Goal: Task Accomplishment & Management: Use online tool/utility

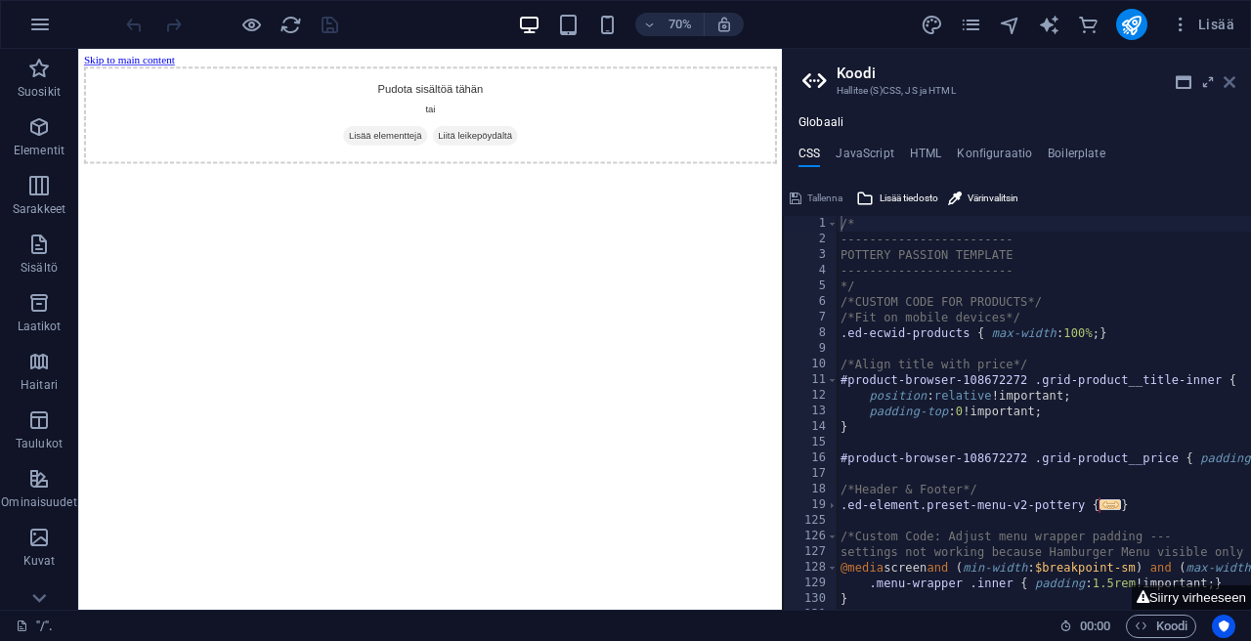
click at [1231, 86] on icon at bounding box center [1229, 82] width 12 height 16
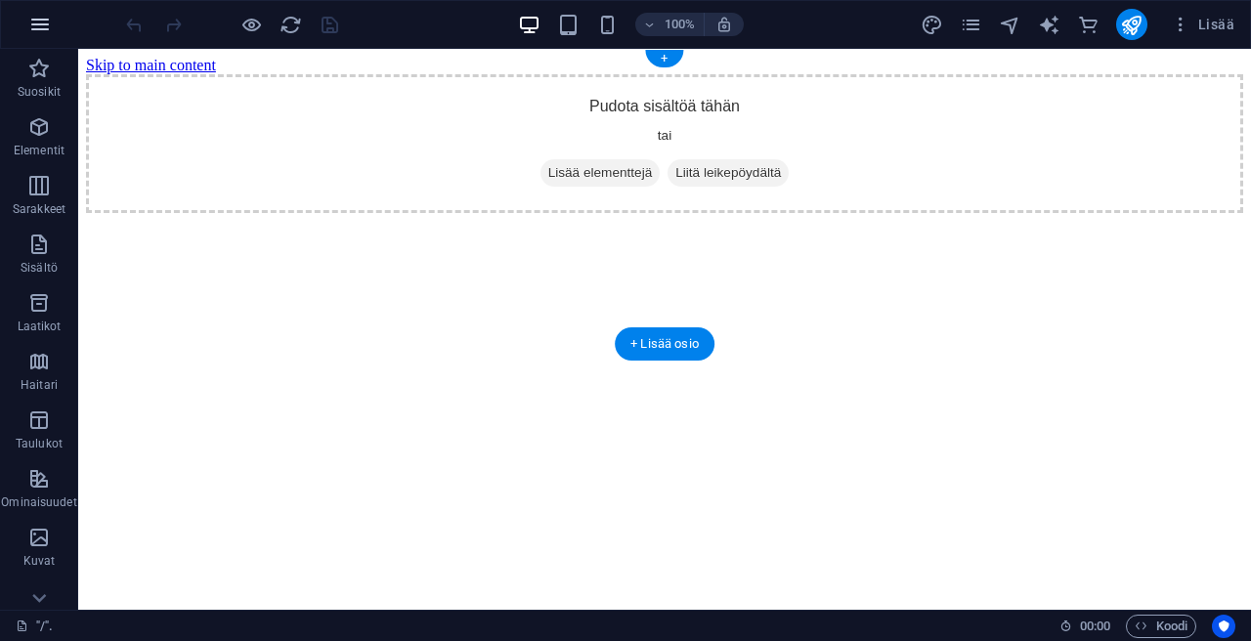
click at [48, 27] on icon "button" at bounding box center [39, 24] width 23 height 23
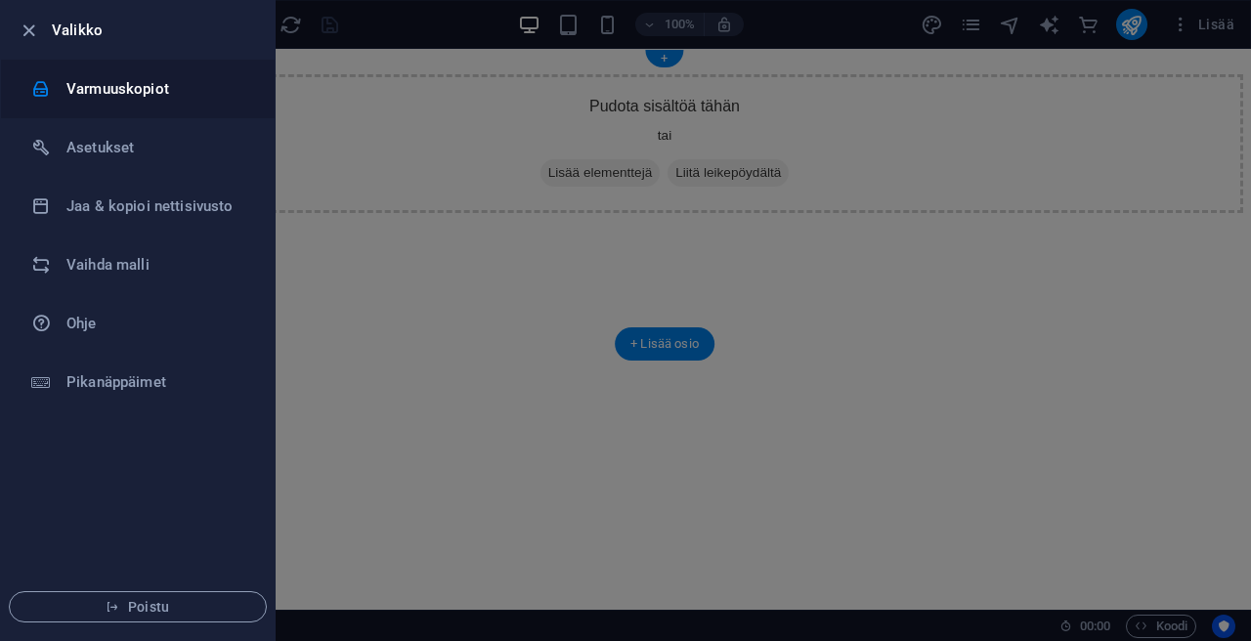
click at [74, 112] on li "Varmuuskopiot" at bounding box center [138, 89] width 274 height 59
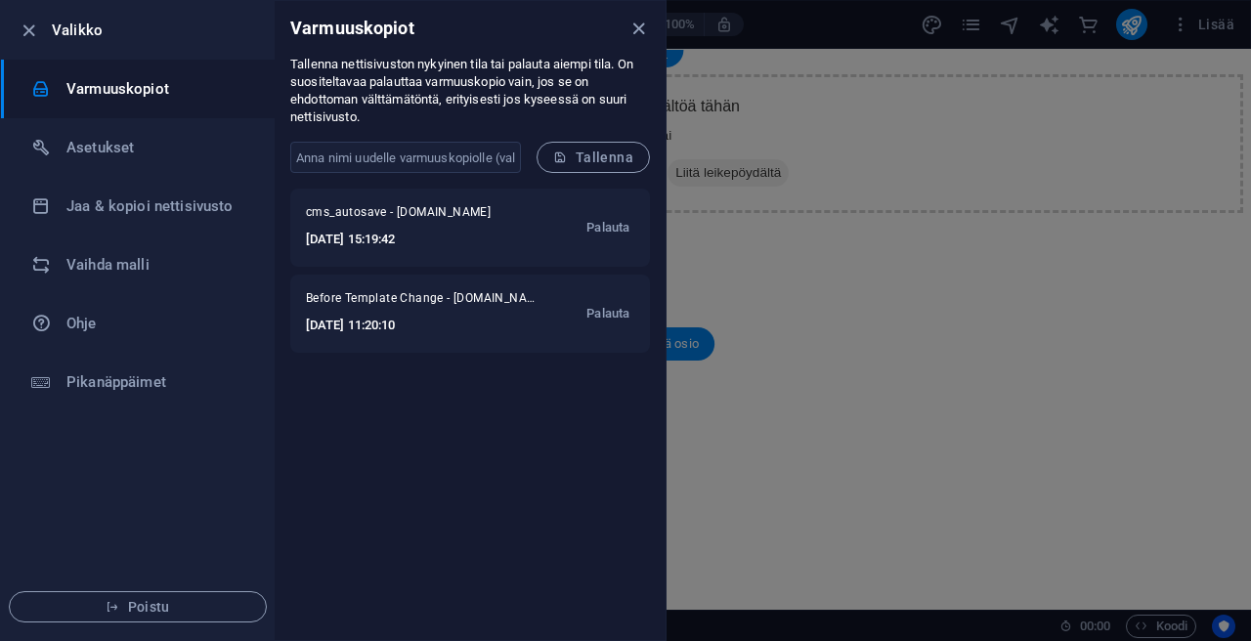
click at [931, 361] on div at bounding box center [625, 320] width 1251 height 641
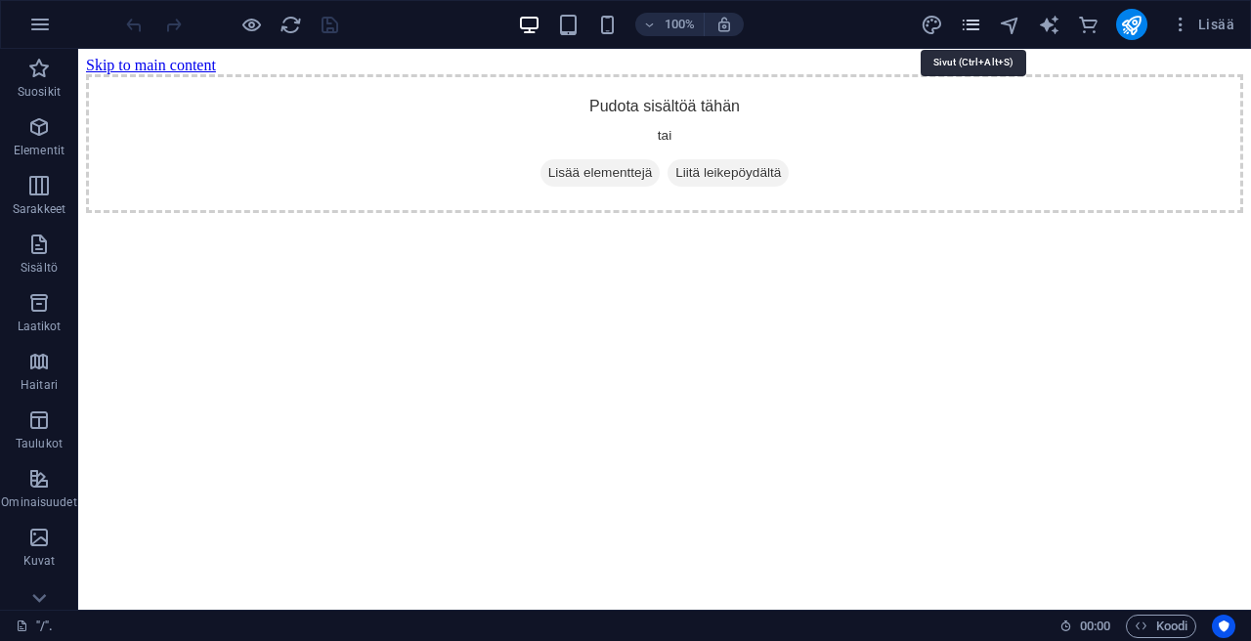
click at [973, 24] on icon "pages" at bounding box center [970, 25] width 22 height 22
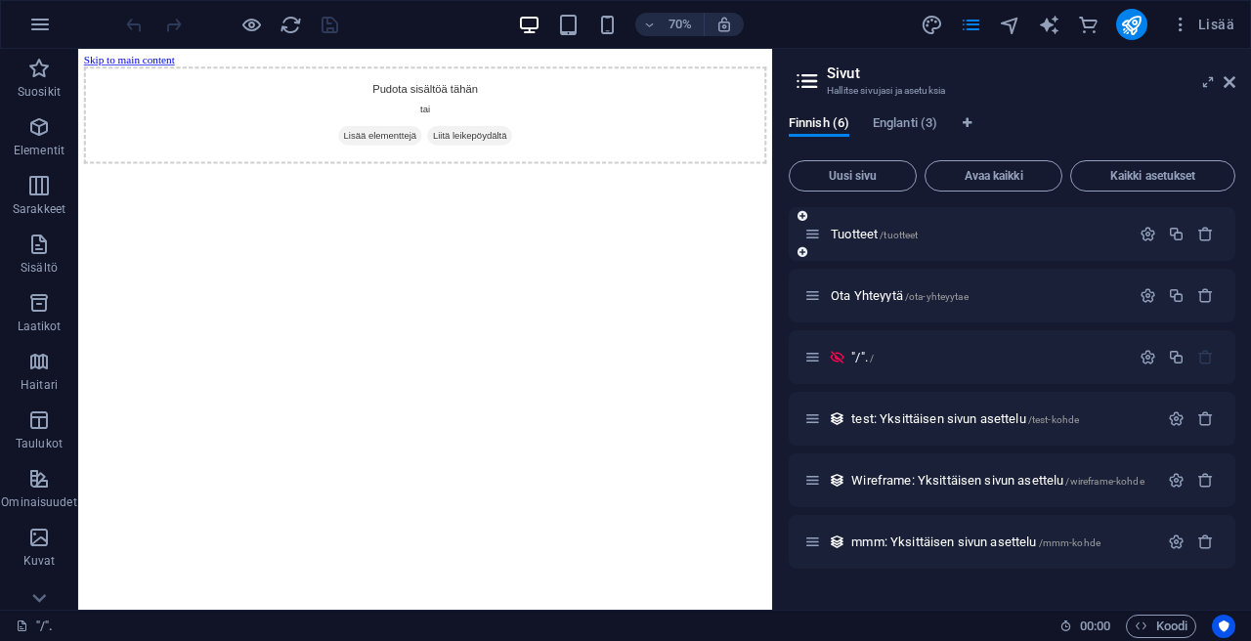
click at [895, 245] on div "Tuotteet /tuotteet" at bounding box center [1011, 234] width 446 height 54
click at [877, 237] on span "Tuotteet /tuotteet" at bounding box center [873, 234] width 87 height 15
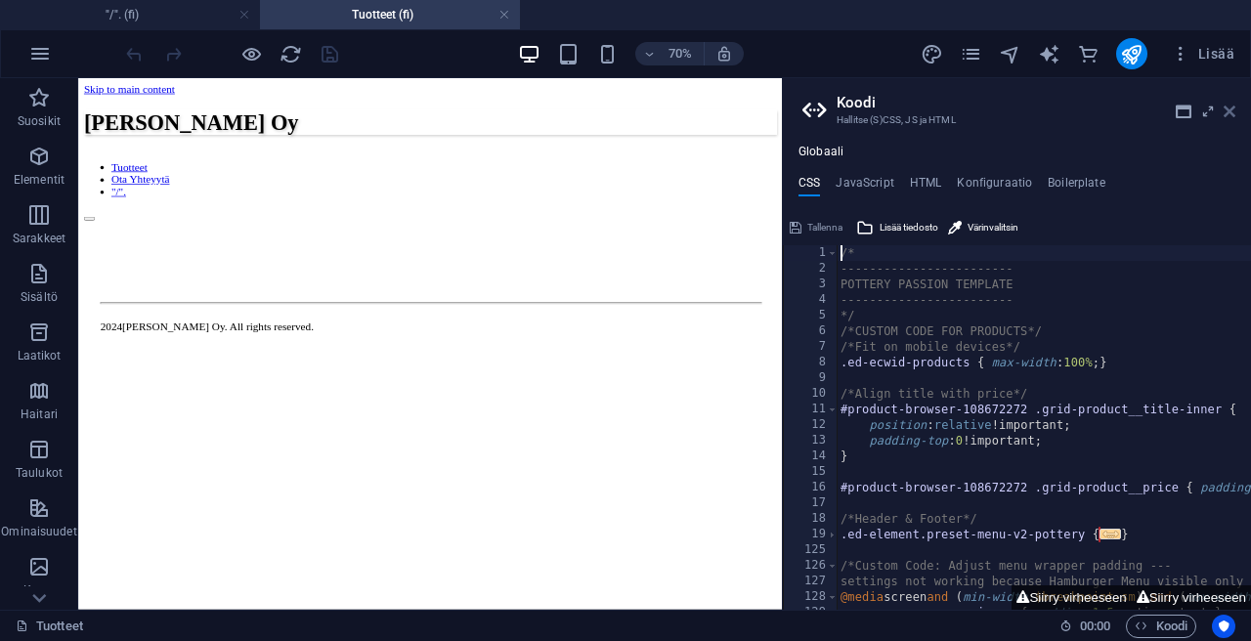
click at [1232, 110] on icon at bounding box center [1229, 112] width 12 height 16
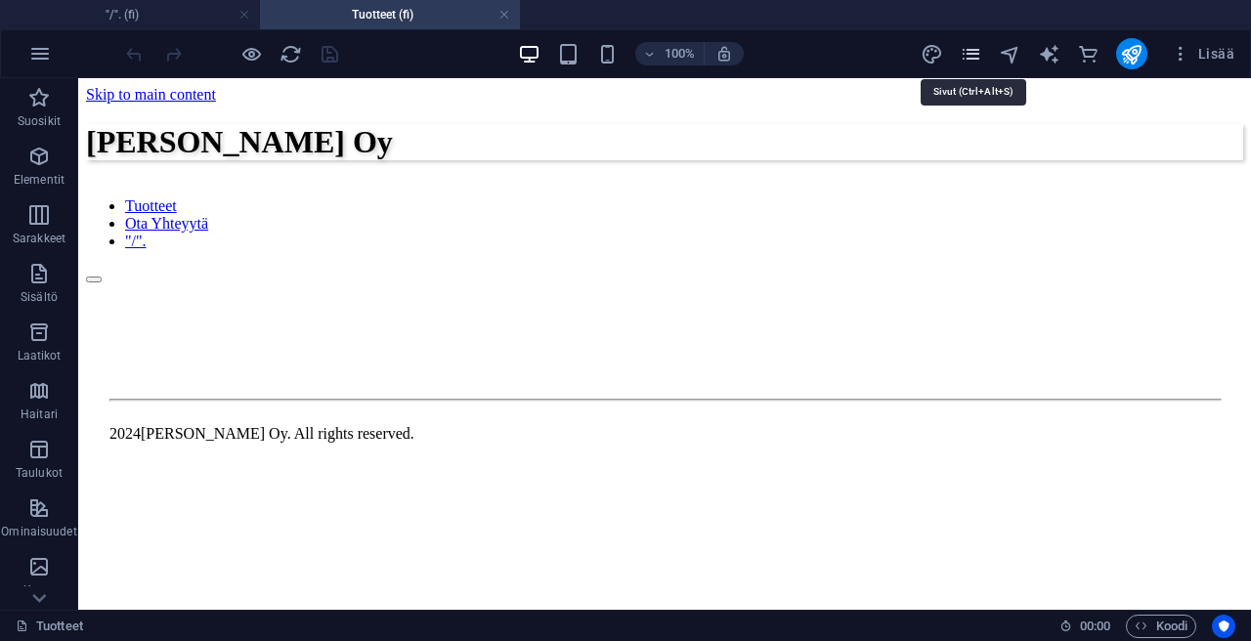
click at [974, 57] on icon "pages" at bounding box center [970, 54] width 22 height 22
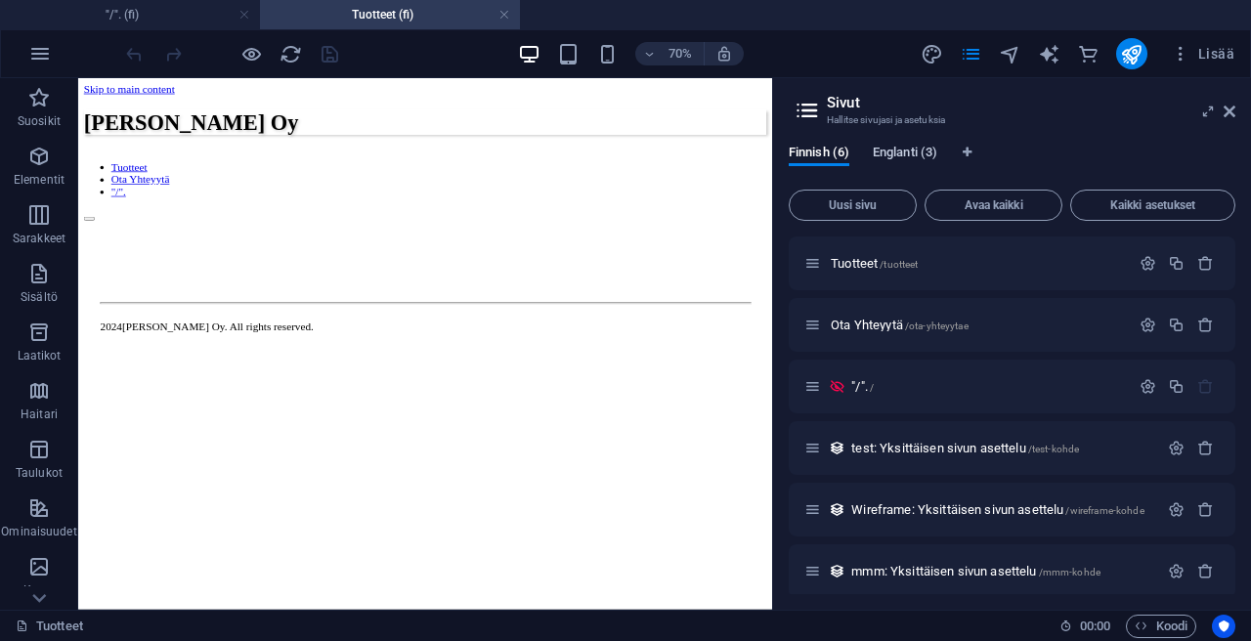
click at [934, 151] on span "Englanti (3)" at bounding box center [904, 154] width 64 height 27
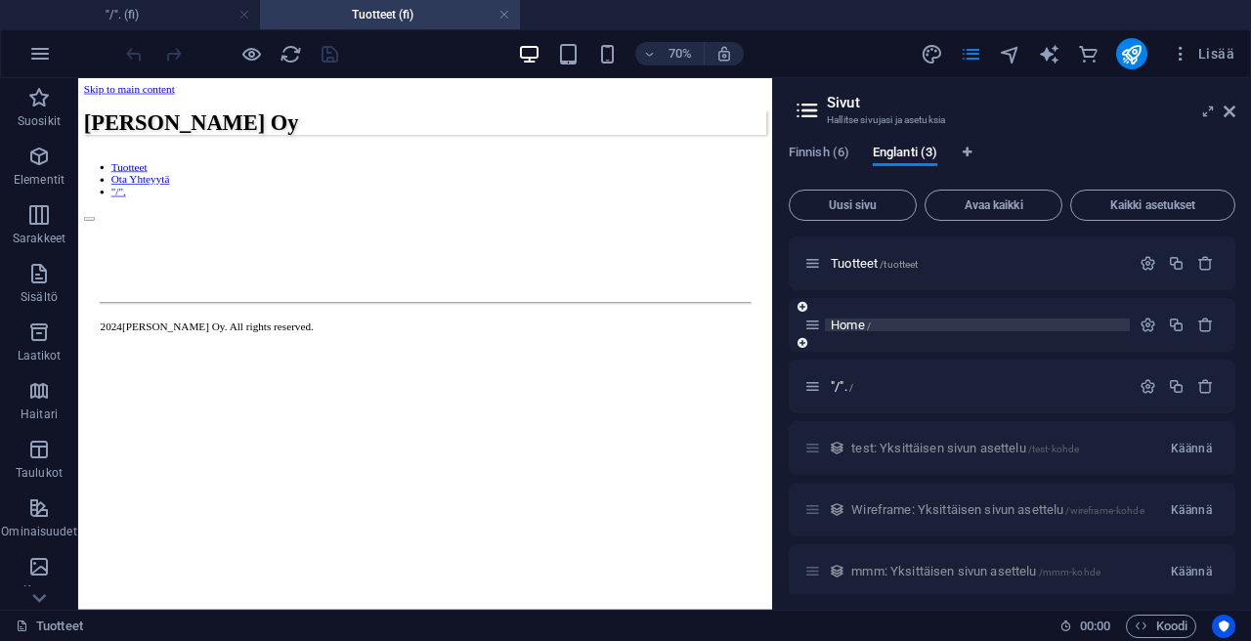
click at [852, 319] on span "Home /" at bounding box center [850, 325] width 40 height 15
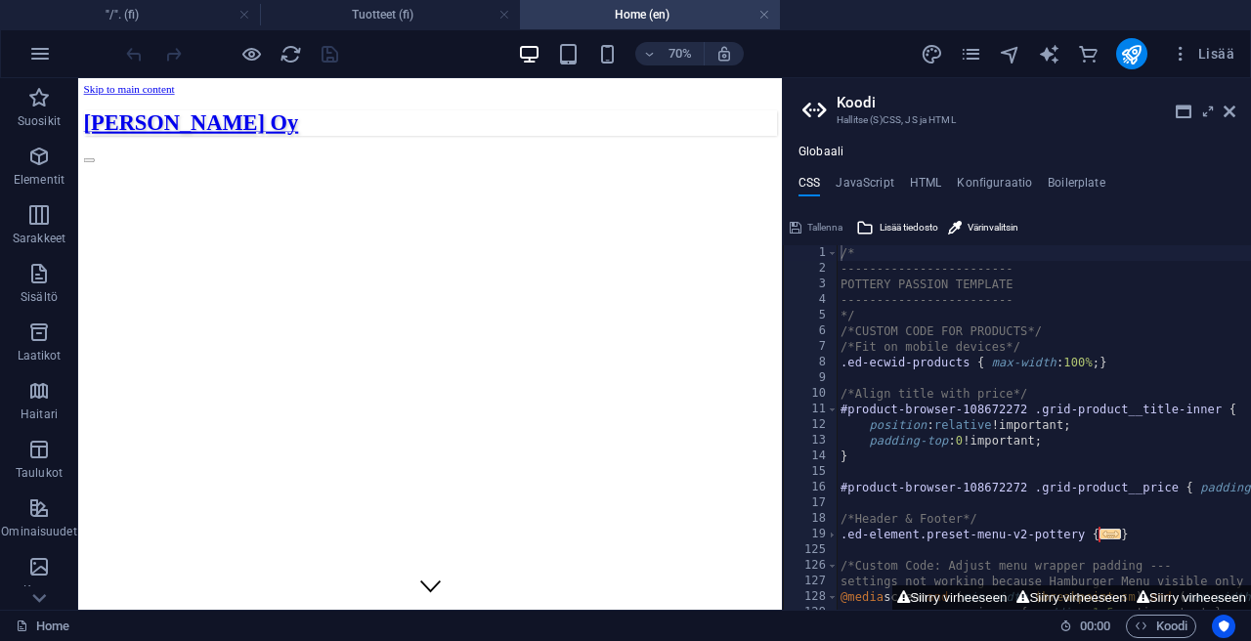
click at [1238, 112] on aside "Koodi Hallitse (S)CSS, JS ja HTML Globaali CSS JavaScript HTML Konfiguraatio Bo…" at bounding box center [1016, 343] width 469 height 531
click at [1232, 113] on icon at bounding box center [1229, 112] width 12 height 16
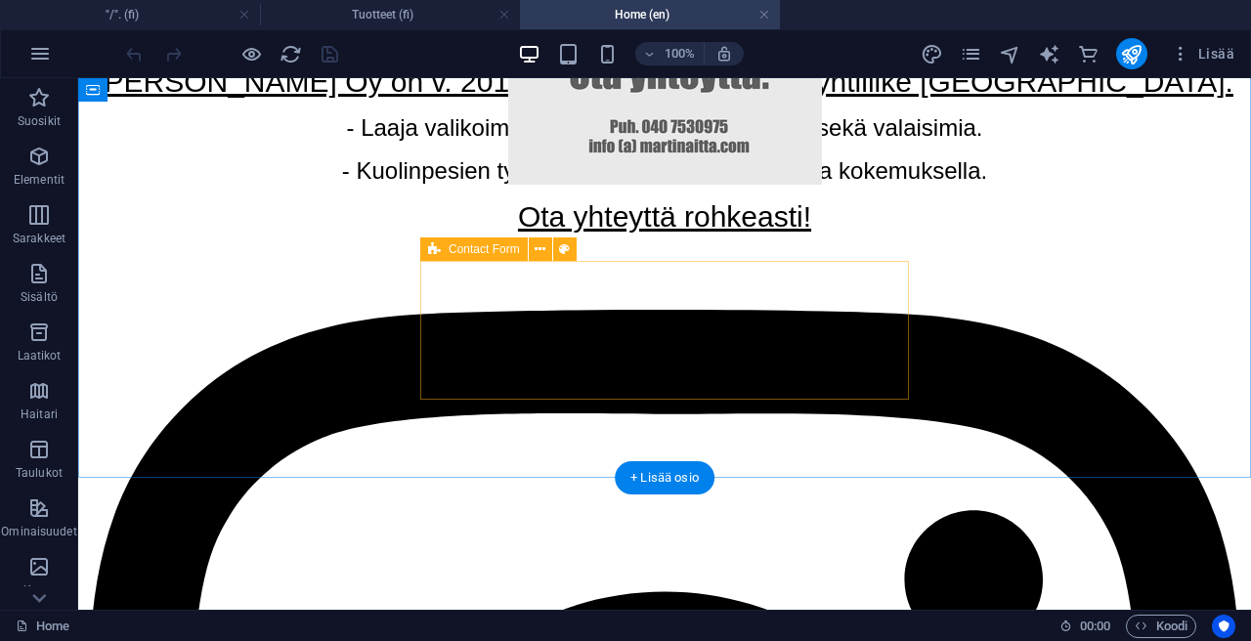
scroll to position [802, 0]
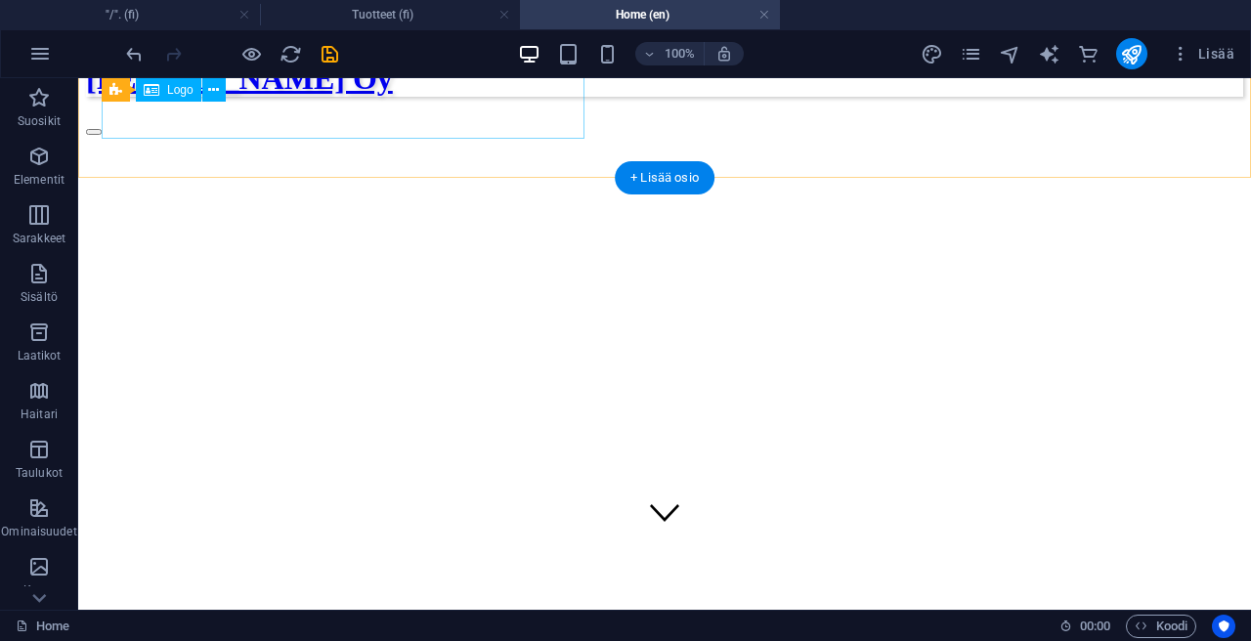
scroll to position [64, 0]
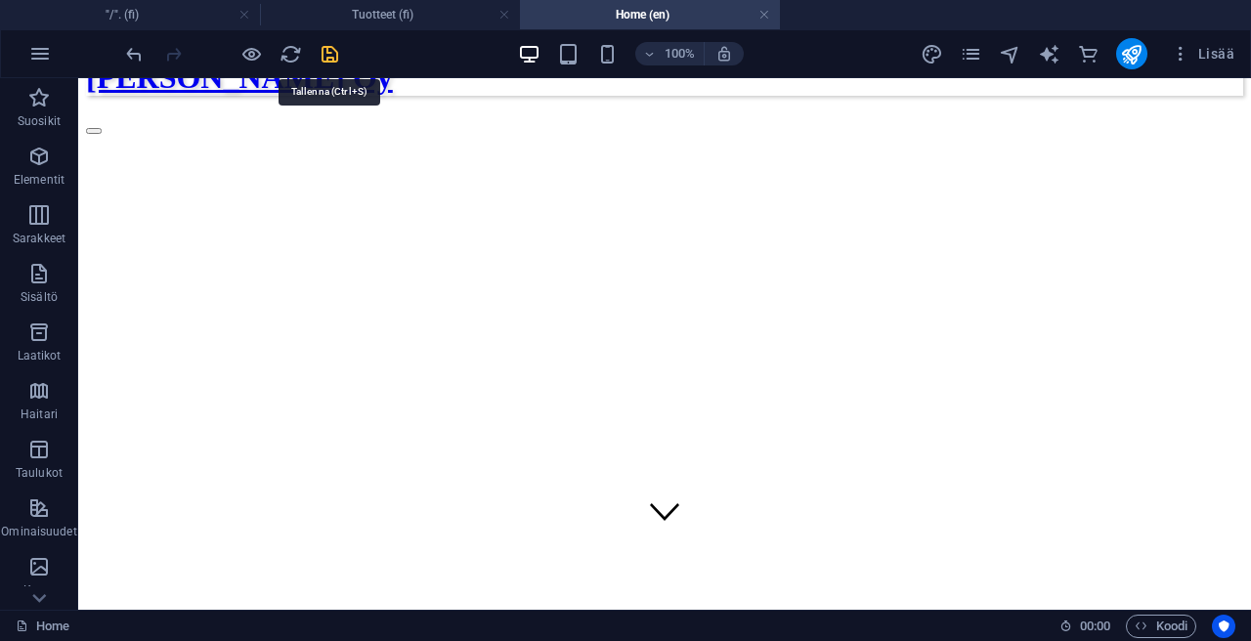
click at [332, 59] on icon "save" at bounding box center [330, 54] width 22 height 22
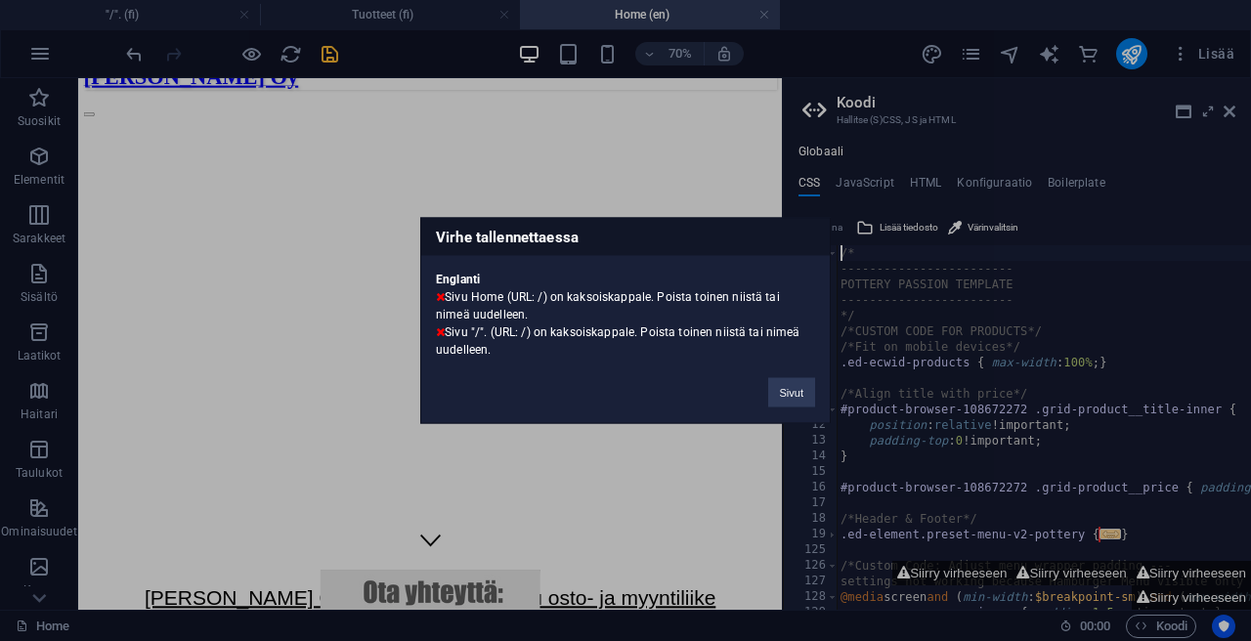
click at [1234, 111] on div "Virhe tallennettaessa Englanti Sivu Home (URL: /) on kaksoiskappale. Poista toi…" at bounding box center [625, 320] width 1251 height 641
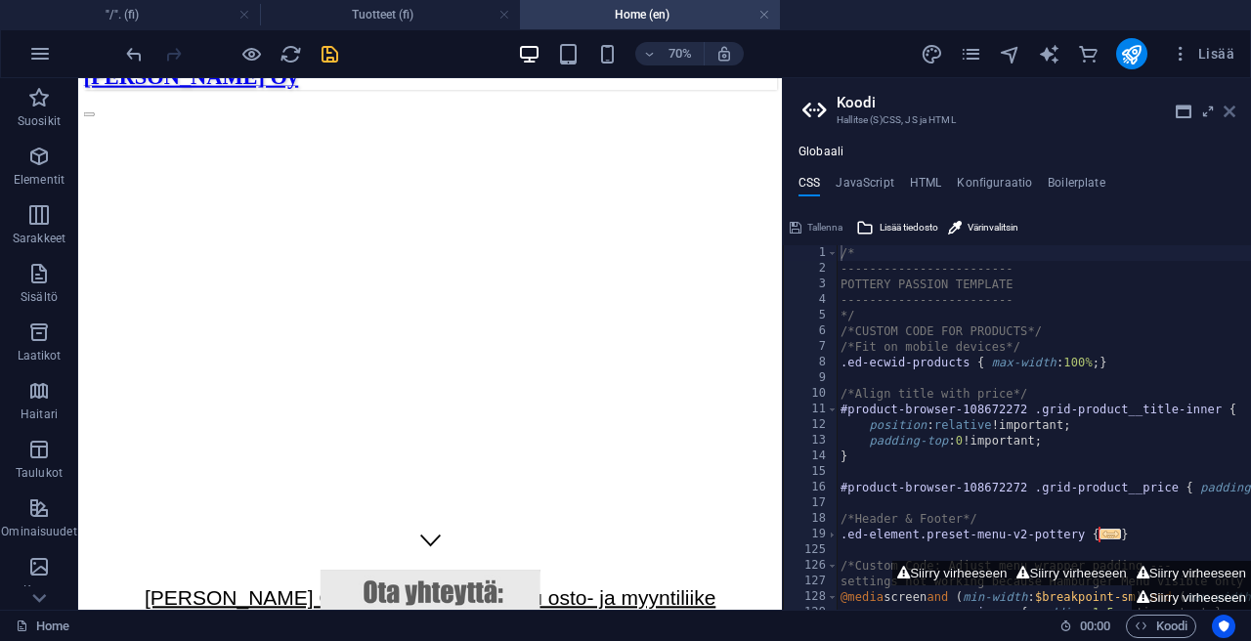
click at [1231, 114] on icon at bounding box center [1229, 112] width 12 height 16
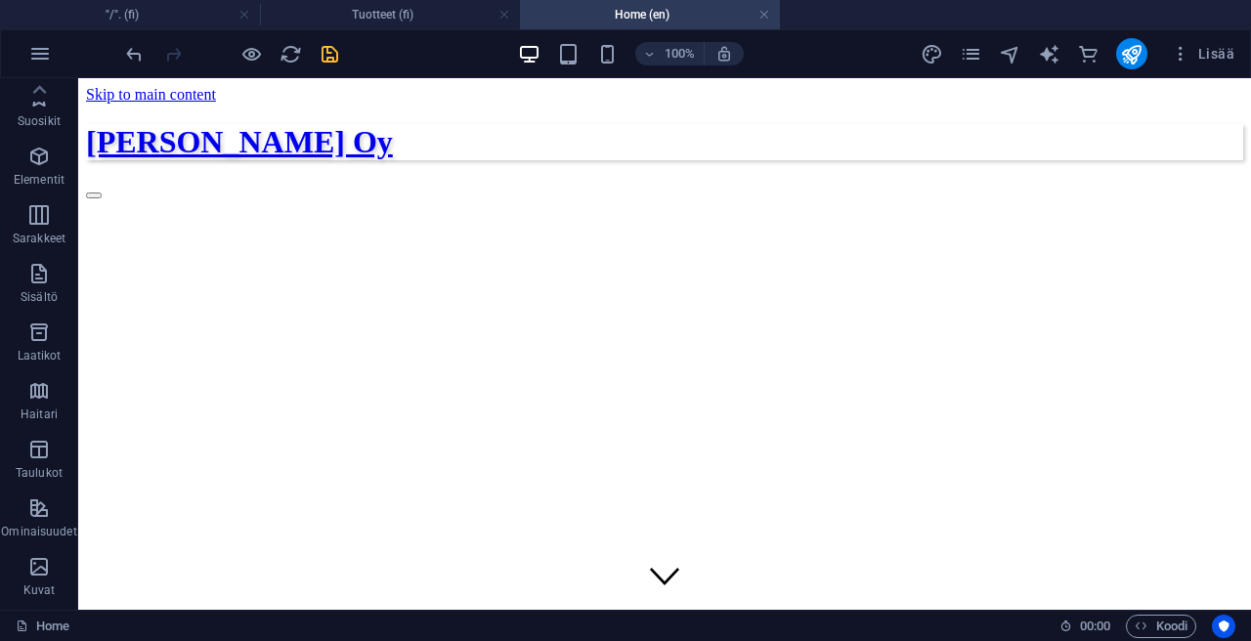
scroll to position [0, 0]
click at [36, 54] on icon "button" at bounding box center [39, 53] width 23 height 23
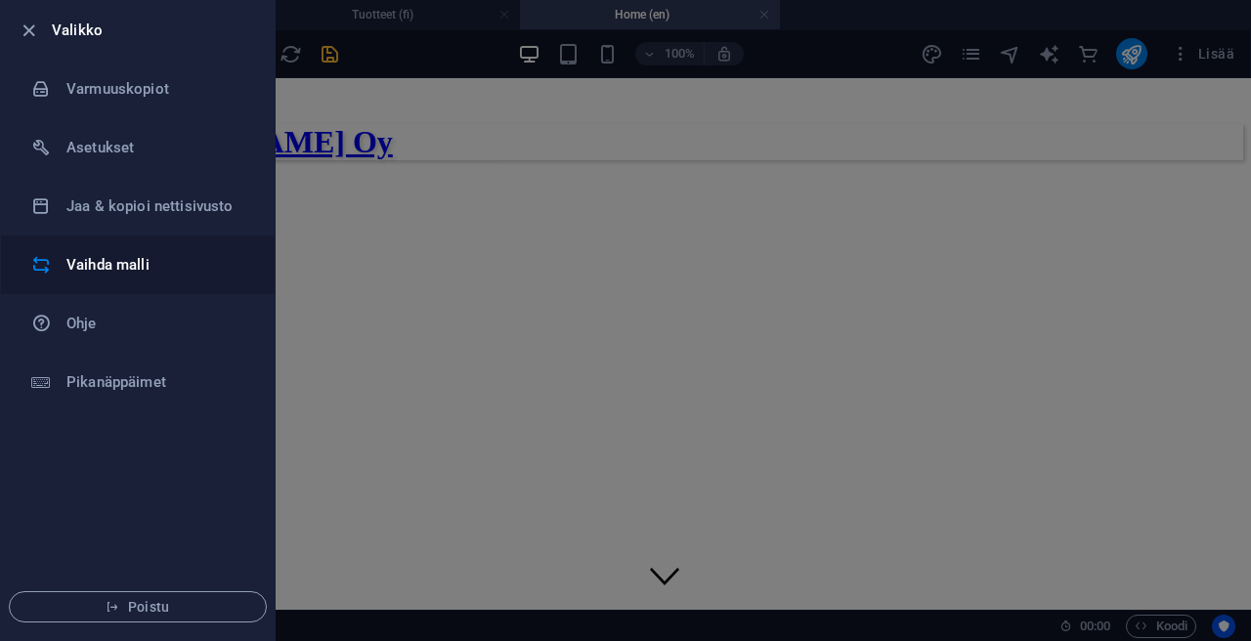
click at [88, 266] on h6 "Vaihda malli" at bounding box center [156, 264] width 181 height 23
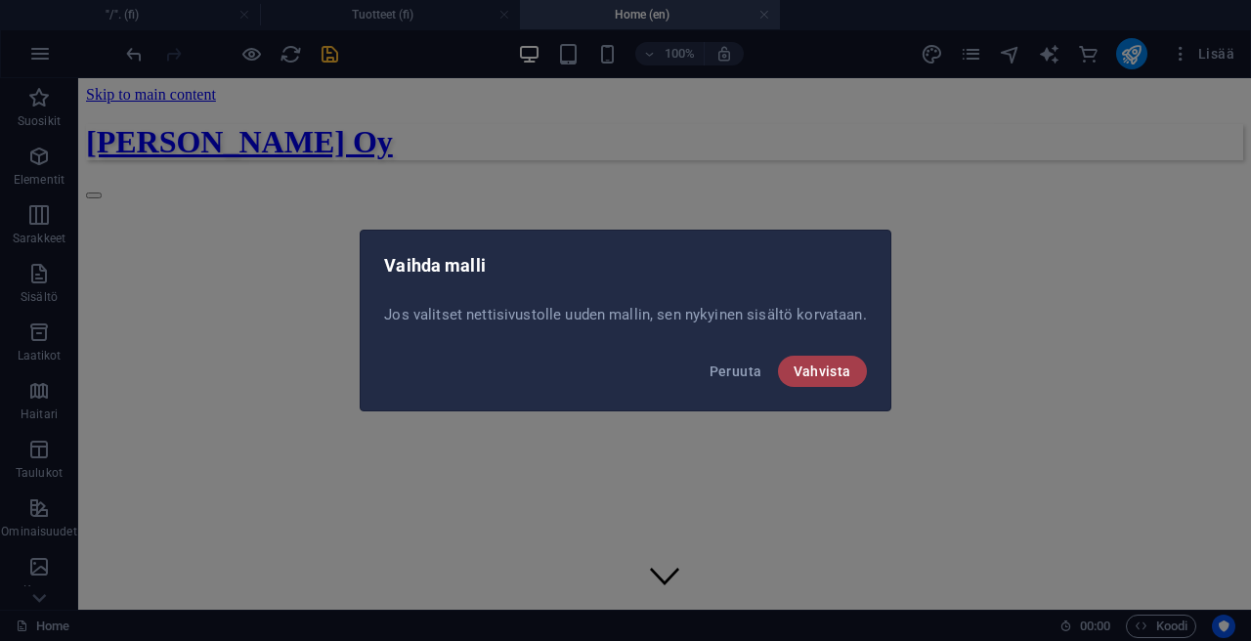
click at [854, 374] on button "Vahvista" at bounding box center [822, 371] width 89 height 31
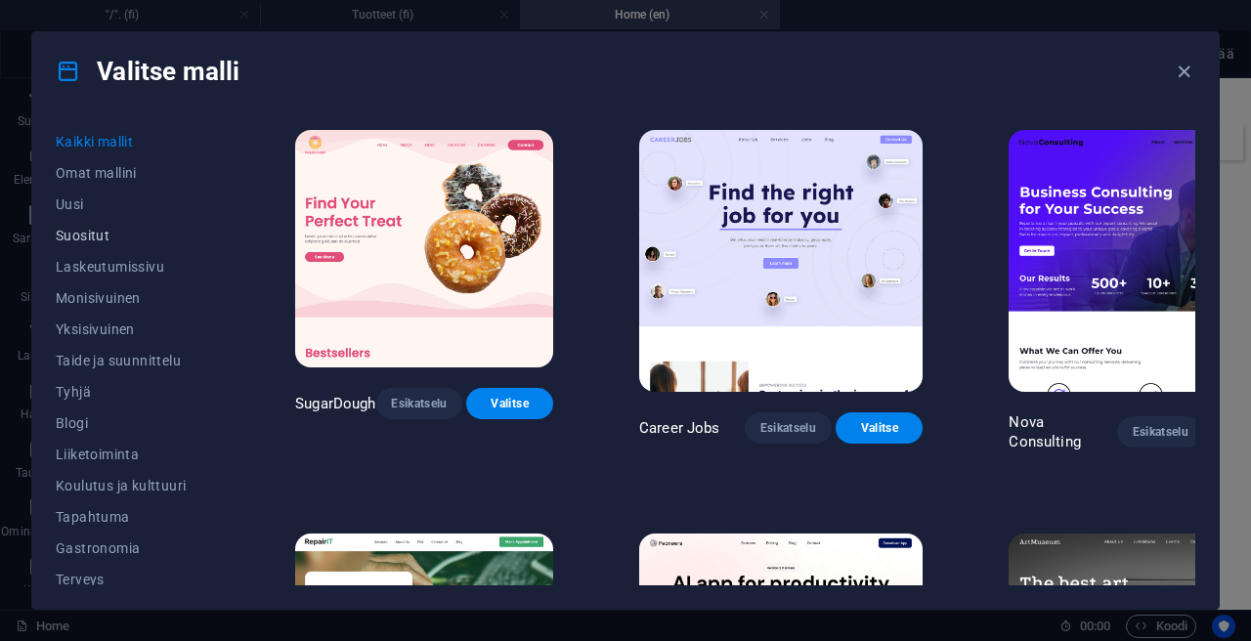
click at [102, 234] on span "Suositut" at bounding box center [132, 236] width 153 height 16
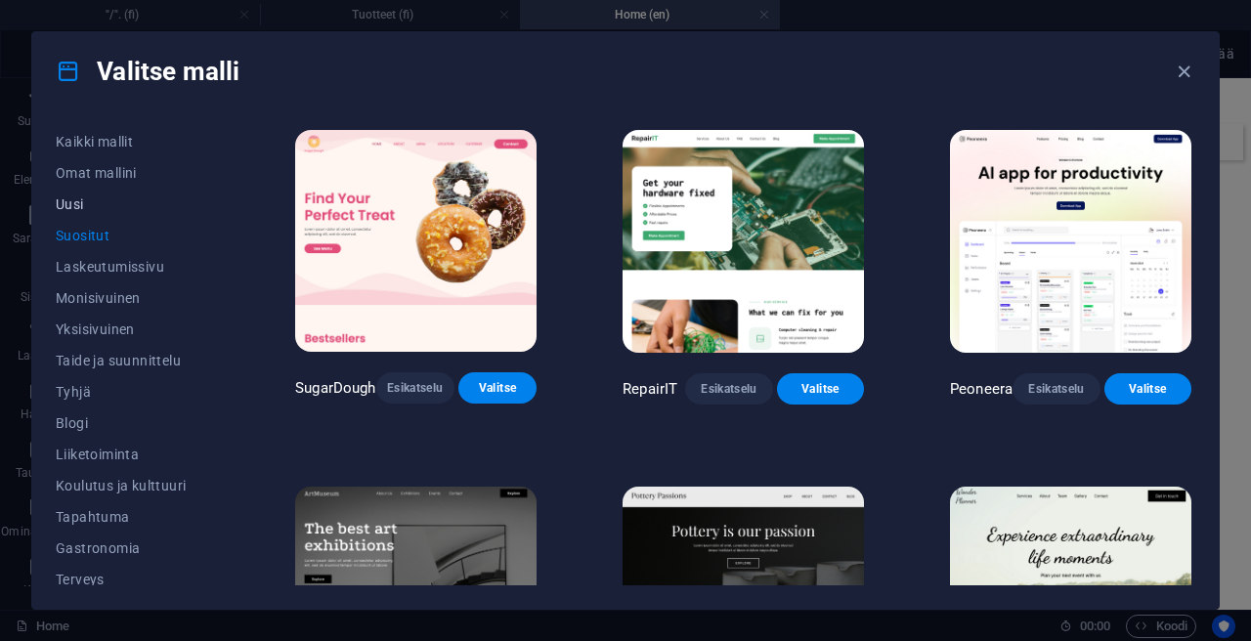
click at [80, 206] on span "Uusi" at bounding box center [132, 204] width 153 height 16
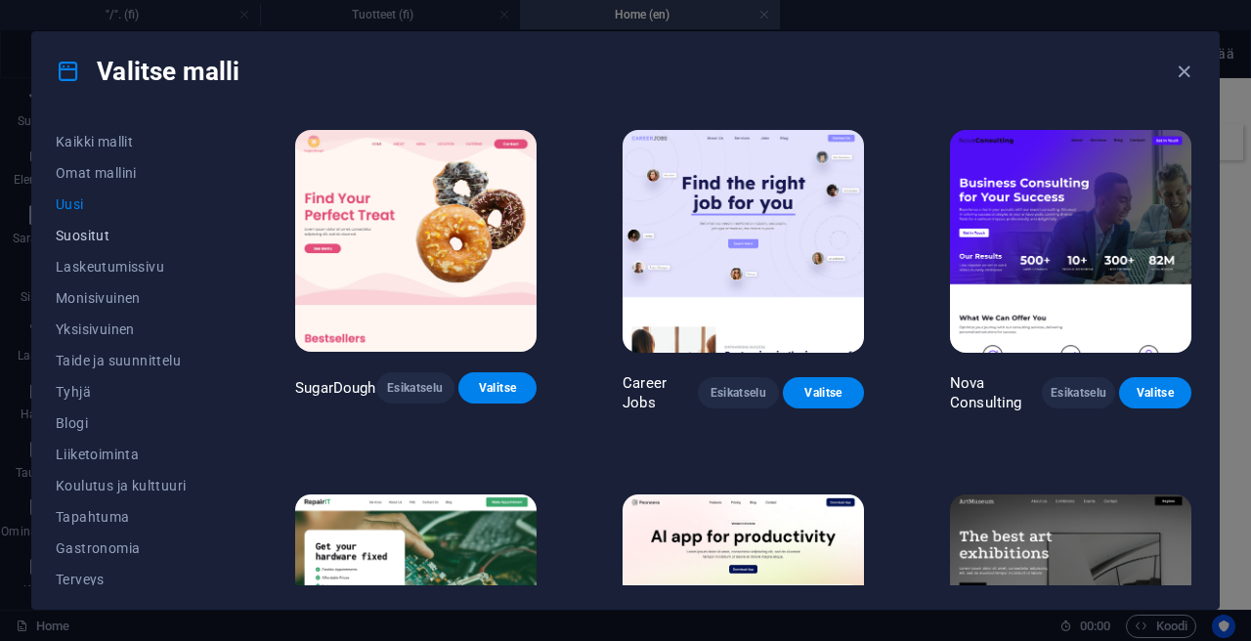
click at [88, 232] on span "Suositut" at bounding box center [132, 236] width 153 height 16
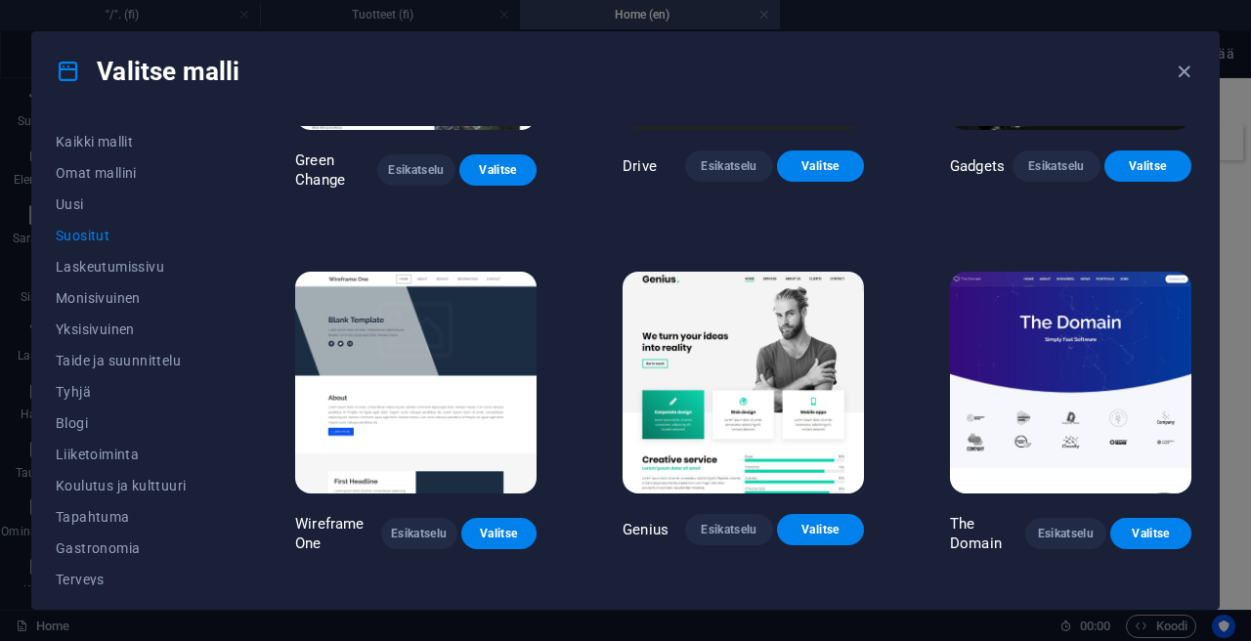
scroll to position [1304, 0]
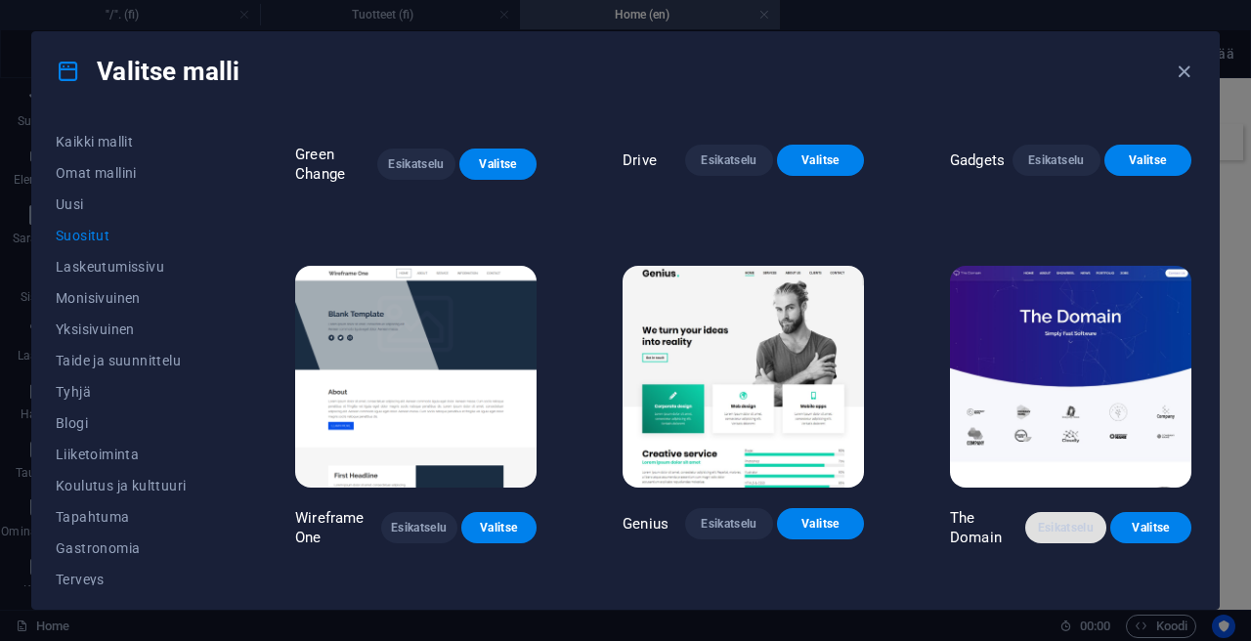
click at [1048, 527] on span "Esikatselu" at bounding box center [1066, 528] width 50 height 16
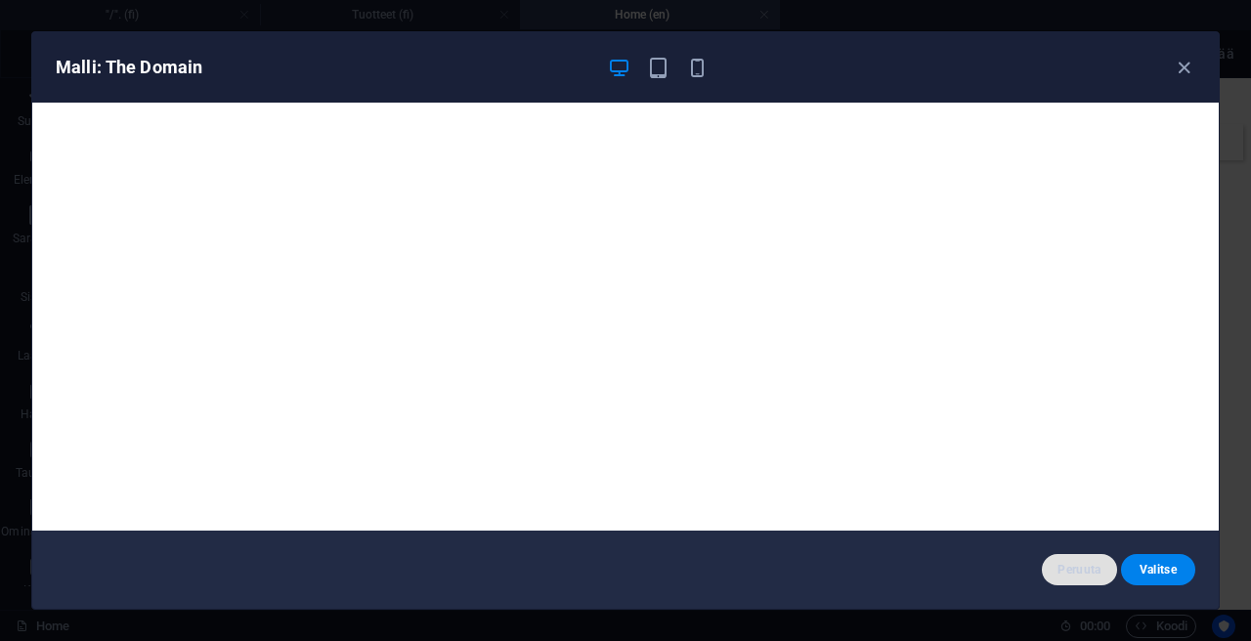
click at [1066, 580] on button "Peruuta" at bounding box center [1078, 569] width 74 height 31
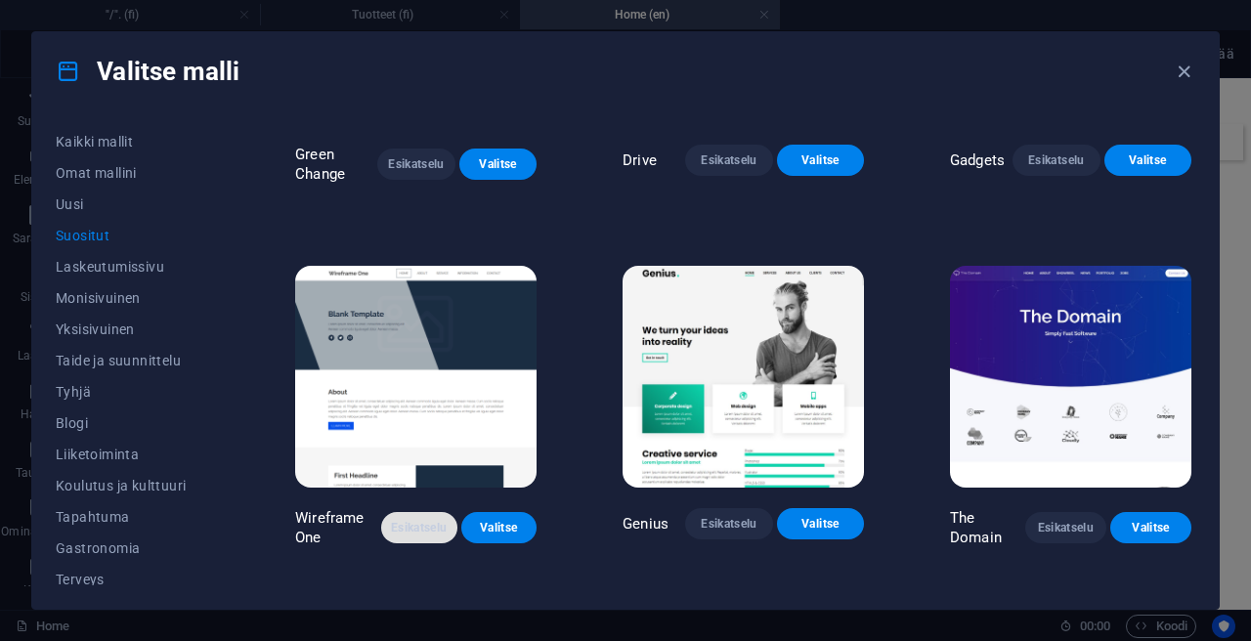
click at [417, 524] on span "Esikatselu" at bounding box center [419, 528] width 45 height 16
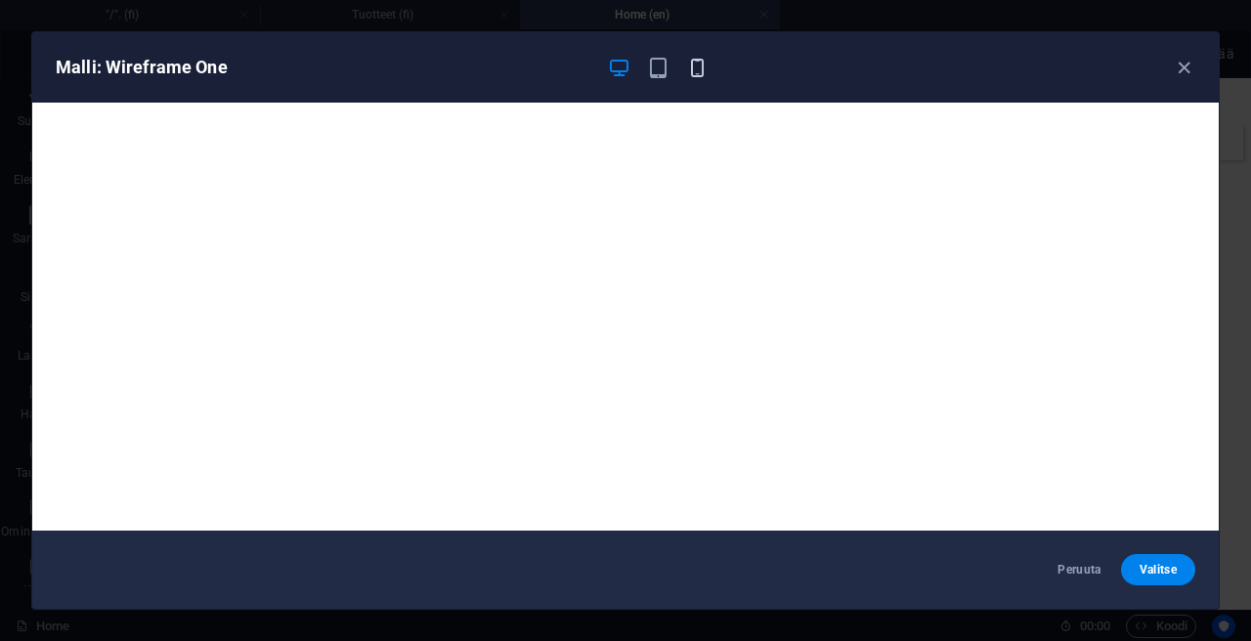
click at [700, 72] on icon "button" at bounding box center [697, 68] width 22 height 22
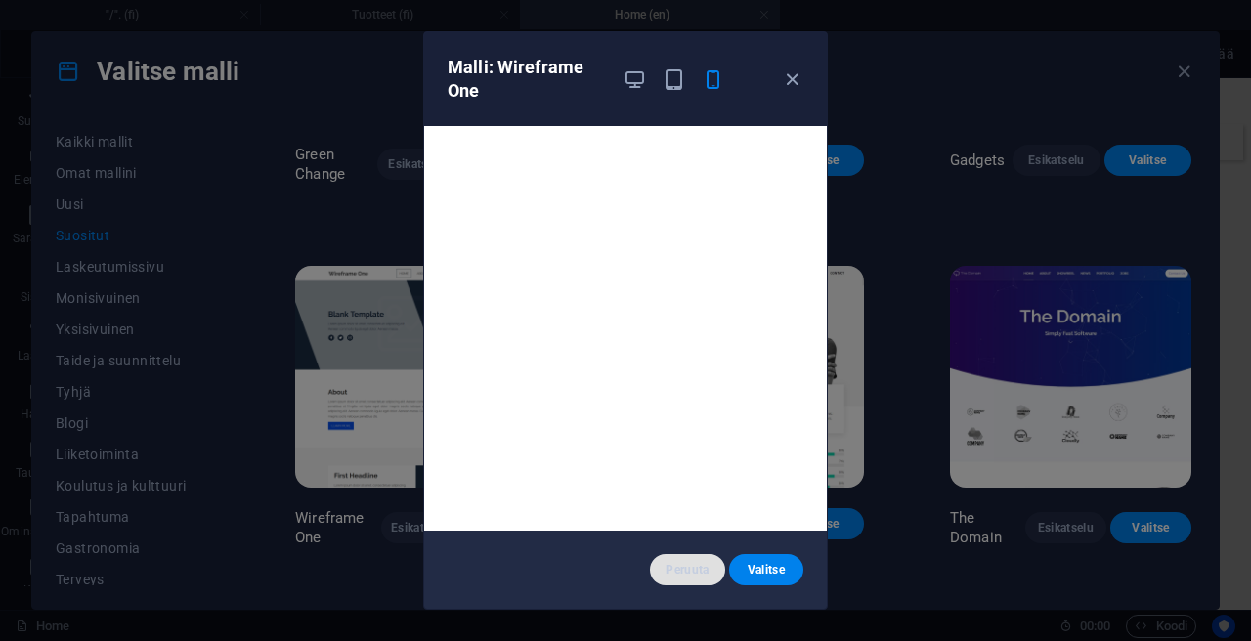
click at [703, 559] on button "Peruuta" at bounding box center [687, 569] width 74 height 31
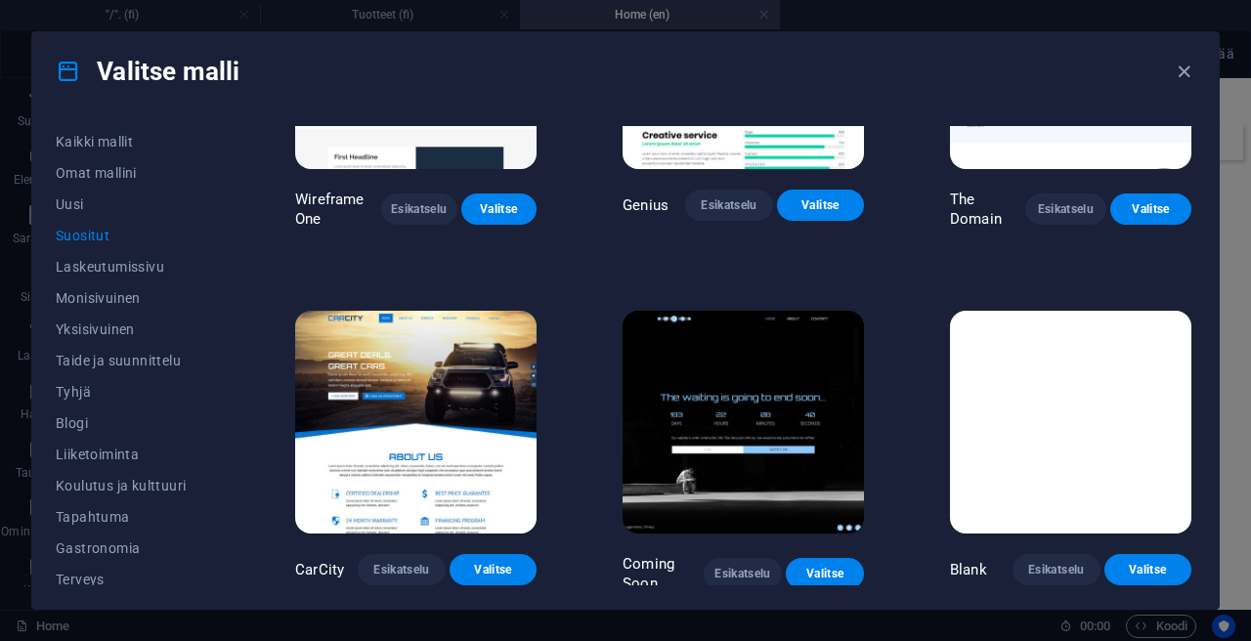
scroll to position [1622, 0]
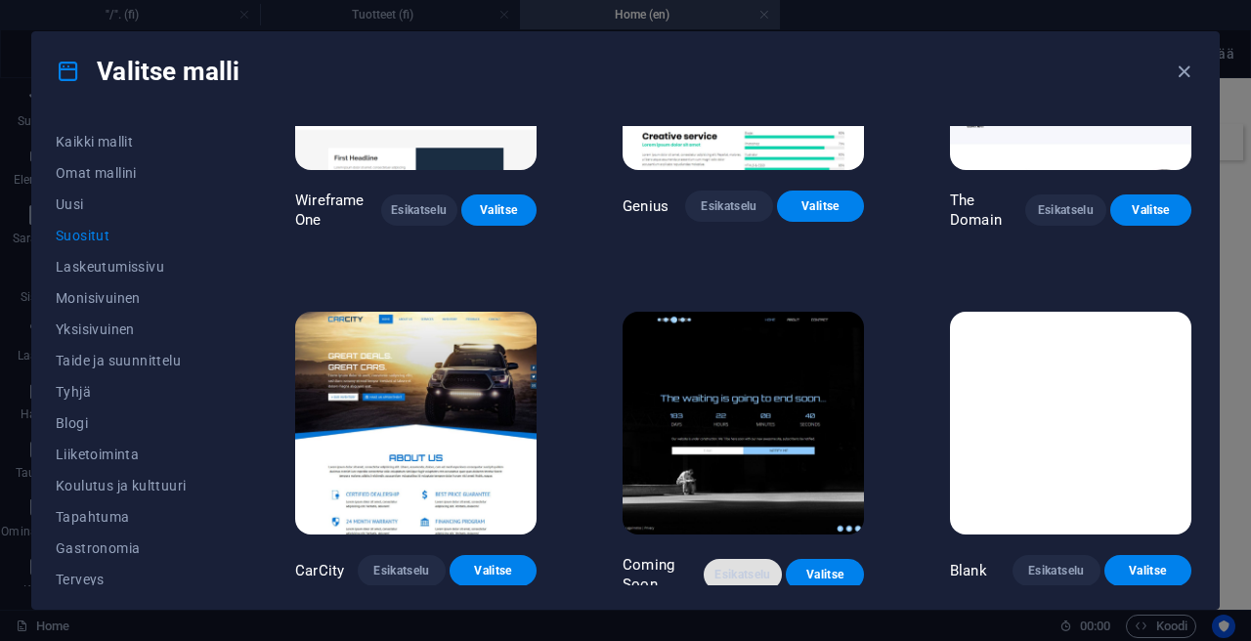
click at [733, 578] on button "Esikatselu" at bounding box center [742, 574] width 78 height 31
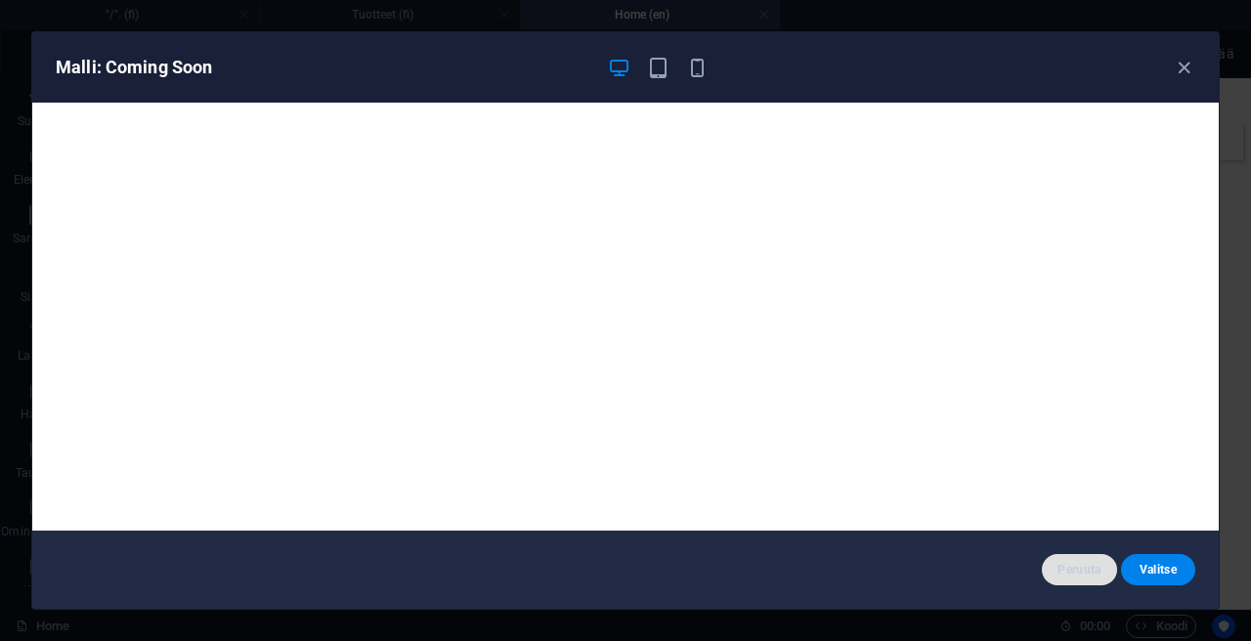
click at [1079, 568] on span "Peruuta" at bounding box center [1078, 570] width 43 height 16
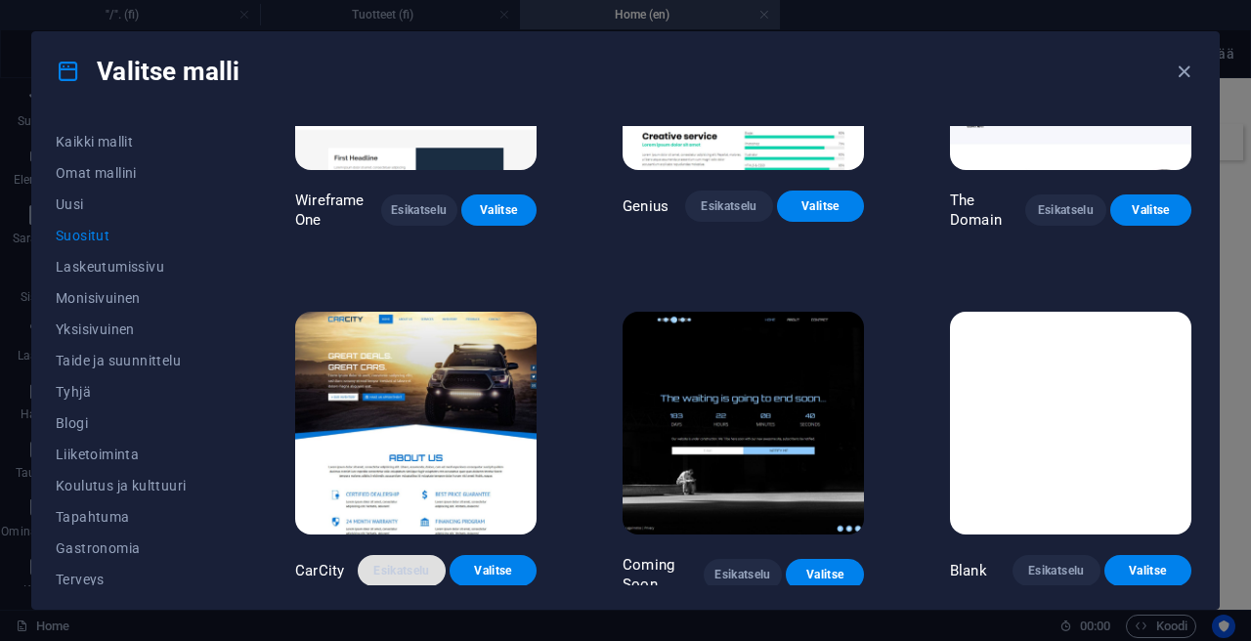
click at [393, 563] on span "Esikatselu" at bounding box center [401, 571] width 56 height 16
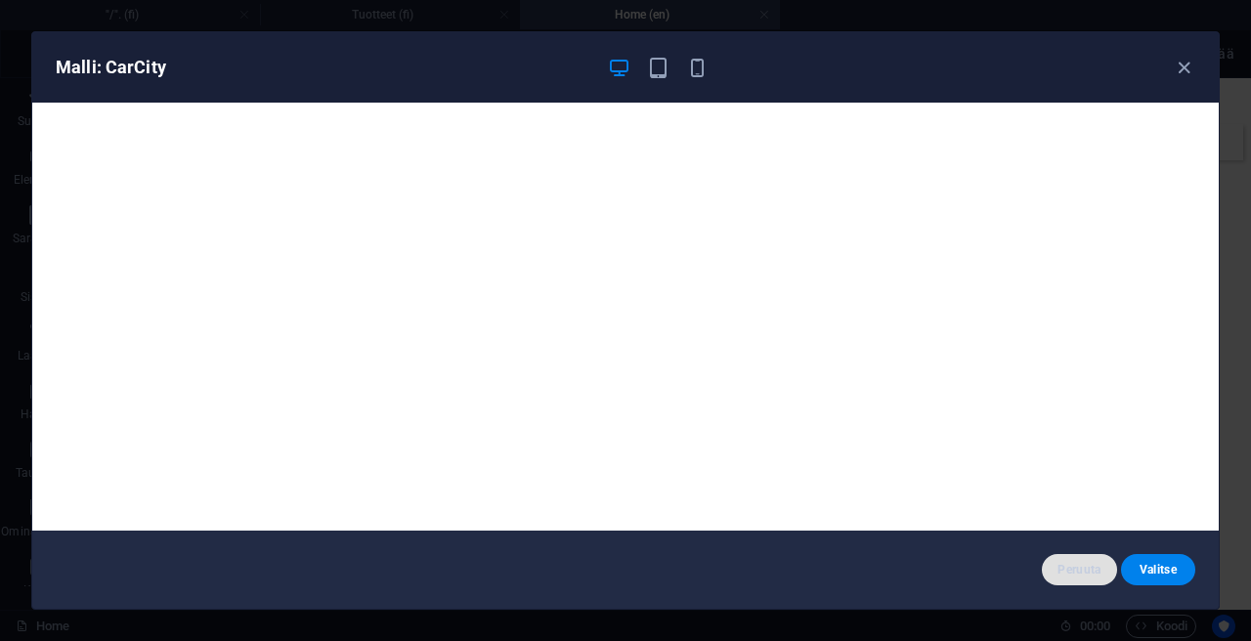
click at [1061, 565] on span "Peruuta" at bounding box center [1078, 570] width 43 height 16
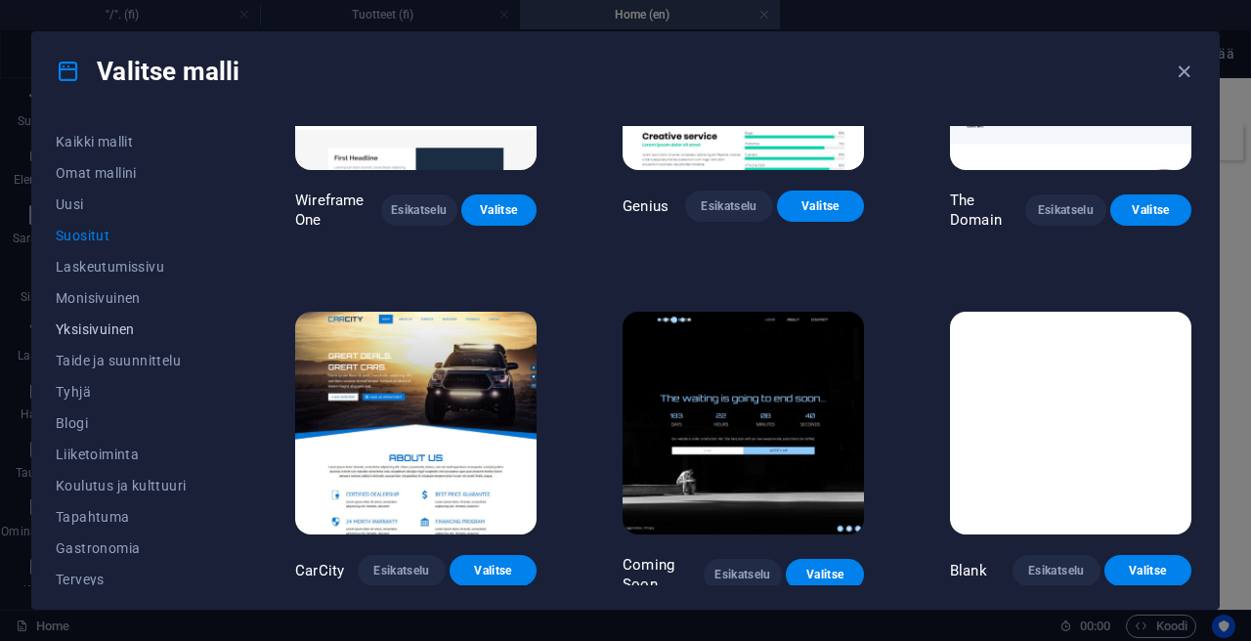
click at [102, 335] on span "Yksisivuinen" at bounding box center [132, 329] width 153 height 16
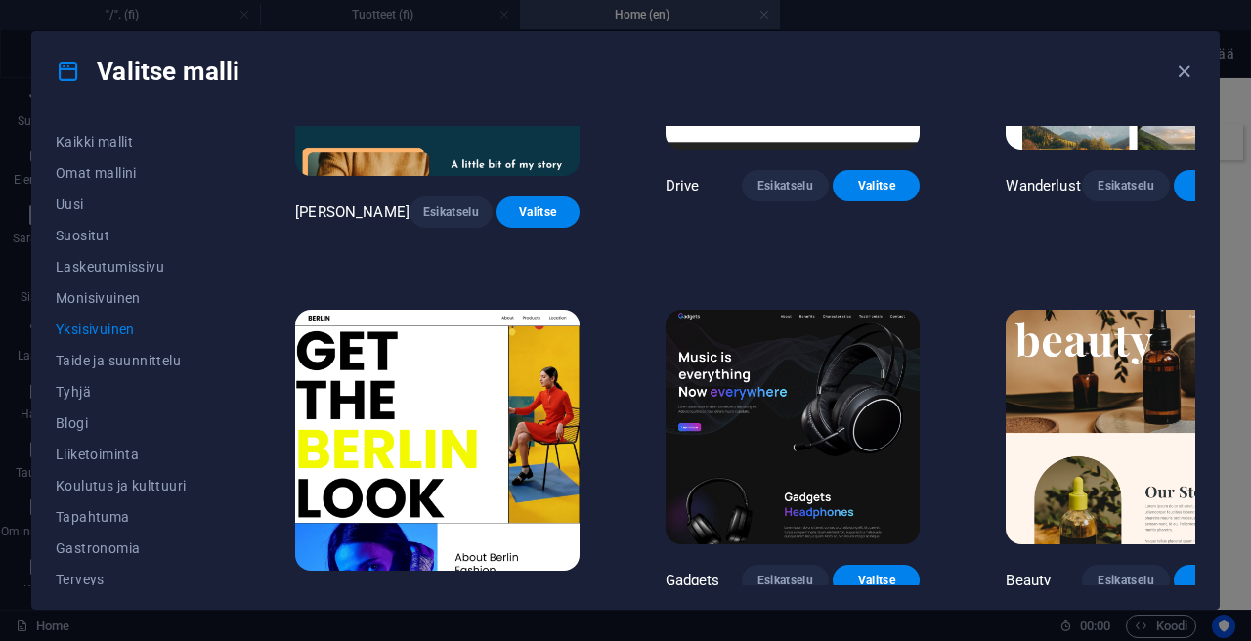
scroll to position [1751, 0]
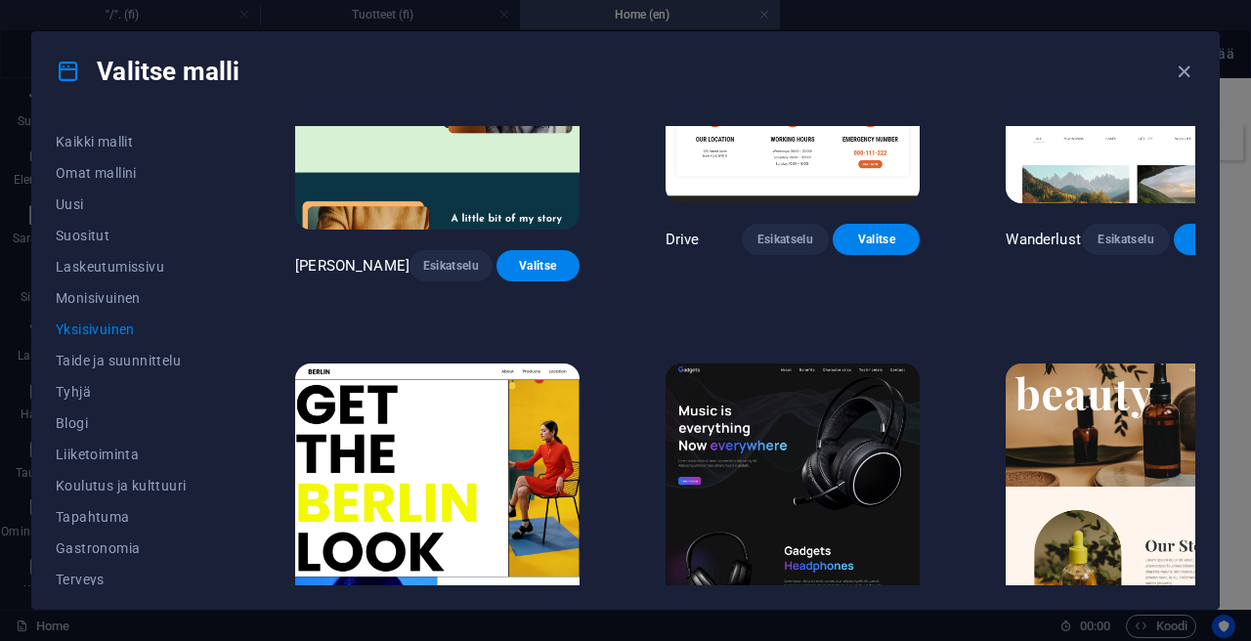
click at [1082, 618] on button "Esikatselu" at bounding box center [1125, 633] width 87 height 31
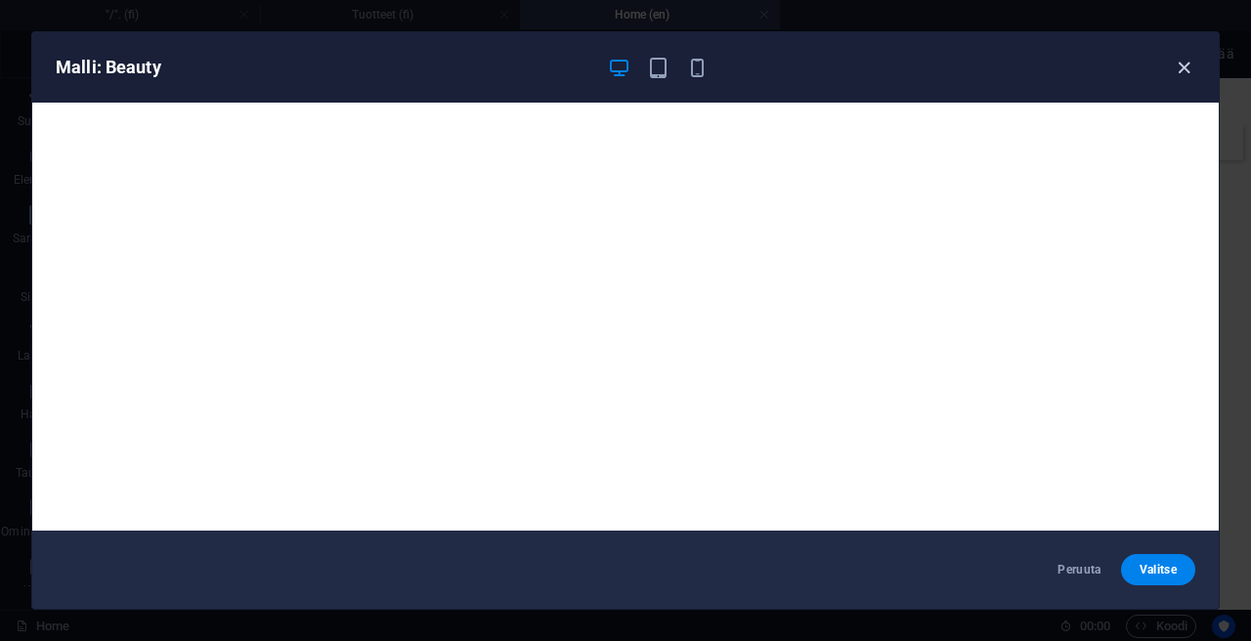
click at [1184, 65] on icon "button" at bounding box center [1183, 68] width 22 height 22
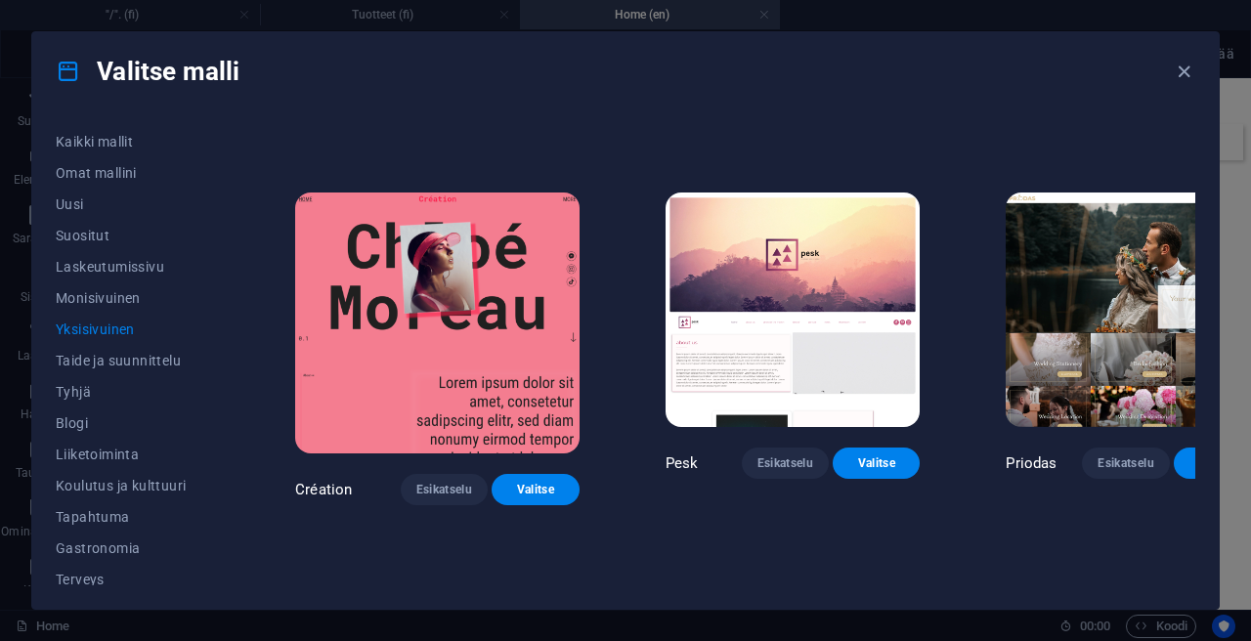
scroll to position [2716, 0]
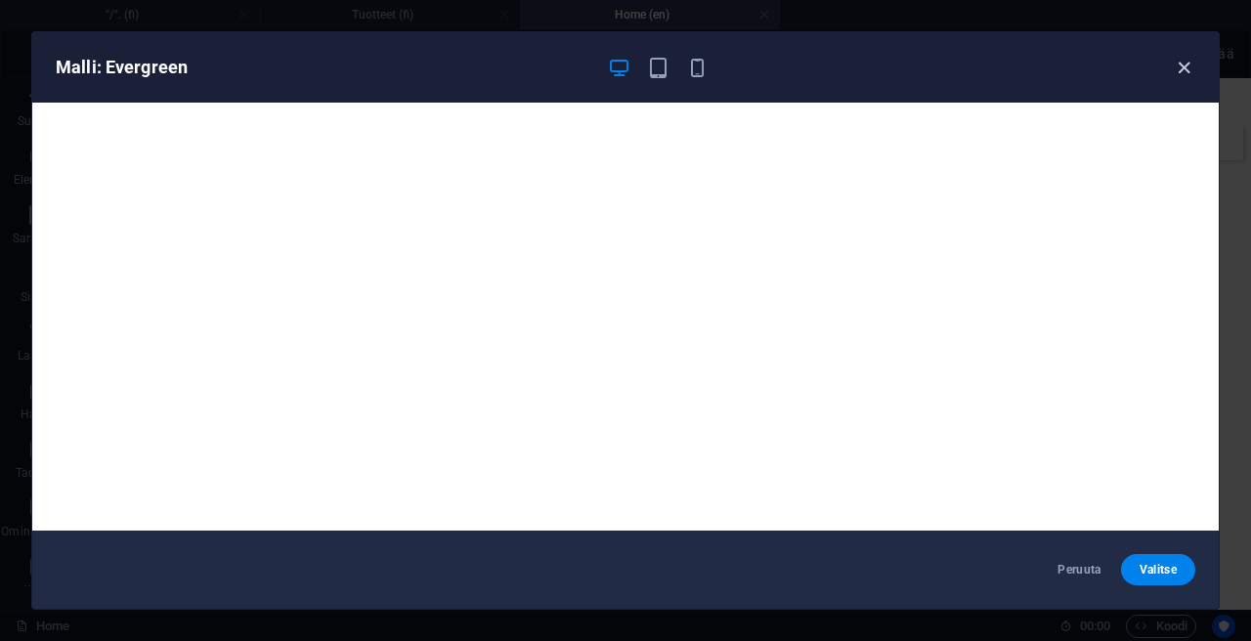
click at [1183, 74] on icon "button" at bounding box center [1183, 68] width 22 height 22
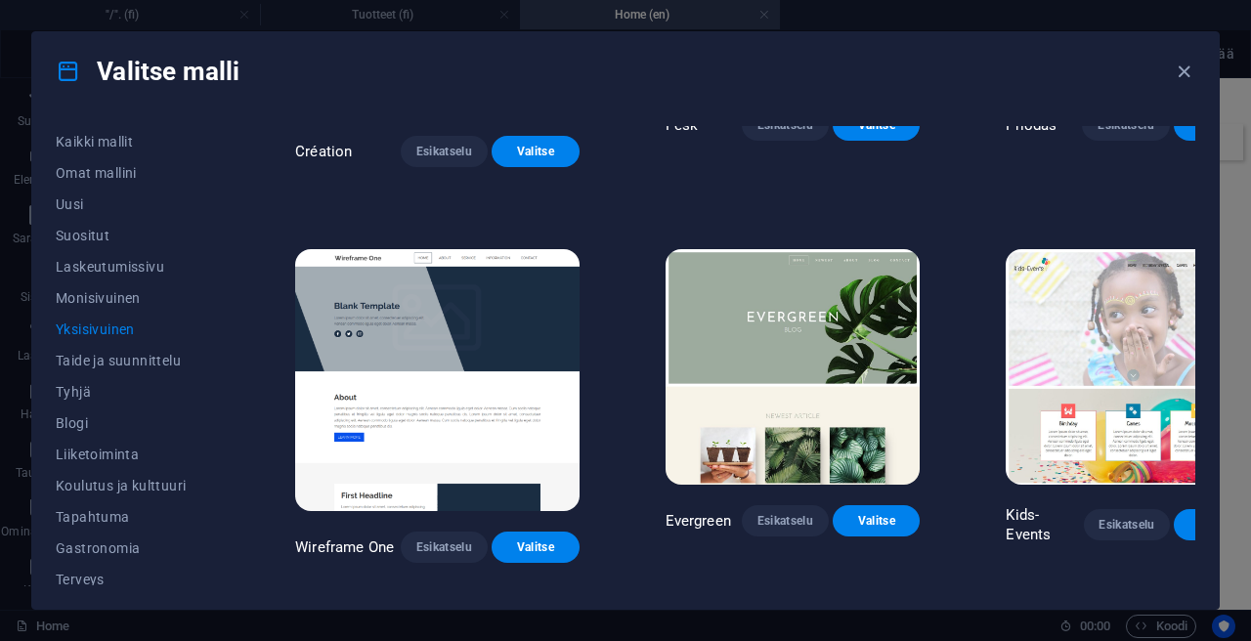
scroll to position [3062, 0]
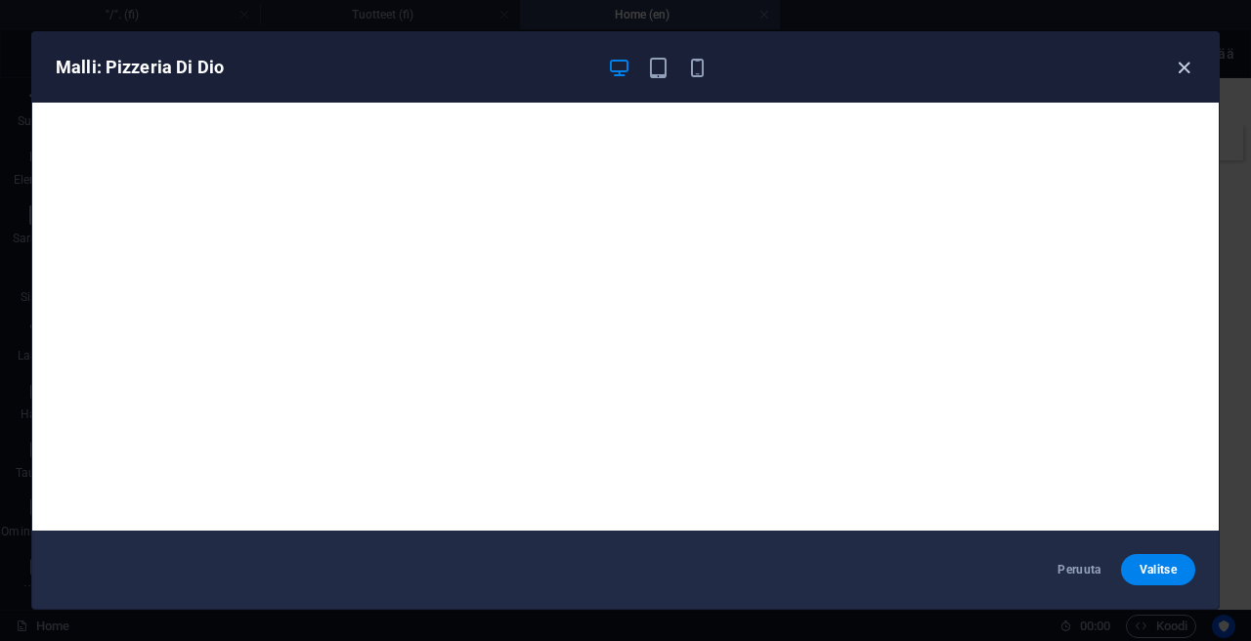
click at [1187, 73] on icon "button" at bounding box center [1183, 68] width 22 height 22
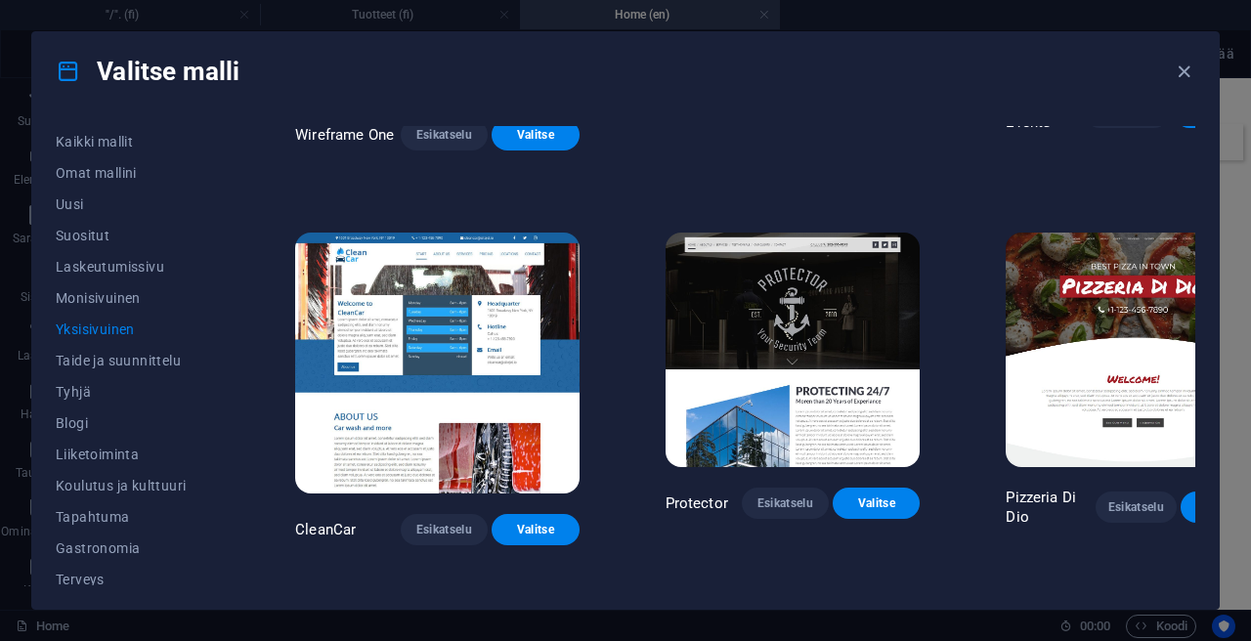
scroll to position [3461, 0]
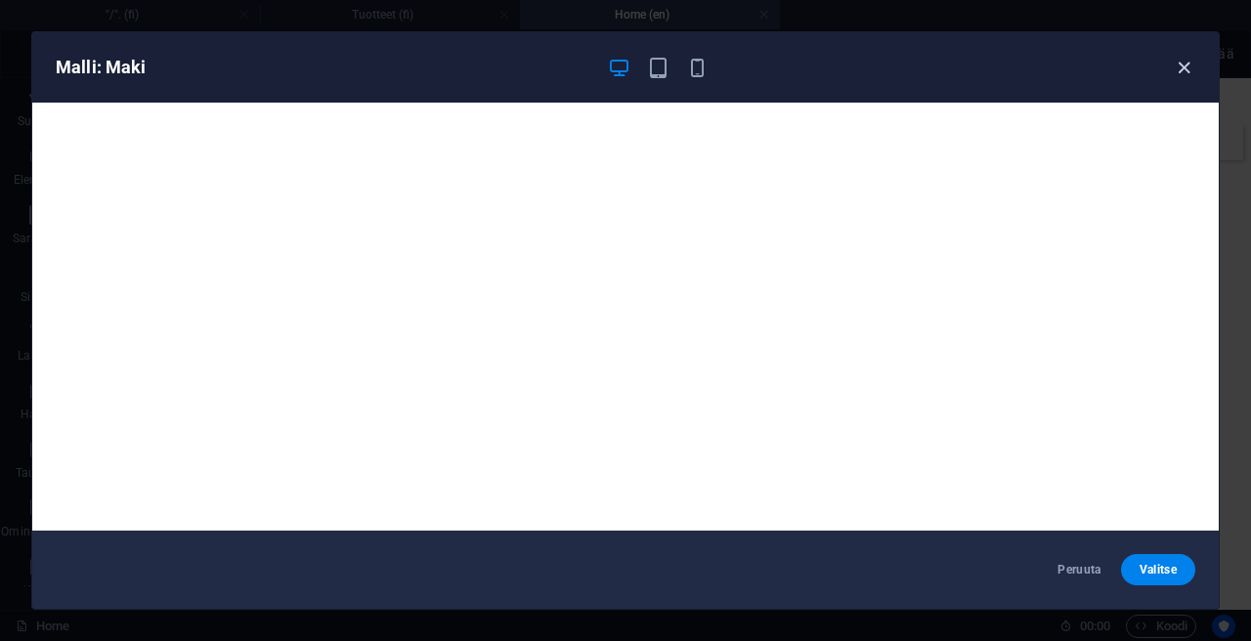
click at [1181, 63] on icon "button" at bounding box center [1183, 68] width 22 height 22
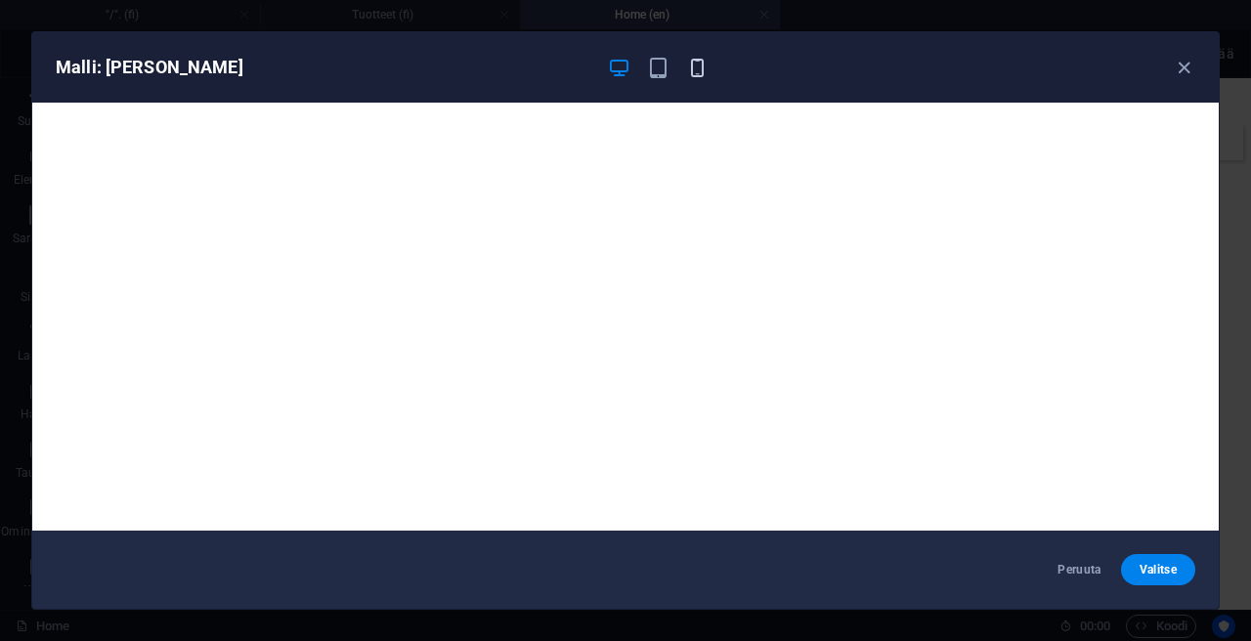
click at [691, 71] on icon "button" at bounding box center [697, 68] width 22 height 22
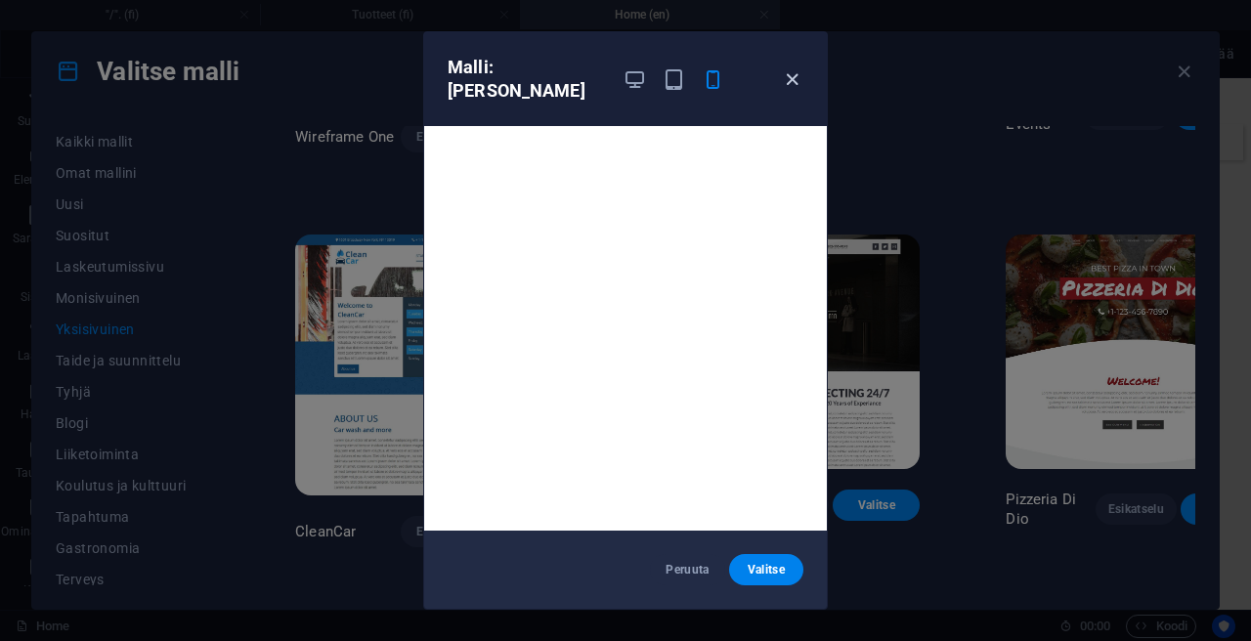
click at [786, 69] on icon "button" at bounding box center [792, 79] width 22 height 22
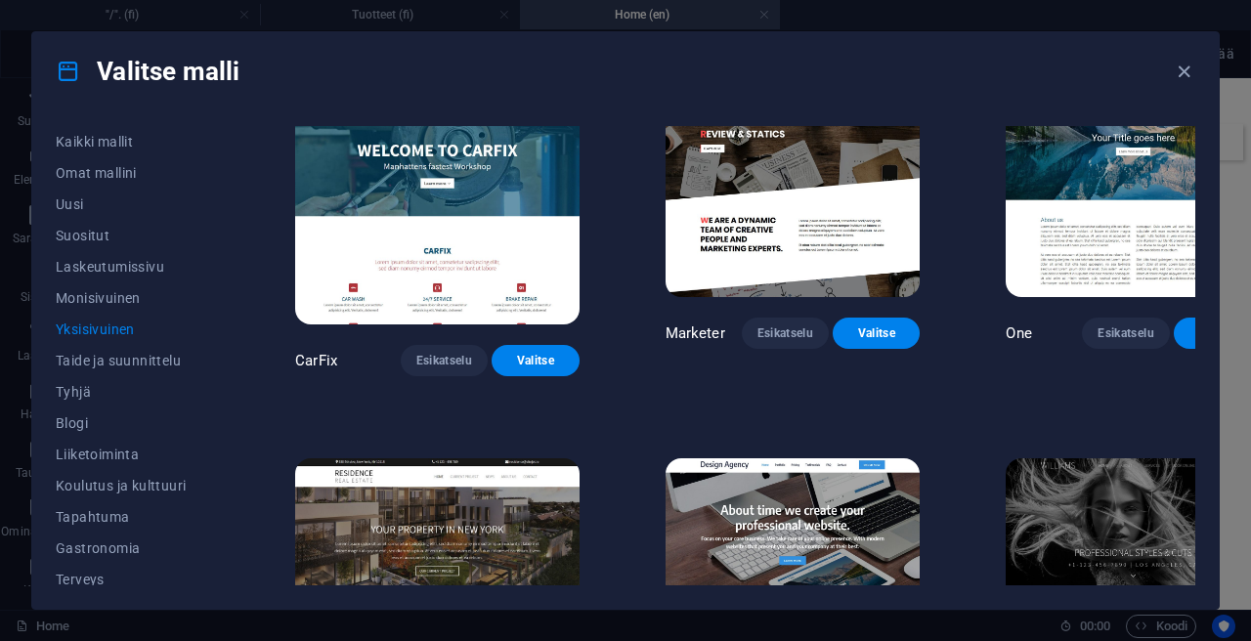
scroll to position [8770, 0]
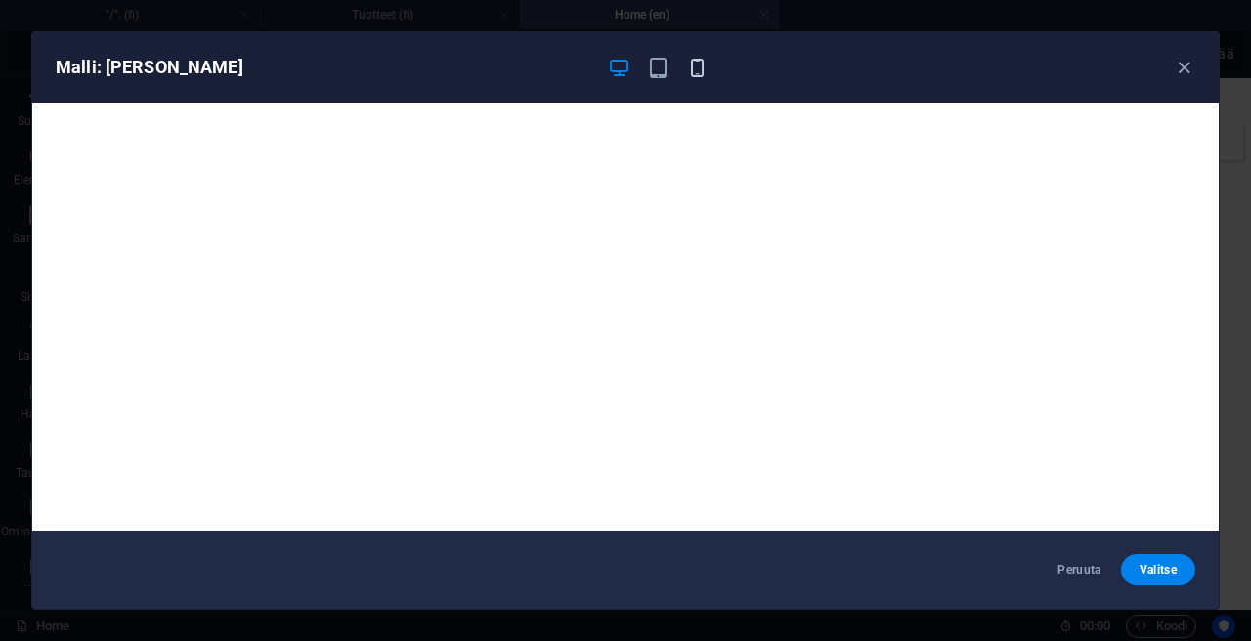
click at [697, 58] on icon "button" at bounding box center [697, 68] width 22 height 22
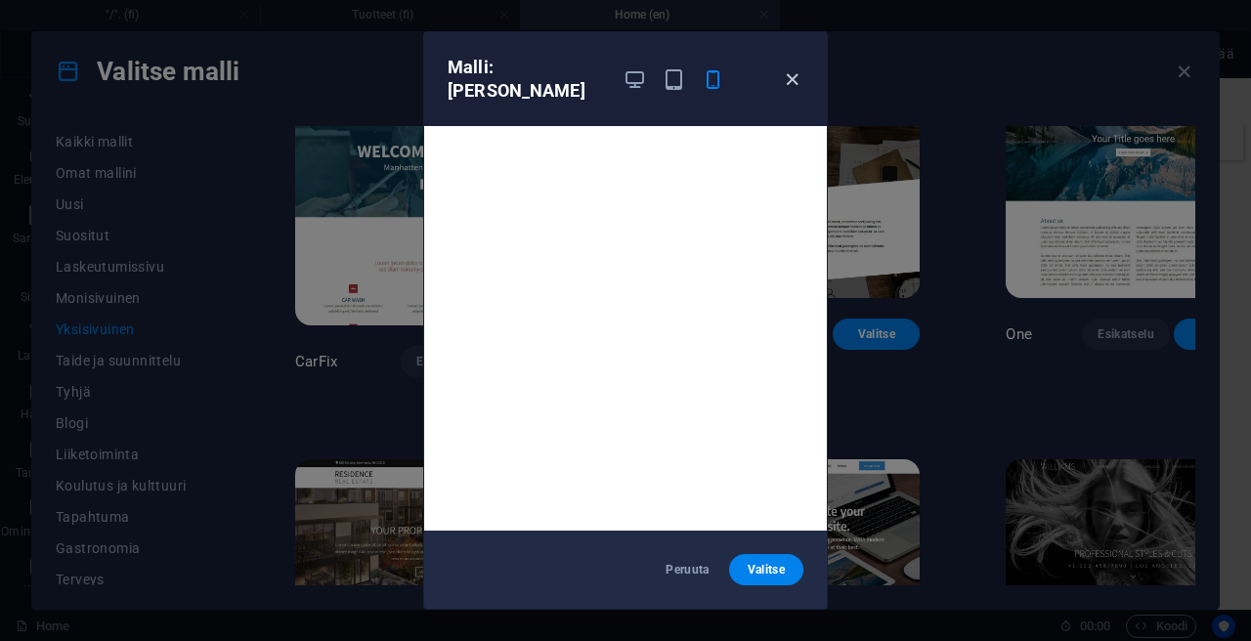
click at [786, 68] on icon "button" at bounding box center [792, 79] width 22 height 22
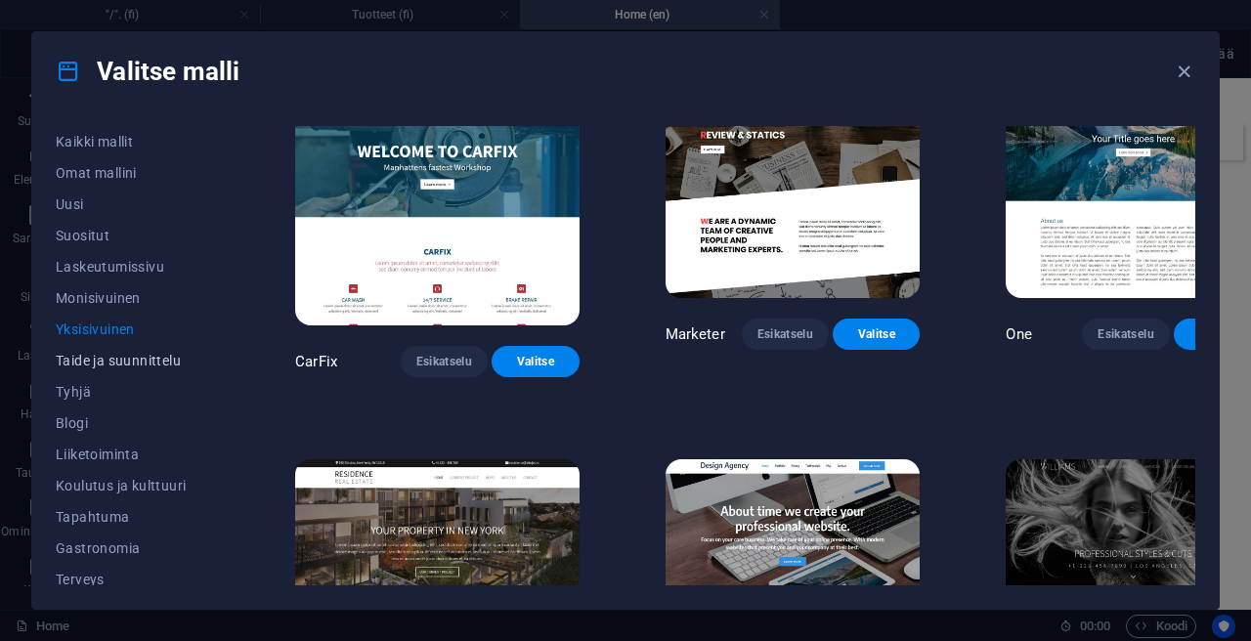
click at [133, 363] on span "Taide ja suunnittelu" at bounding box center [132, 361] width 153 height 16
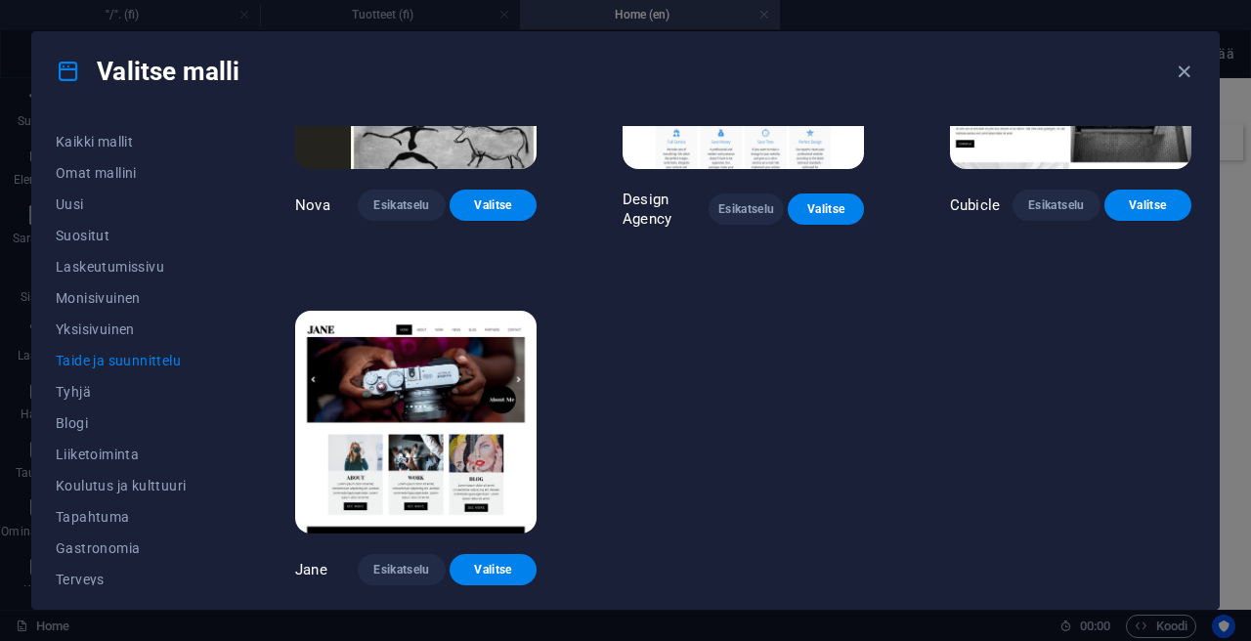
scroll to position [1630, 0]
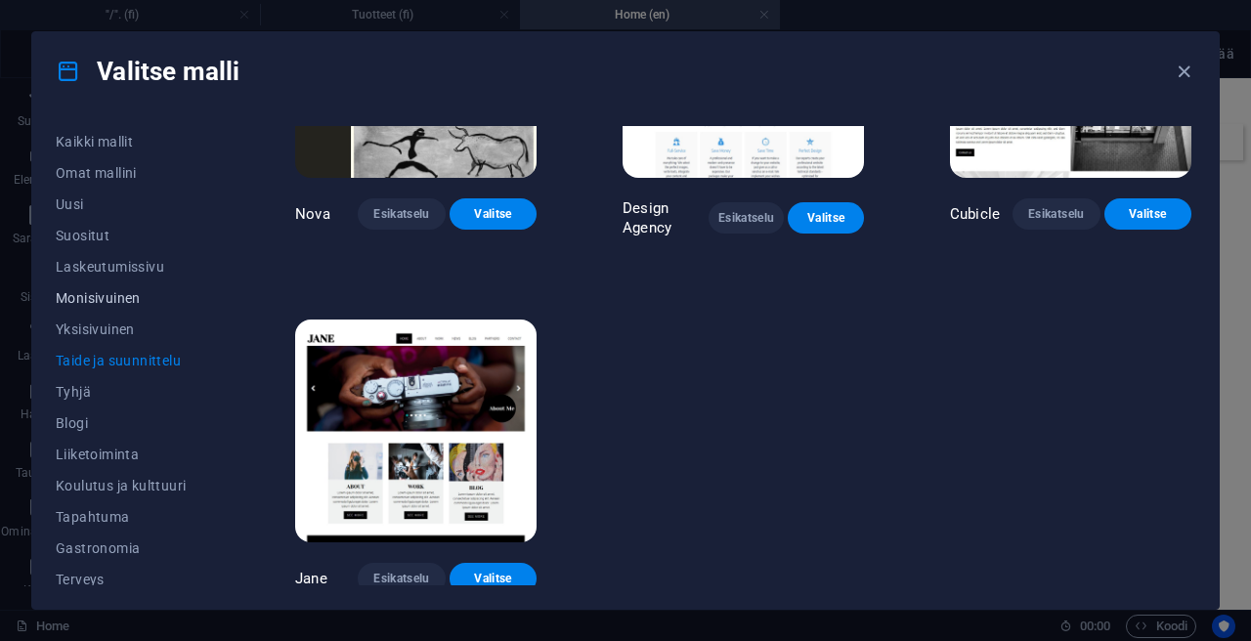
click at [107, 303] on span "Monisivuinen" at bounding box center [132, 298] width 153 height 16
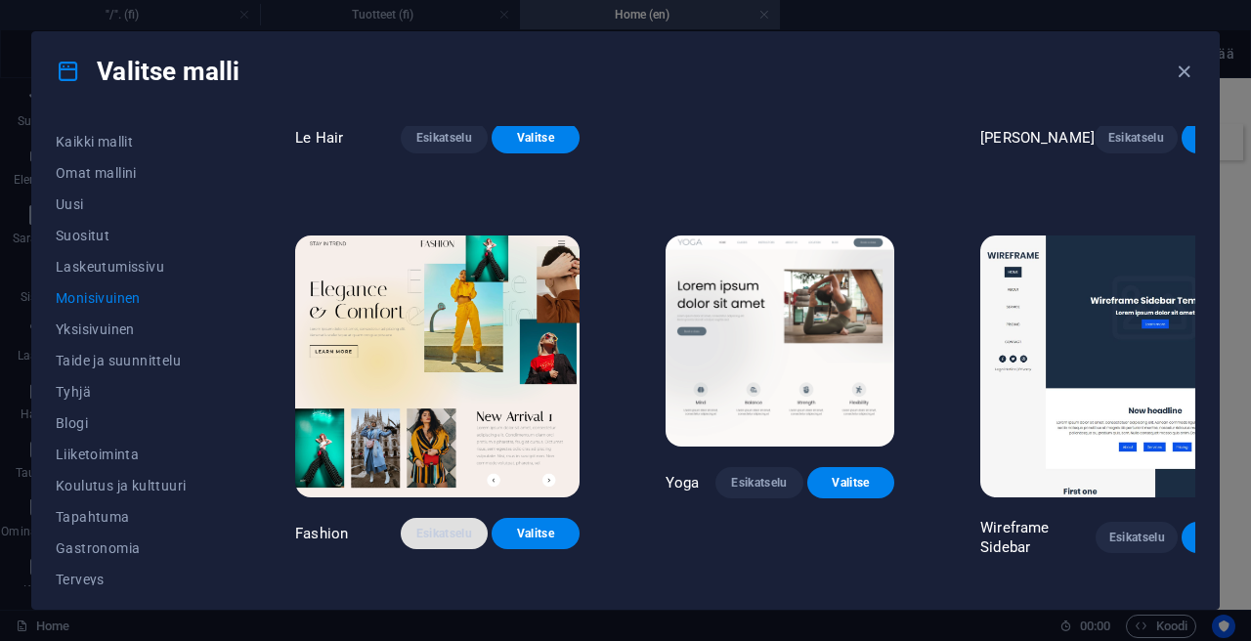
scroll to position [4348, 0]
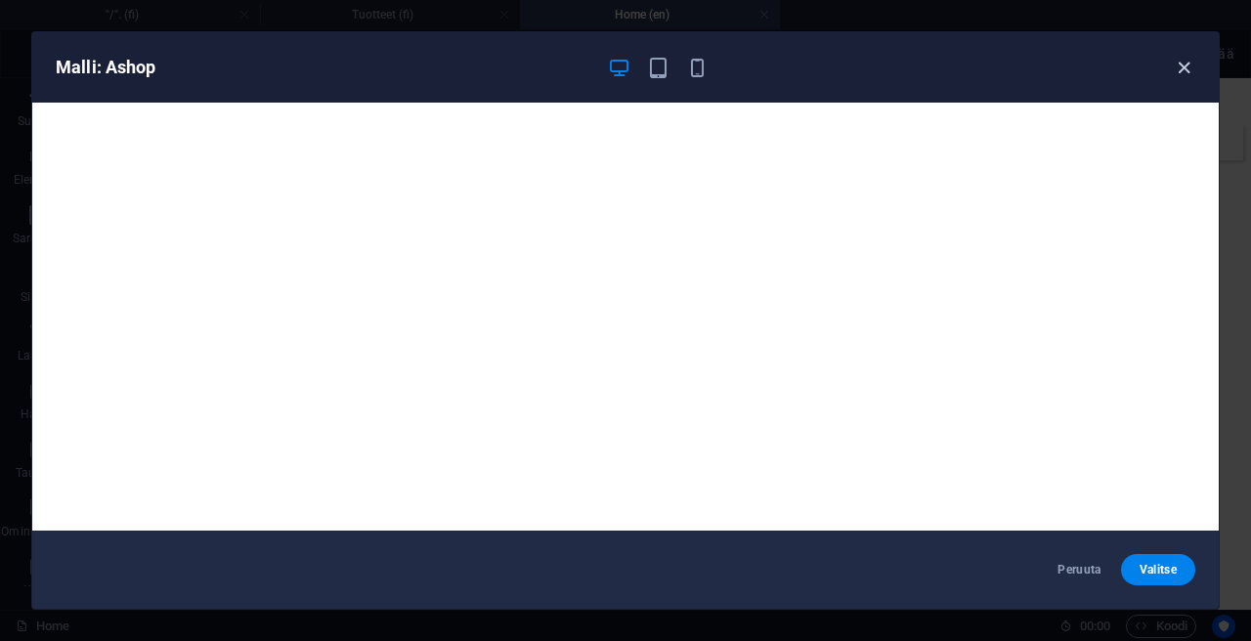
click at [1181, 65] on icon "button" at bounding box center [1183, 68] width 22 height 22
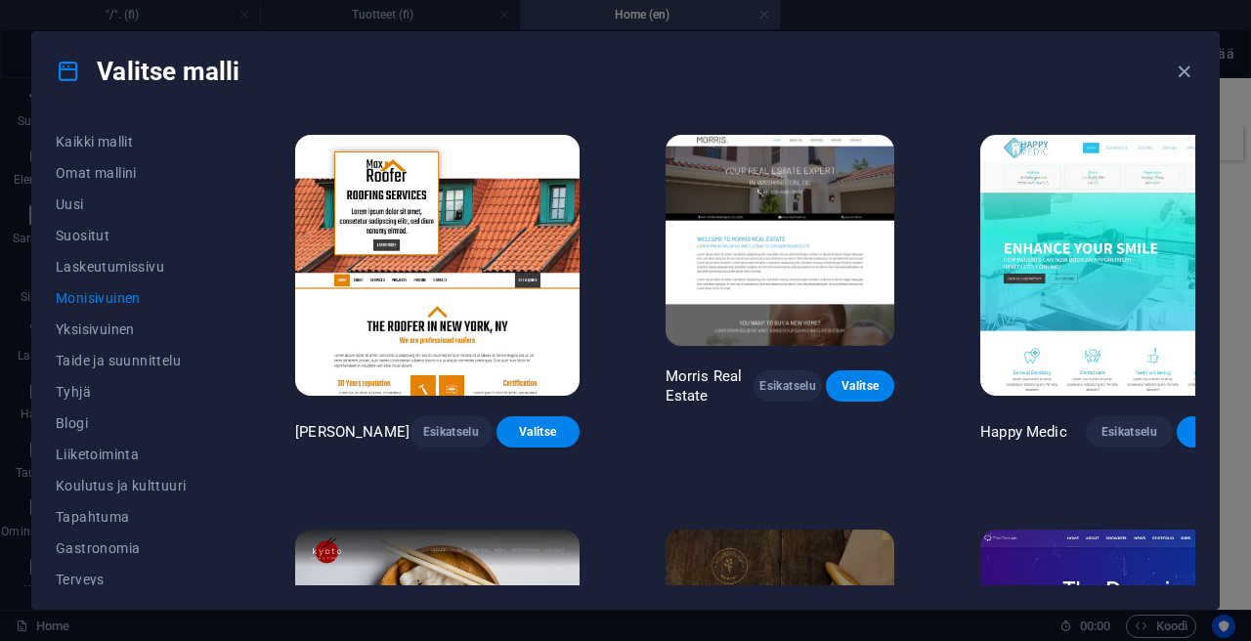
scroll to position [5576, 0]
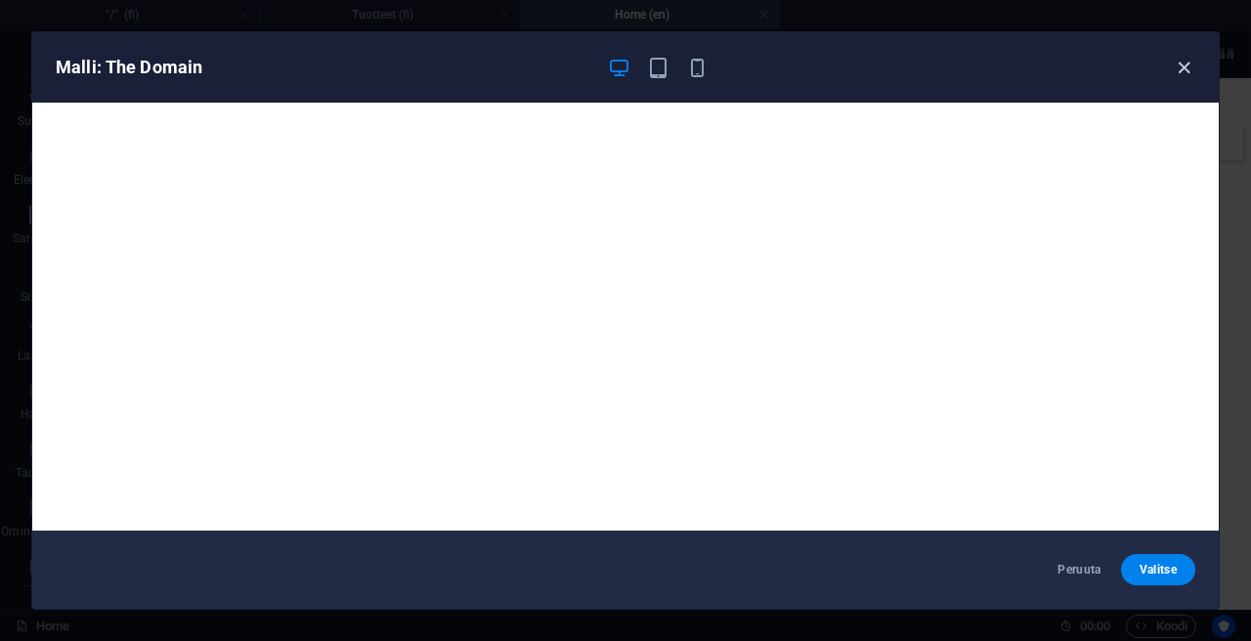
click at [1174, 63] on icon "button" at bounding box center [1183, 68] width 22 height 22
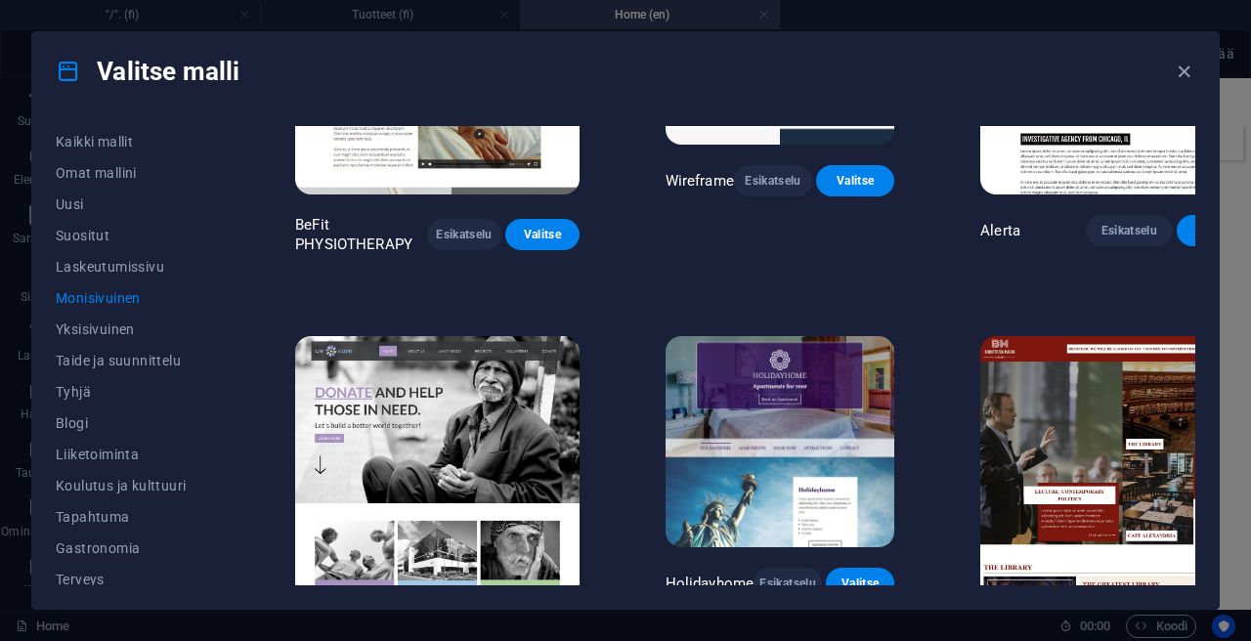
scroll to position [6606, 0]
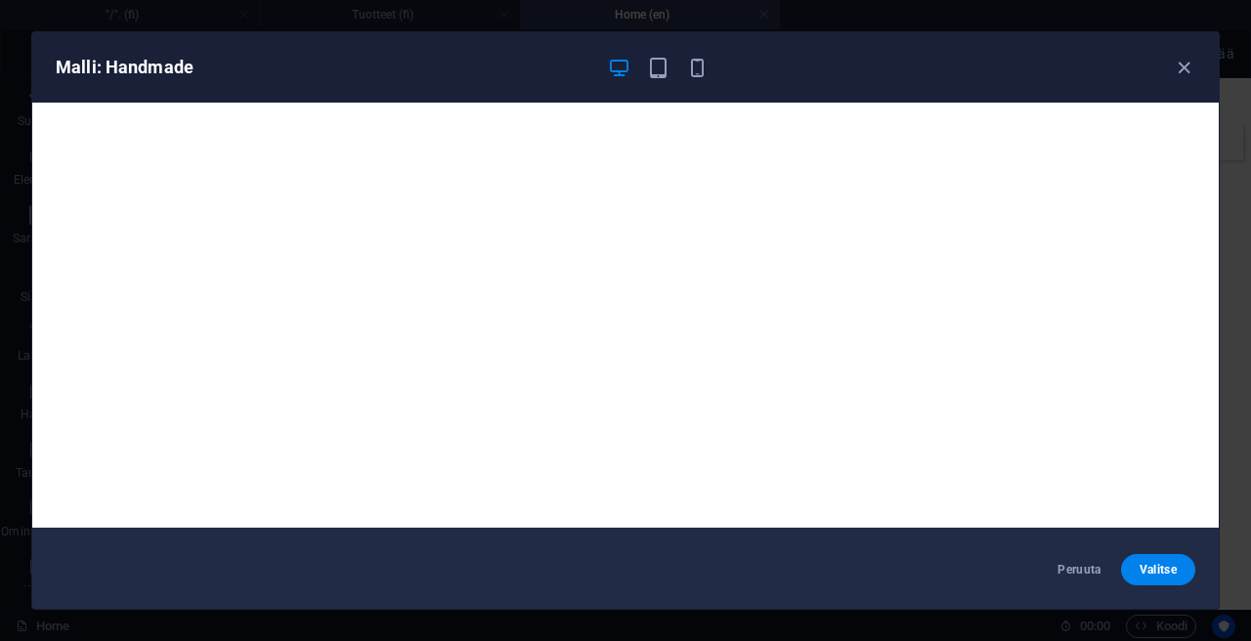
scroll to position [5, 0]
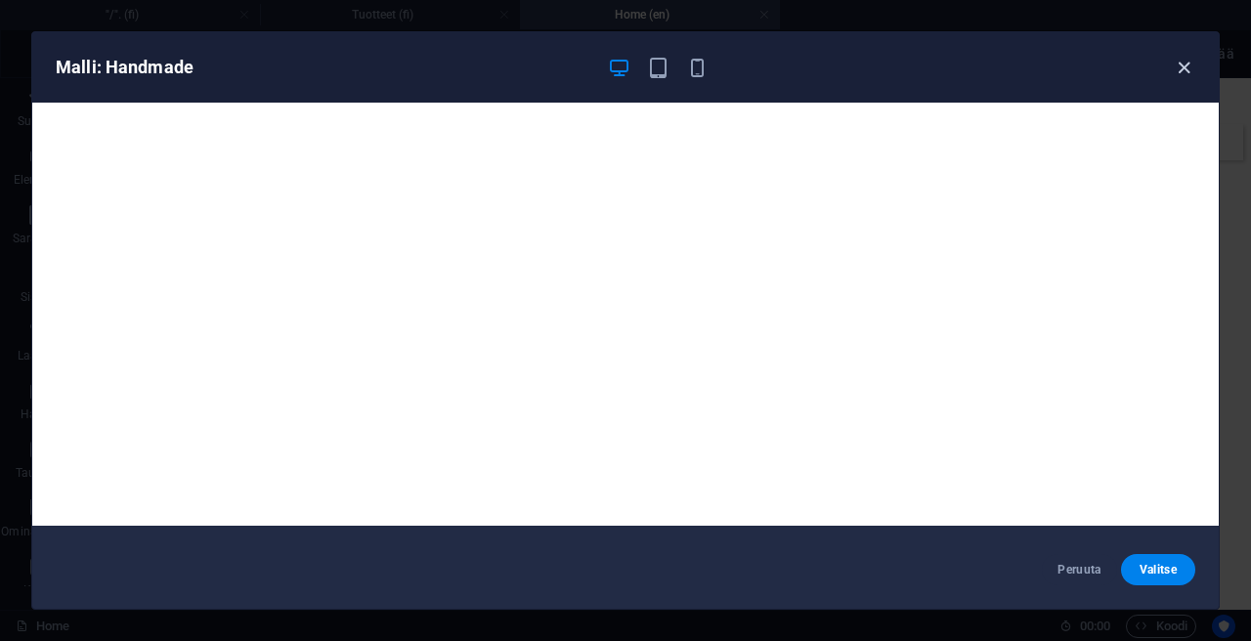
click at [1179, 74] on icon "button" at bounding box center [1183, 68] width 22 height 22
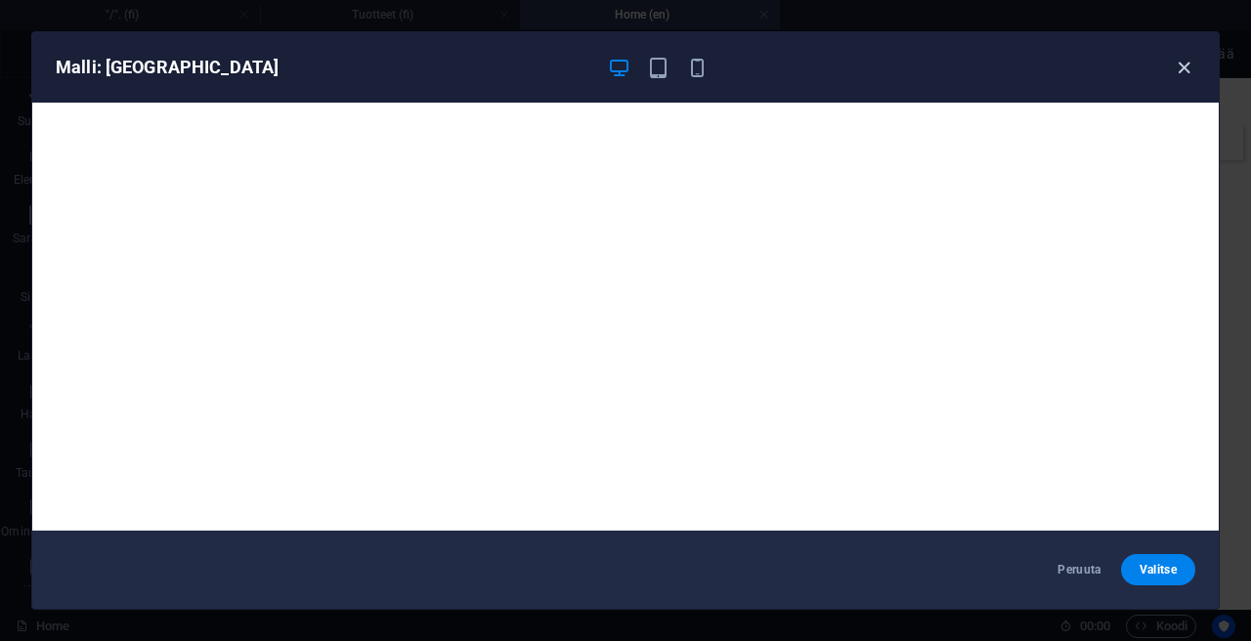
click at [1180, 71] on icon "button" at bounding box center [1183, 68] width 22 height 22
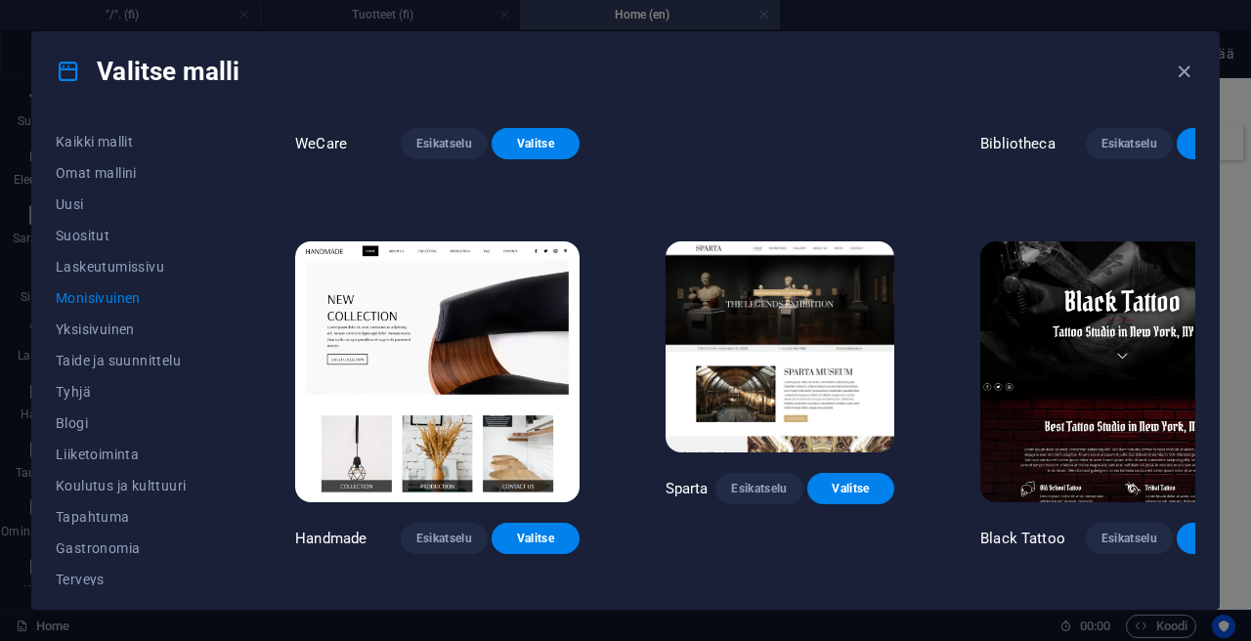
scroll to position [7061, 0]
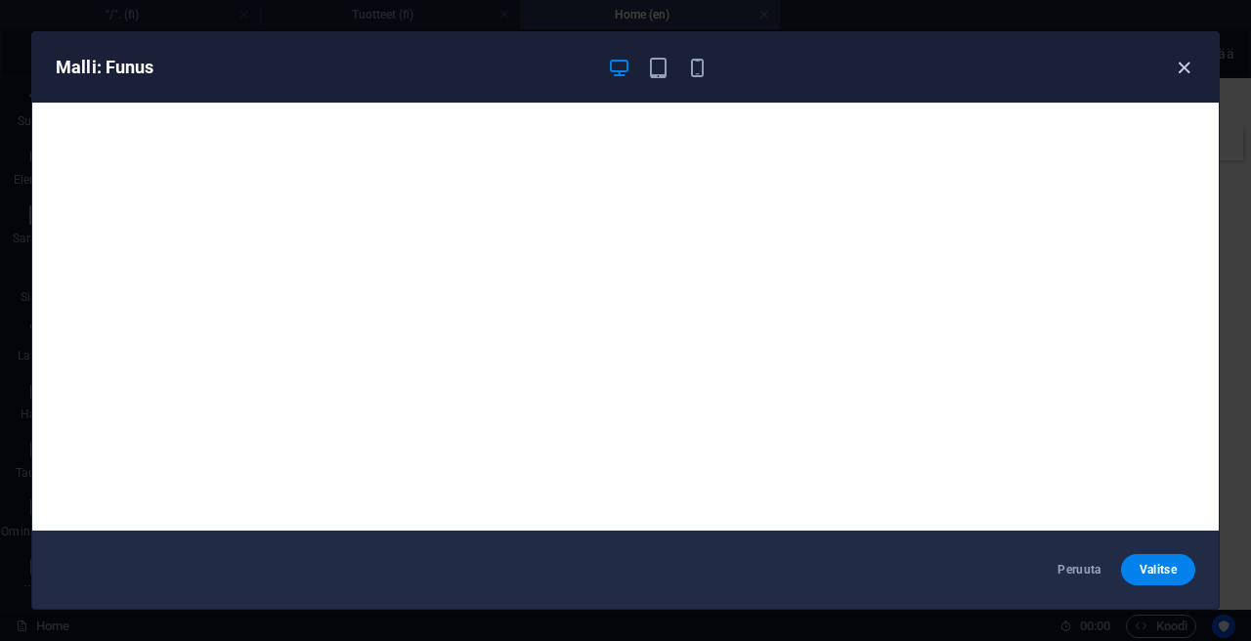
click at [1181, 72] on icon "button" at bounding box center [1183, 68] width 22 height 22
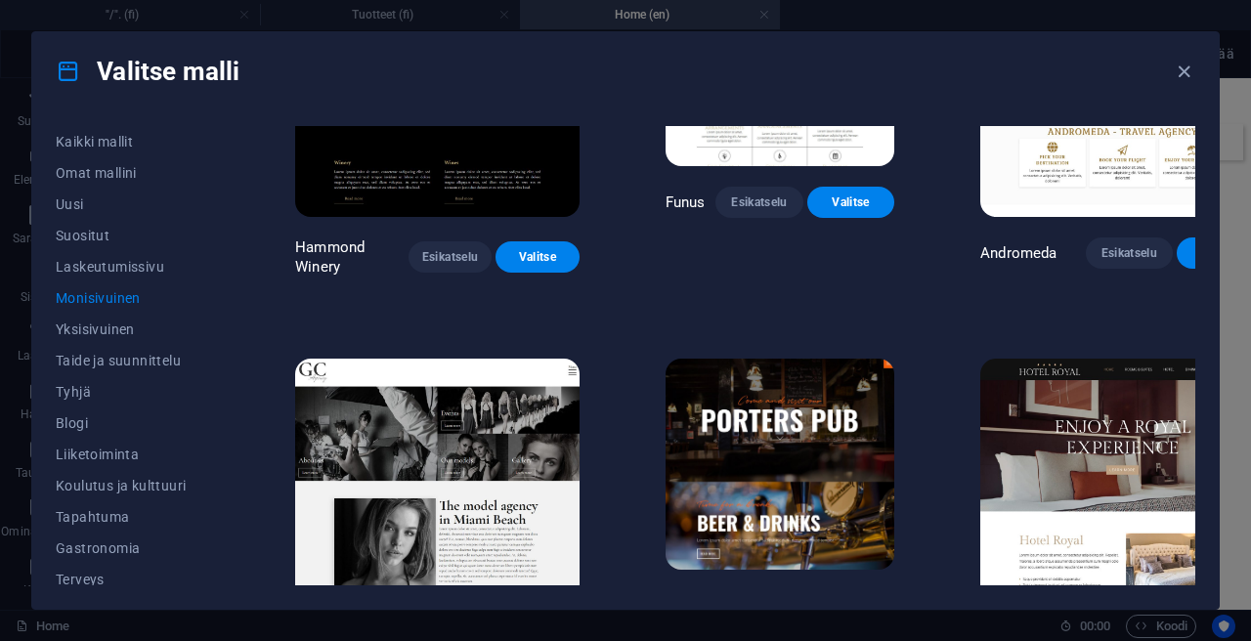
scroll to position [7758, 0]
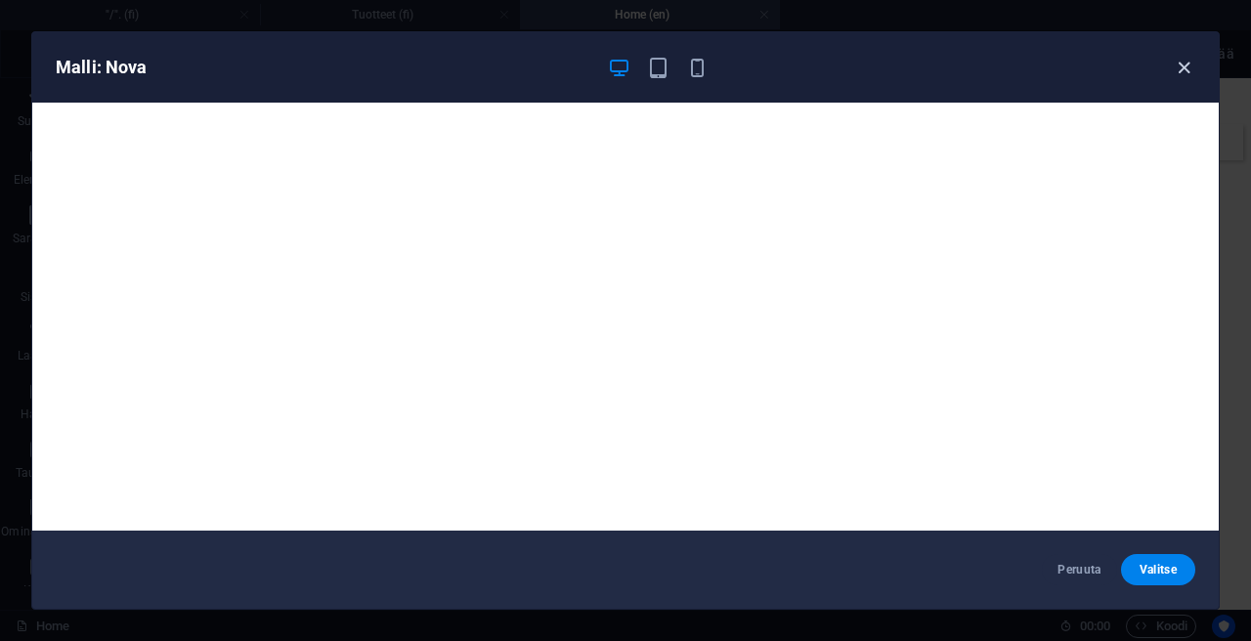
click at [1184, 71] on icon "button" at bounding box center [1183, 68] width 22 height 22
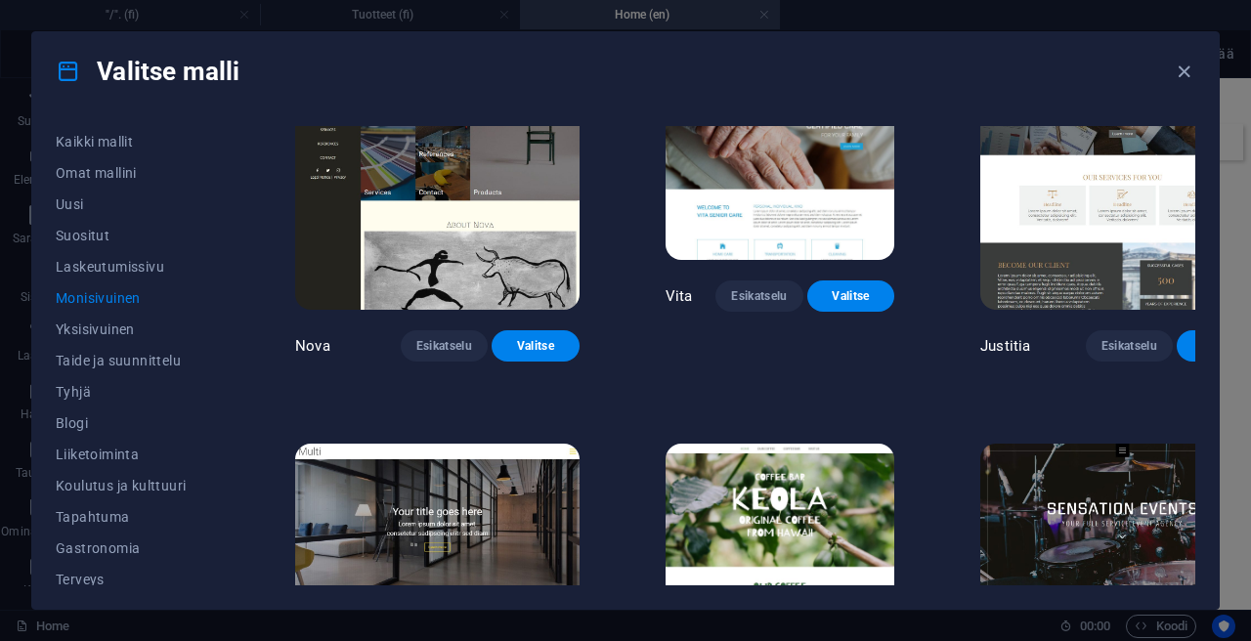
scroll to position [8443, 0]
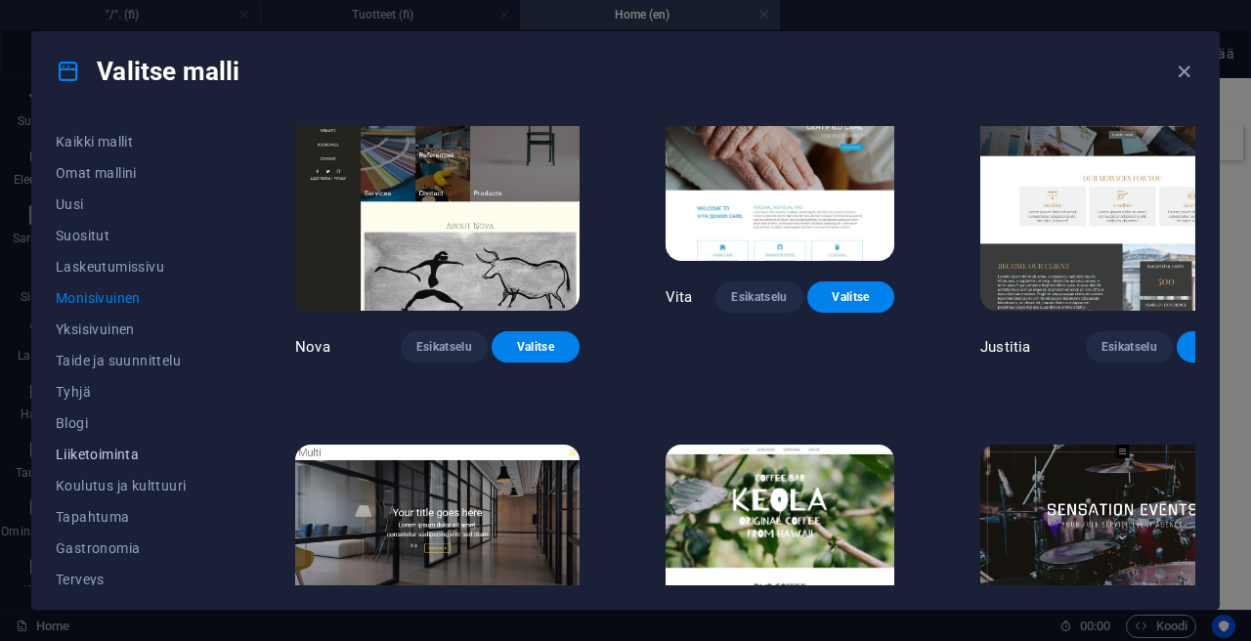
click at [111, 459] on span "Liiketoiminta" at bounding box center [132, 454] width 153 height 16
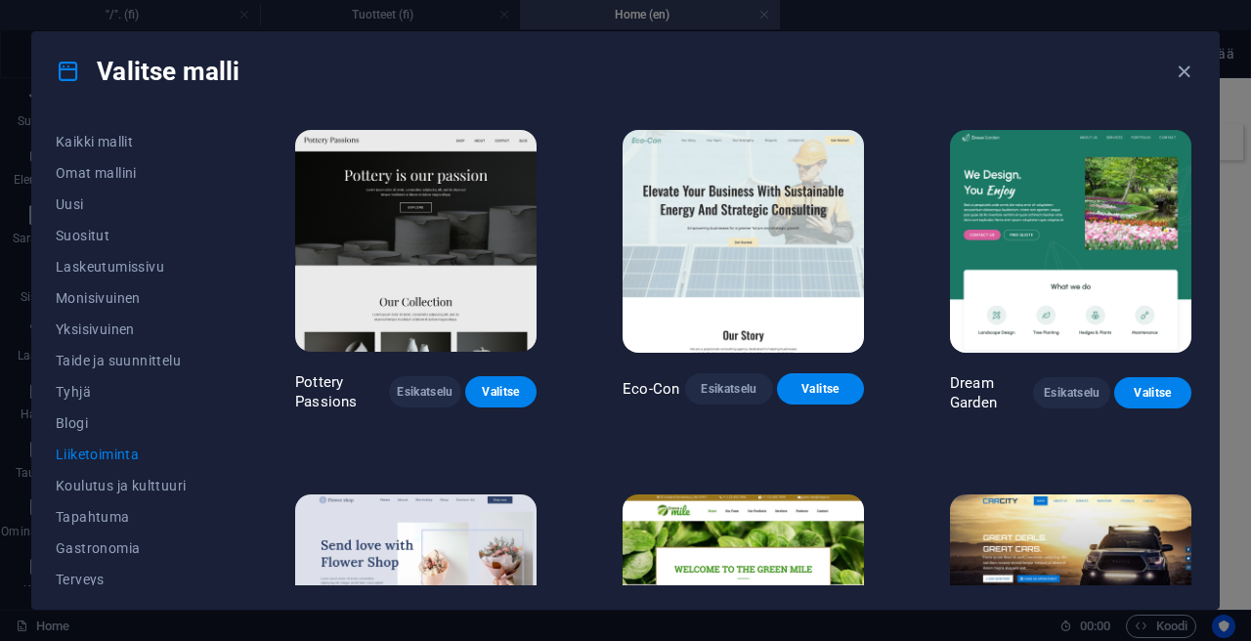
scroll to position [0, 0]
click at [427, 386] on span "Esikatselu" at bounding box center [424, 392] width 40 height 16
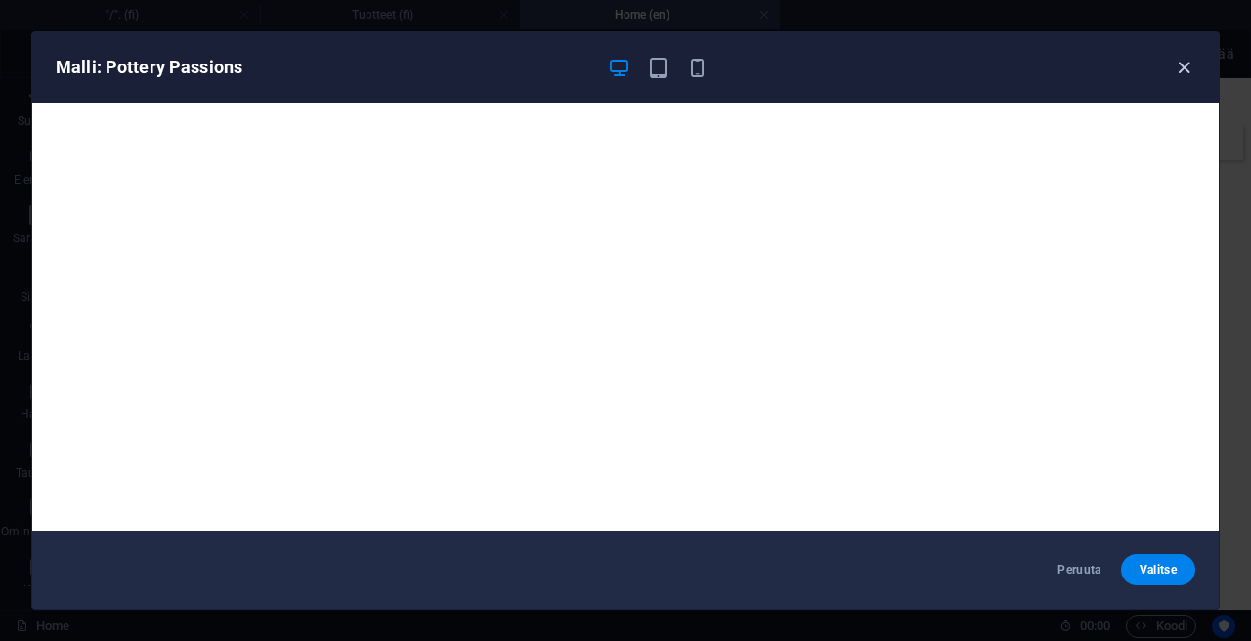
click at [1181, 64] on icon "button" at bounding box center [1183, 68] width 22 height 22
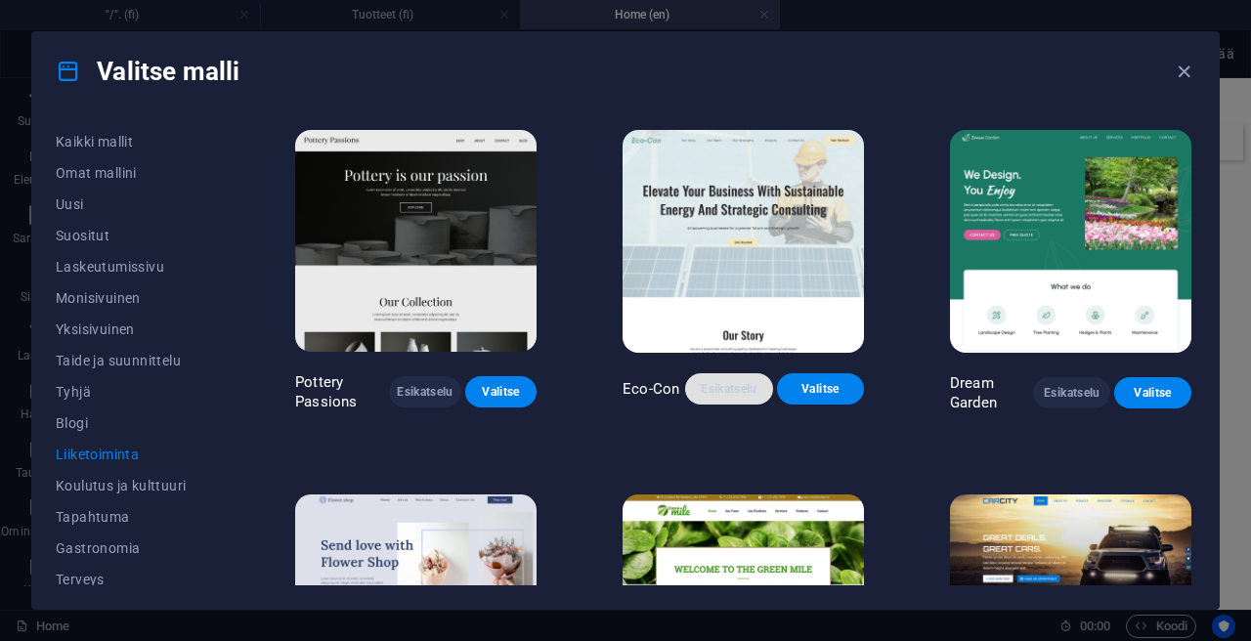
click at [714, 387] on span "Esikatselu" at bounding box center [729, 389] width 56 height 16
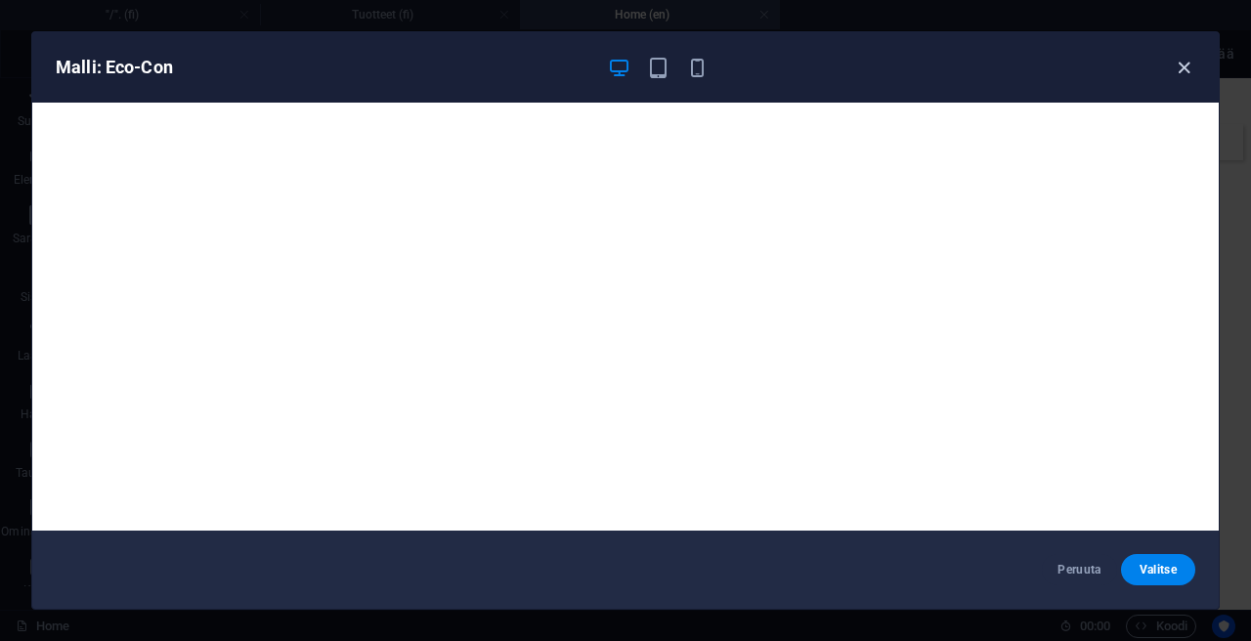
click at [1174, 75] on icon "button" at bounding box center [1183, 68] width 22 height 22
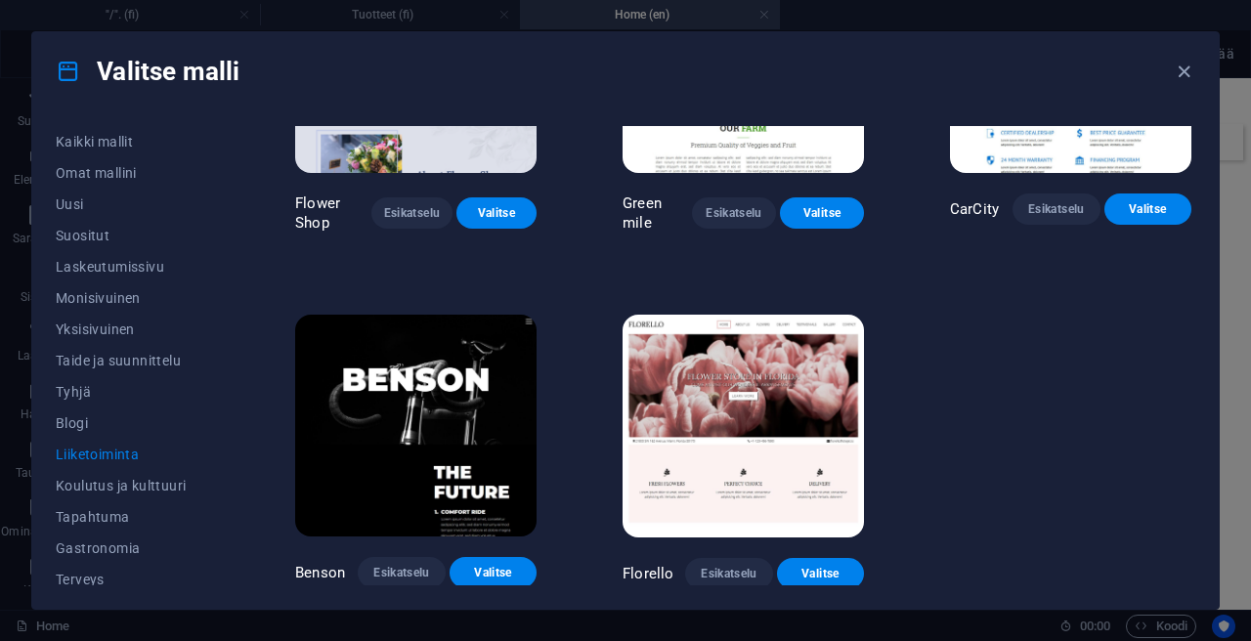
scroll to position [542, 0]
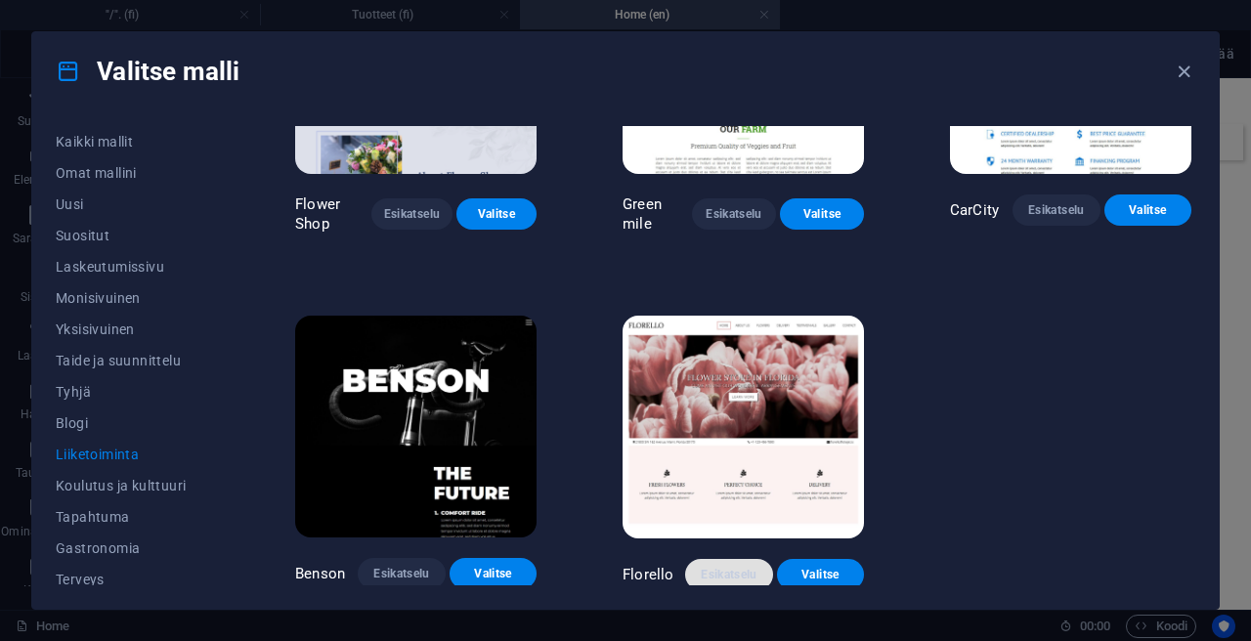
click at [754, 567] on button "Esikatselu" at bounding box center [728, 574] width 87 height 31
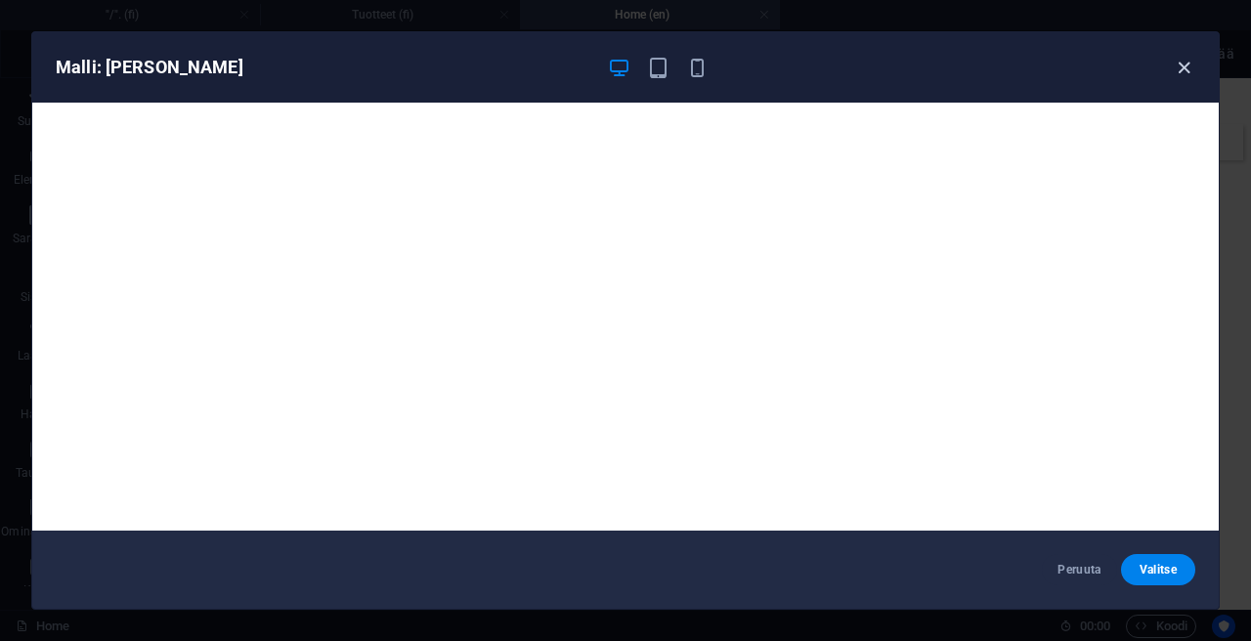
click at [1185, 62] on icon "button" at bounding box center [1183, 68] width 22 height 22
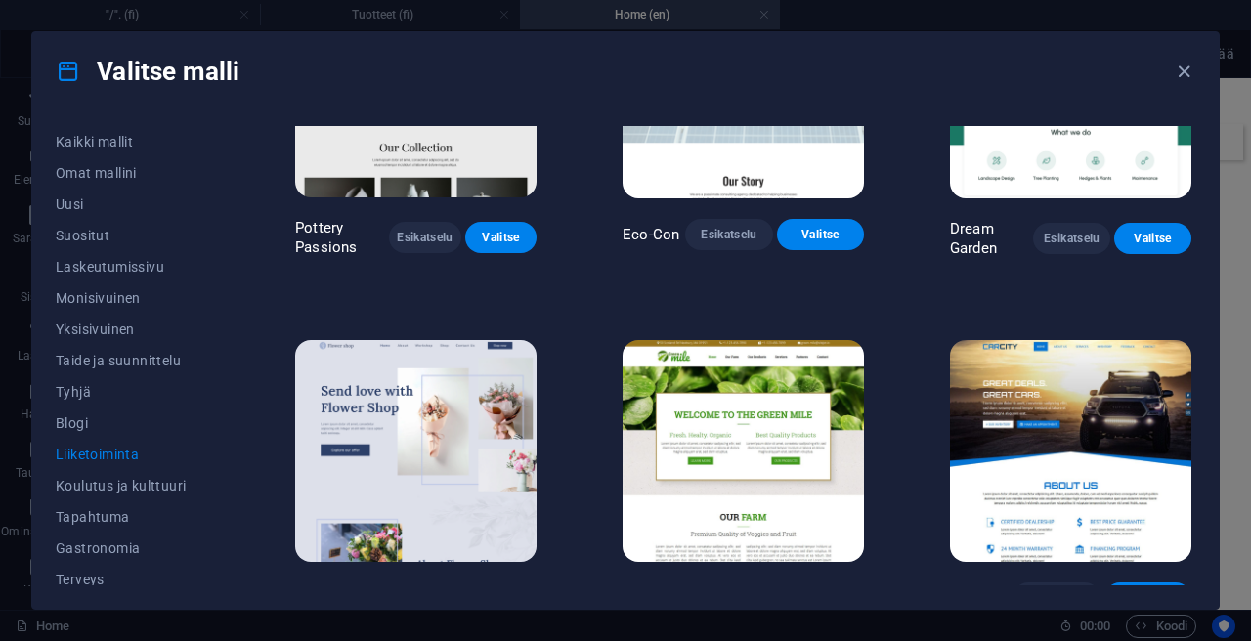
scroll to position [213, 0]
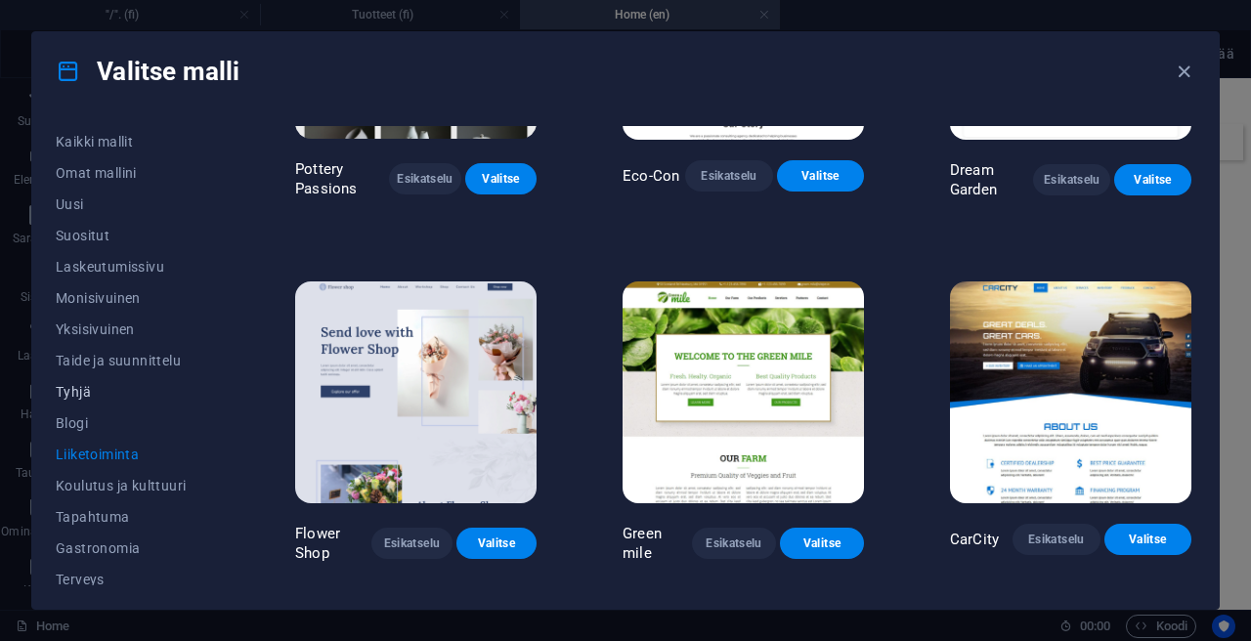
click at [76, 392] on span "Tyhjä" at bounding box center [132, 392] width 153 height 16
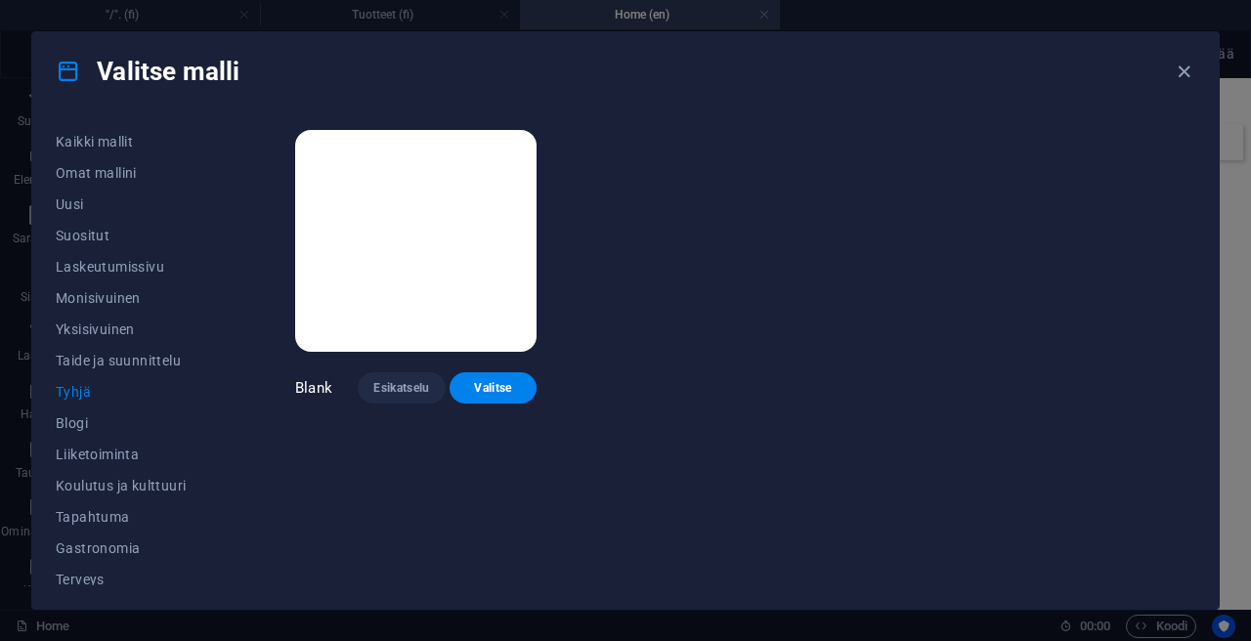
scroll to position [0, 0]
click at [389, 391] on span "Esikatselu" at bounding box center [401, 388] width 56 height 16
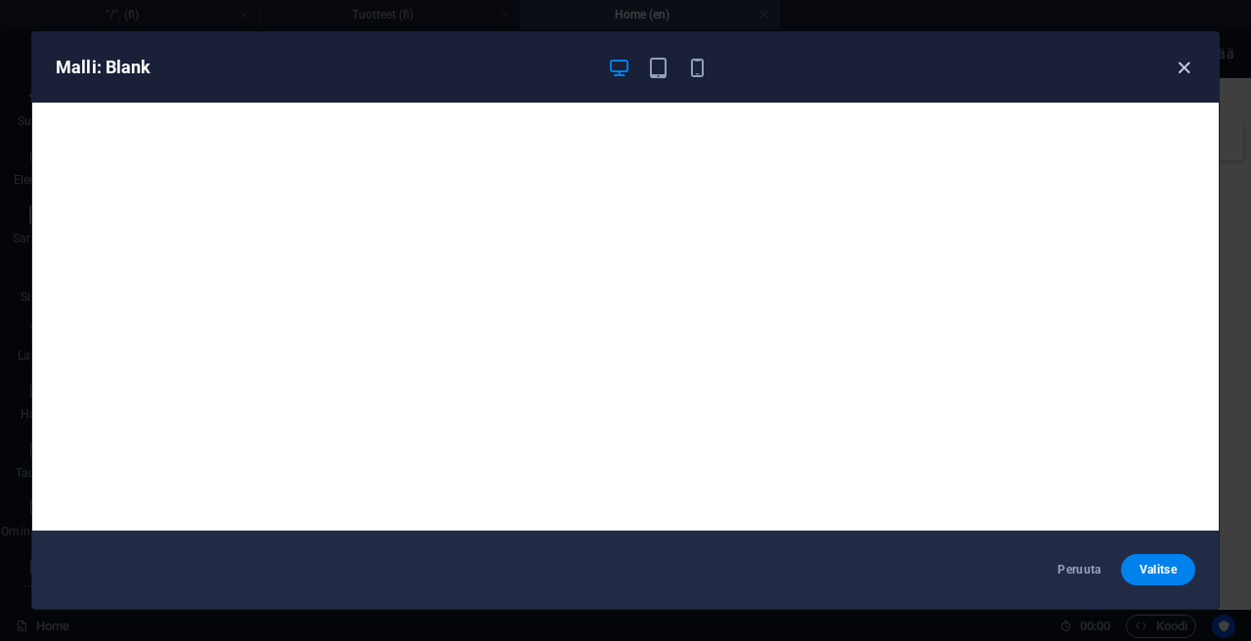
click at [1177, 67] on icon "button" at bounding box center [1183, 68] width 22 height 22
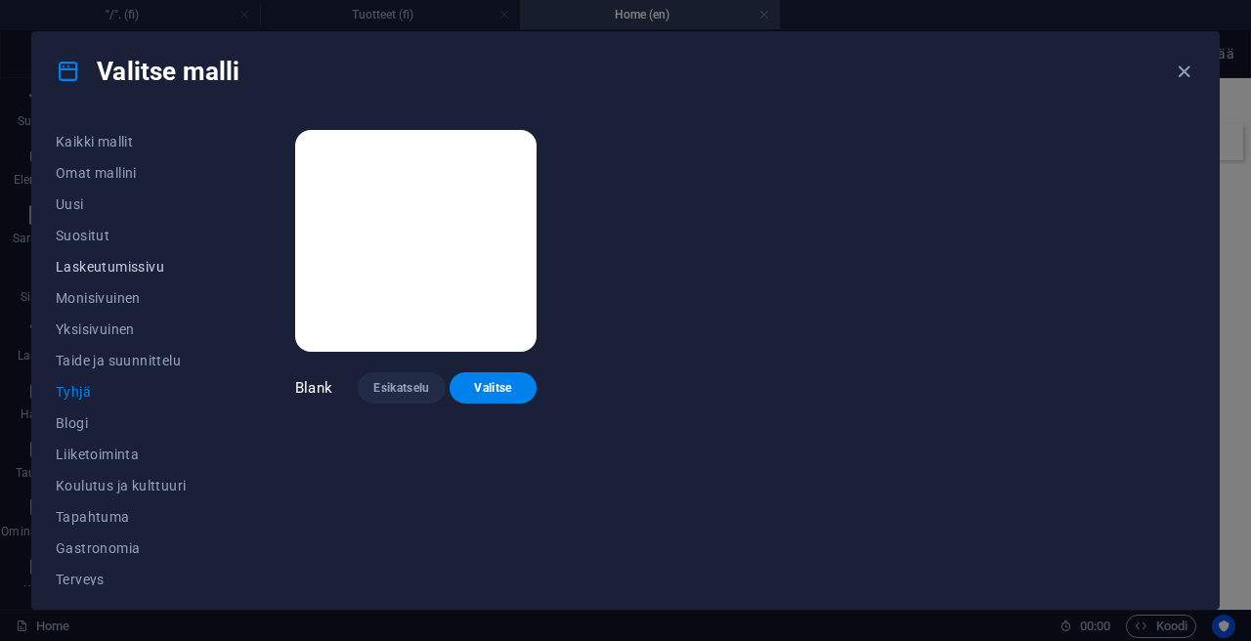
click at [101, 279] on button "Laskeutumissivu" at bounding box center [132, 266] width 153 height 31
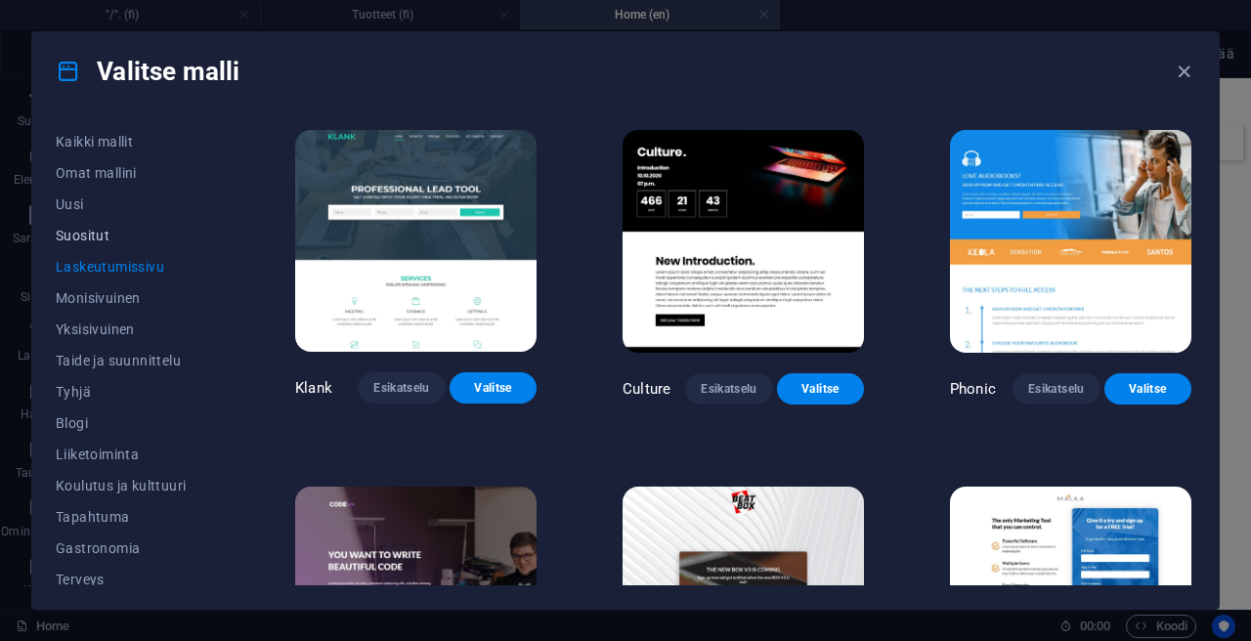
click at [96, 243] on button "Suositut" at bounding box center [132, 235] width 153 height 31
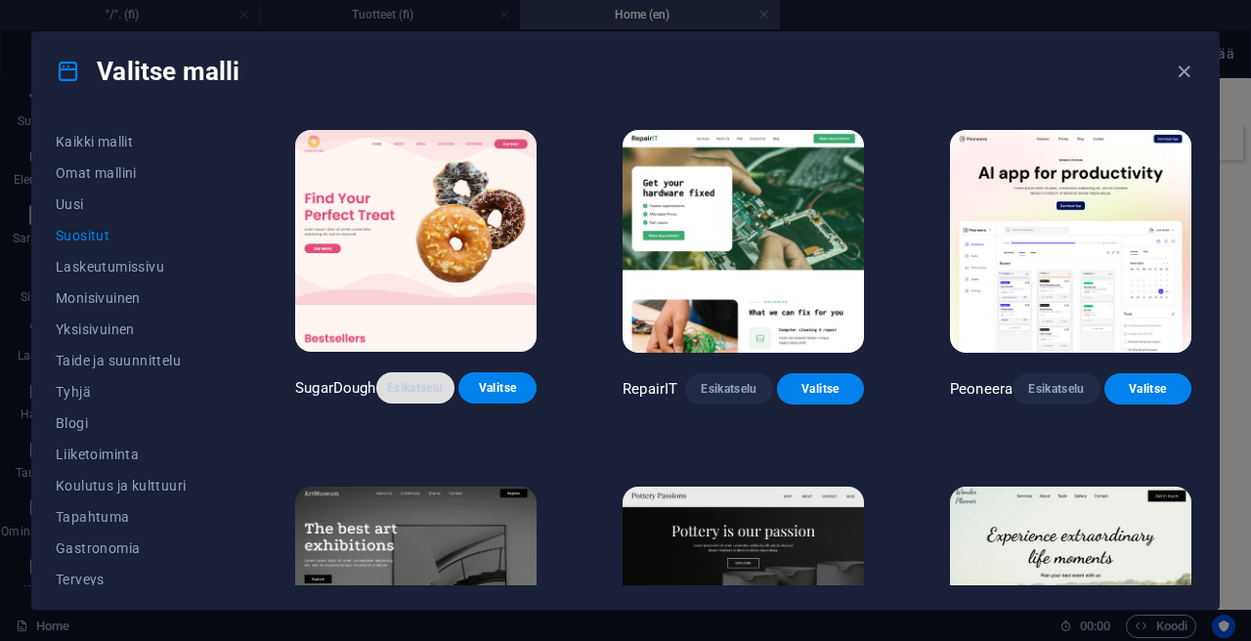
click at [403, 400] on button "Esikatselu" at bounding box center [415, 387] width 78 height 31
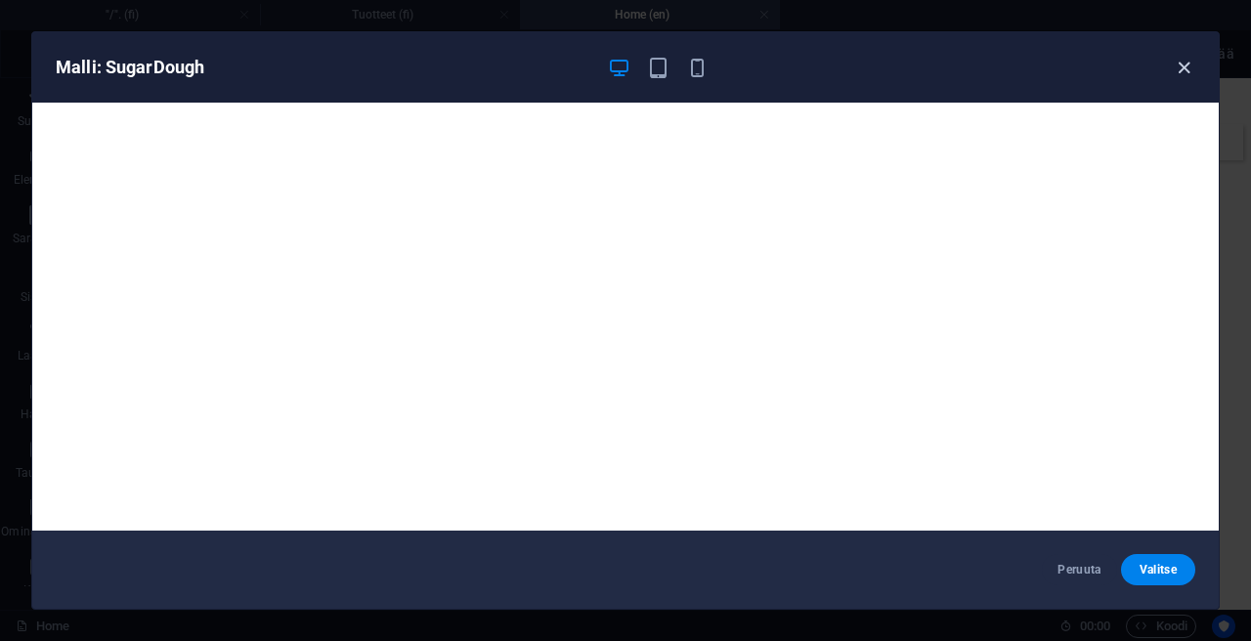
click at [1188, 69] on icon "button" at bounding box center [1183, 68] width 22 height 22
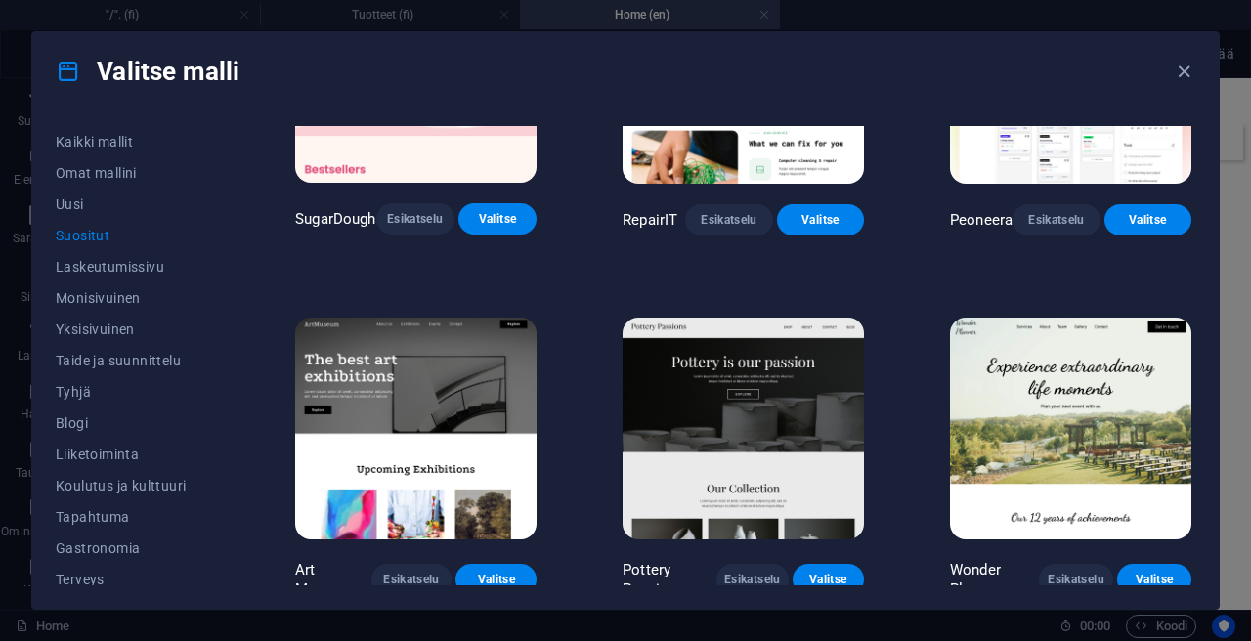
scroll to position [257, 0]
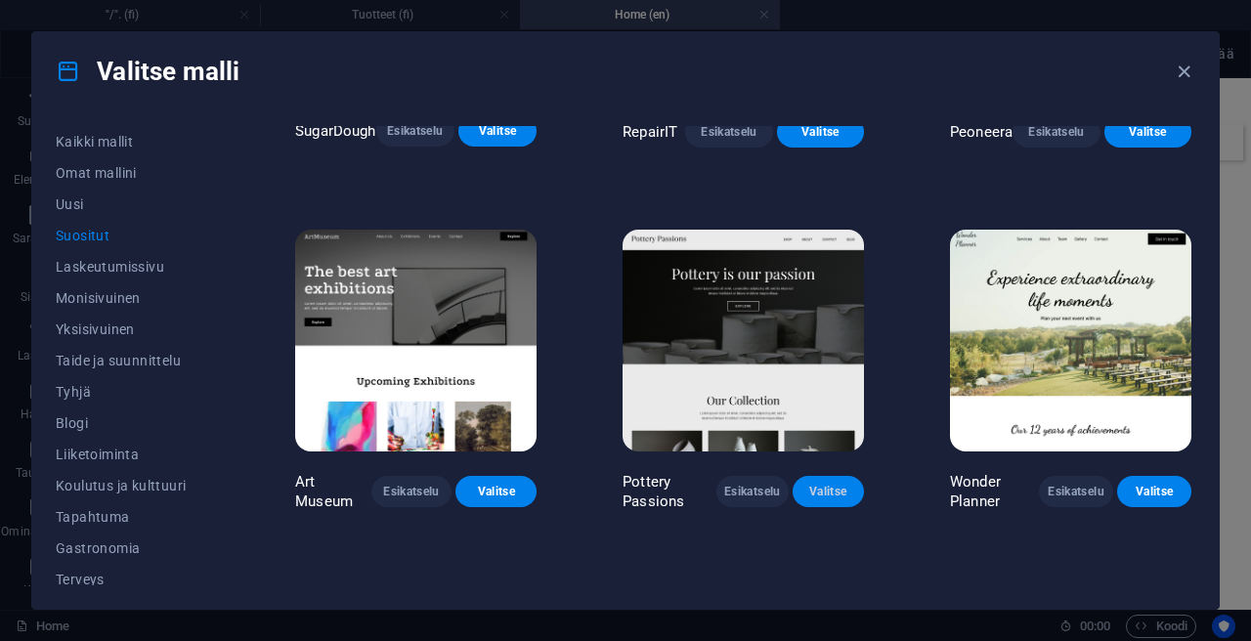
click at [839, 489] on span "Valitse" at bounding box center [828, 492] width 40 height 16
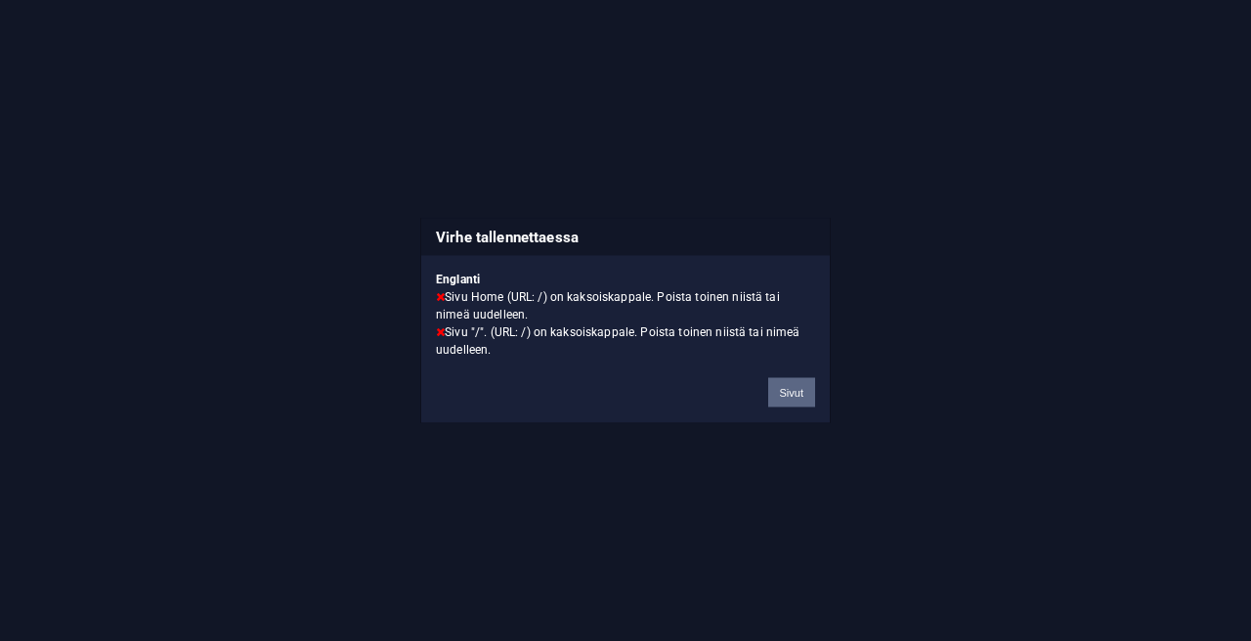
click at [792, 390] on button "Sivut" at bounding box center [791, 392] width 47 height 29
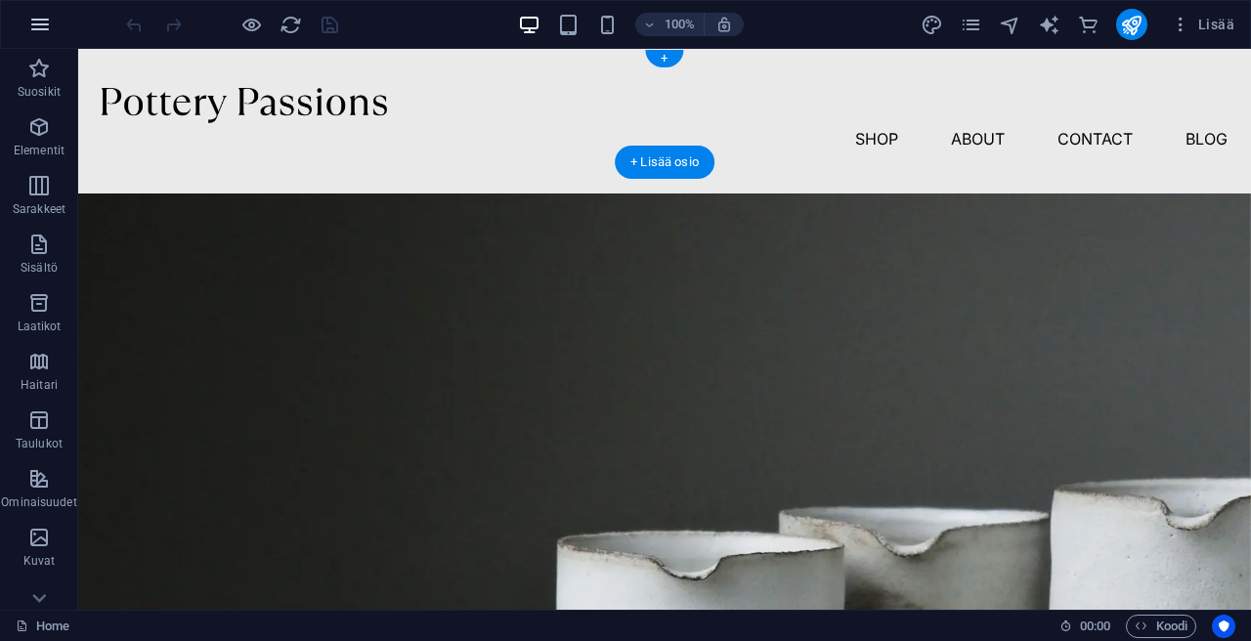
click at [34, 17] on icon "button" at bounding box center [39, 24] width 23 height 23
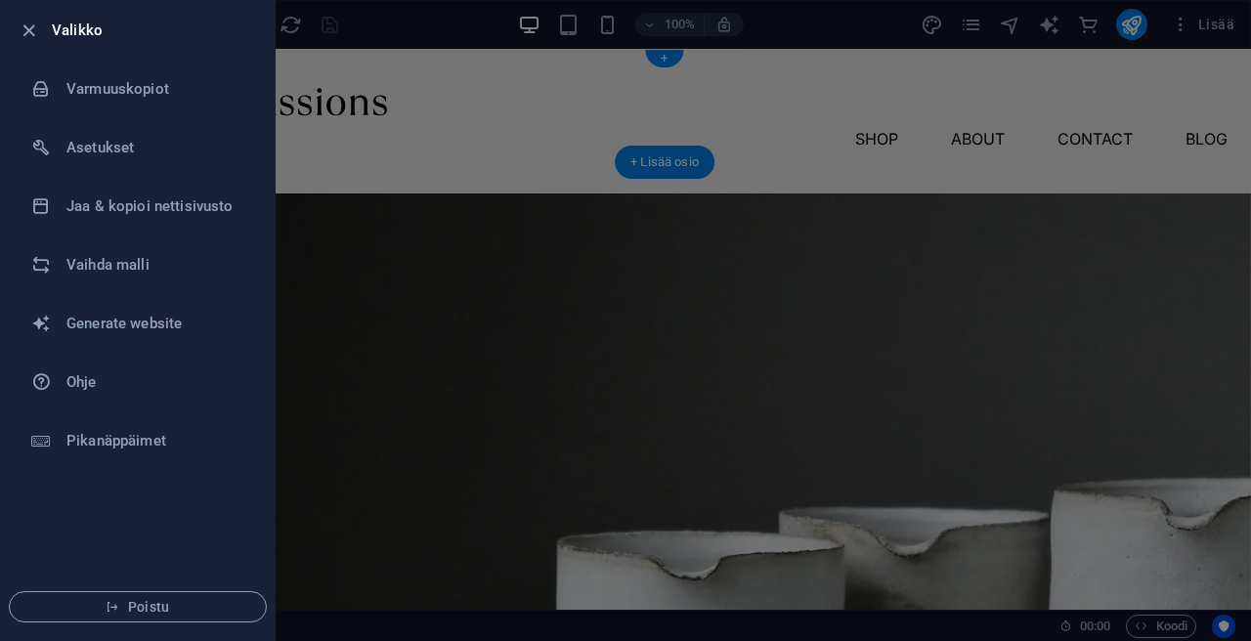
click at [551, 77] on div at bounding box center [625, 320] width 1251 height 641
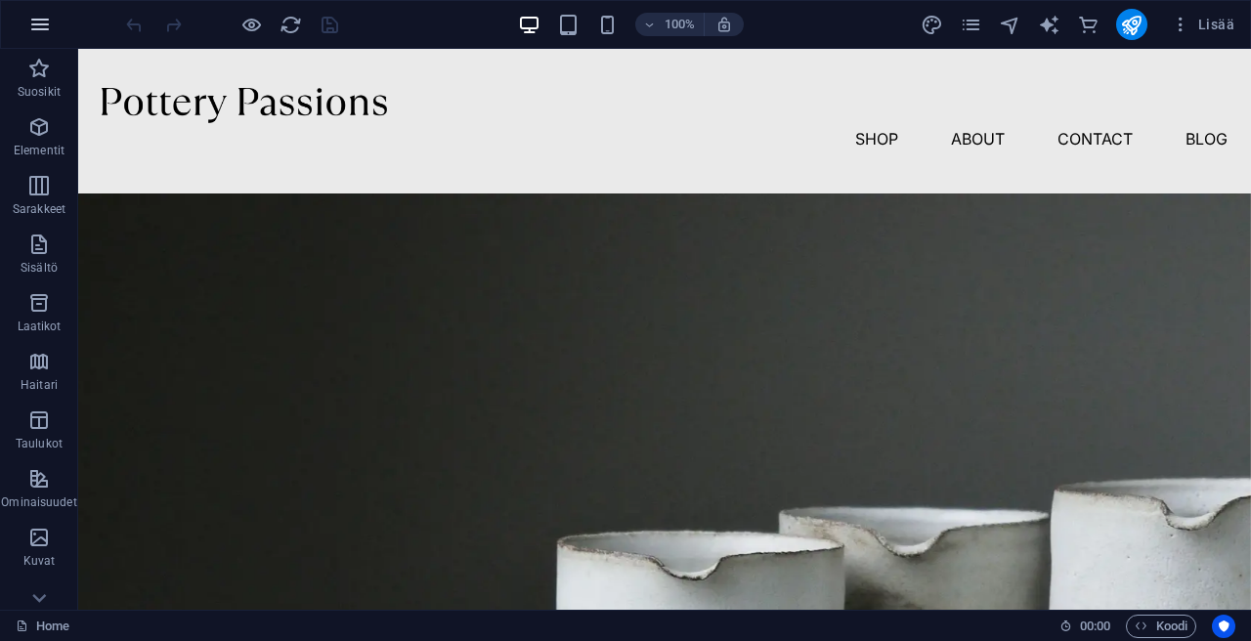
click at [43, 20] on icon "button" at bounding box center [39, 24] width 23 height 23
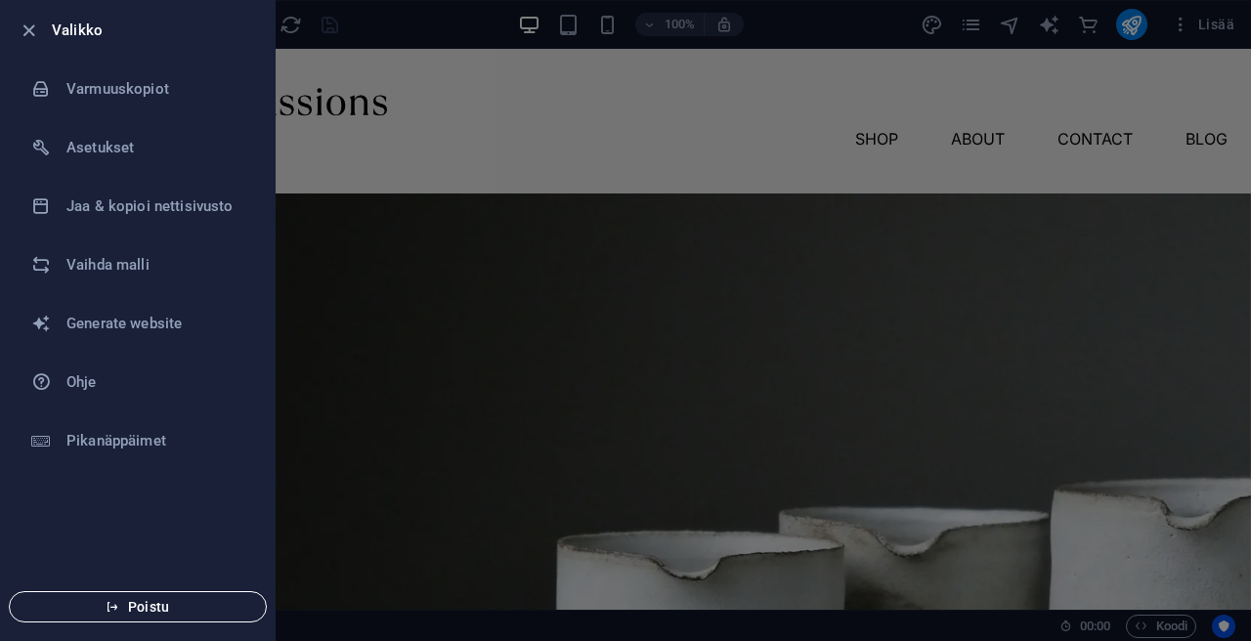
click at [194, 610] on span "Poistu" at bounding box center [137, 607] width 225 height 16
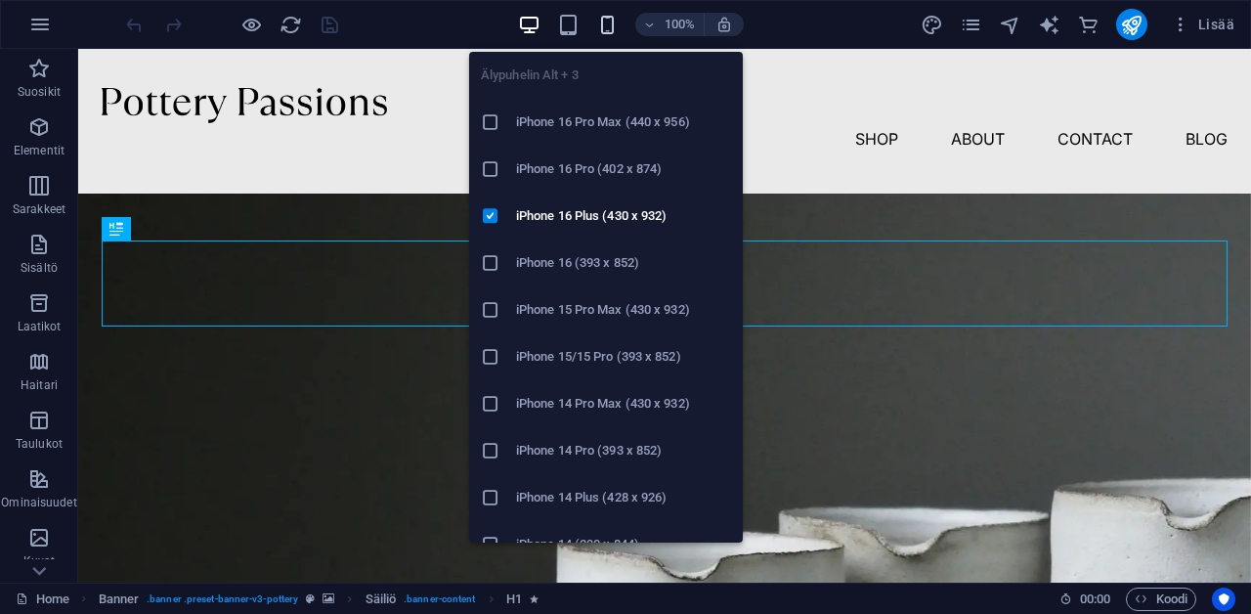
click at [612, 21] on icon "button" at bounding box center [607, 25] width 22 height 22
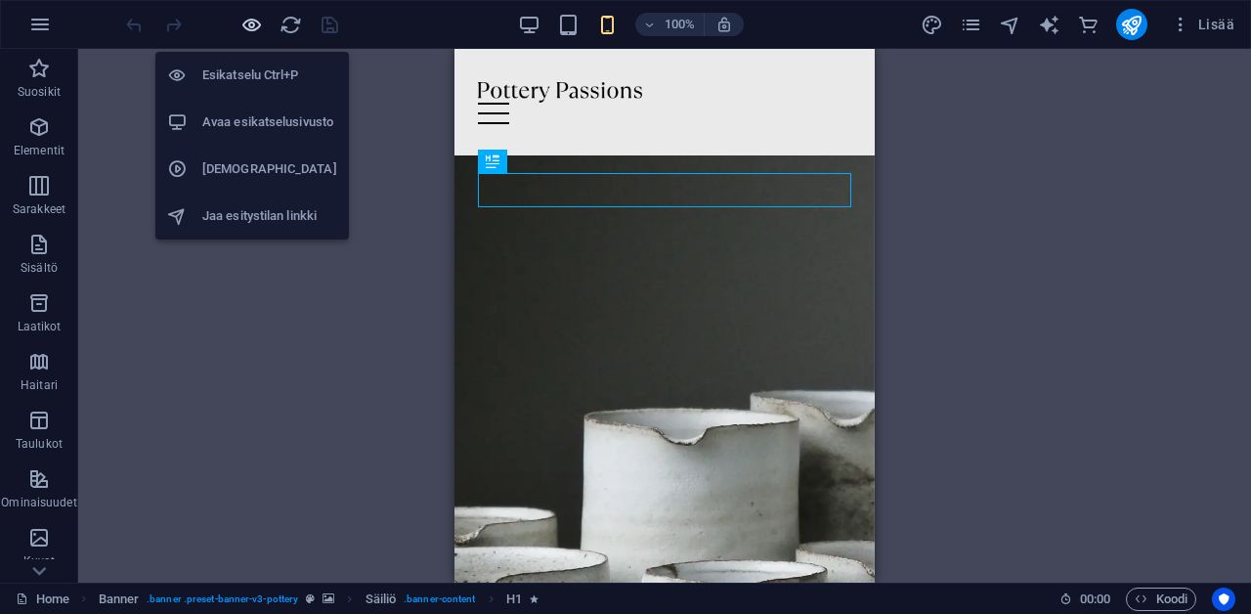
click at [244, 21] on icon "button" at bounding box center [251, 25] width 22 height 22
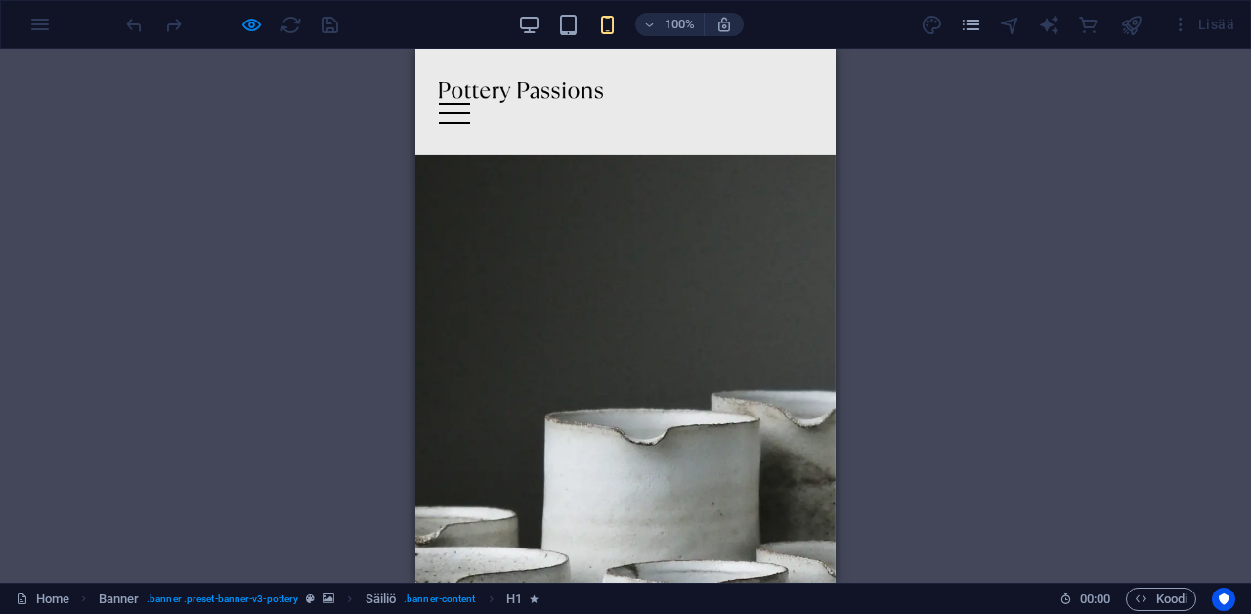
click at [470, 103] on div "Menu" at bounding box center [454, 113] width 31 height 21
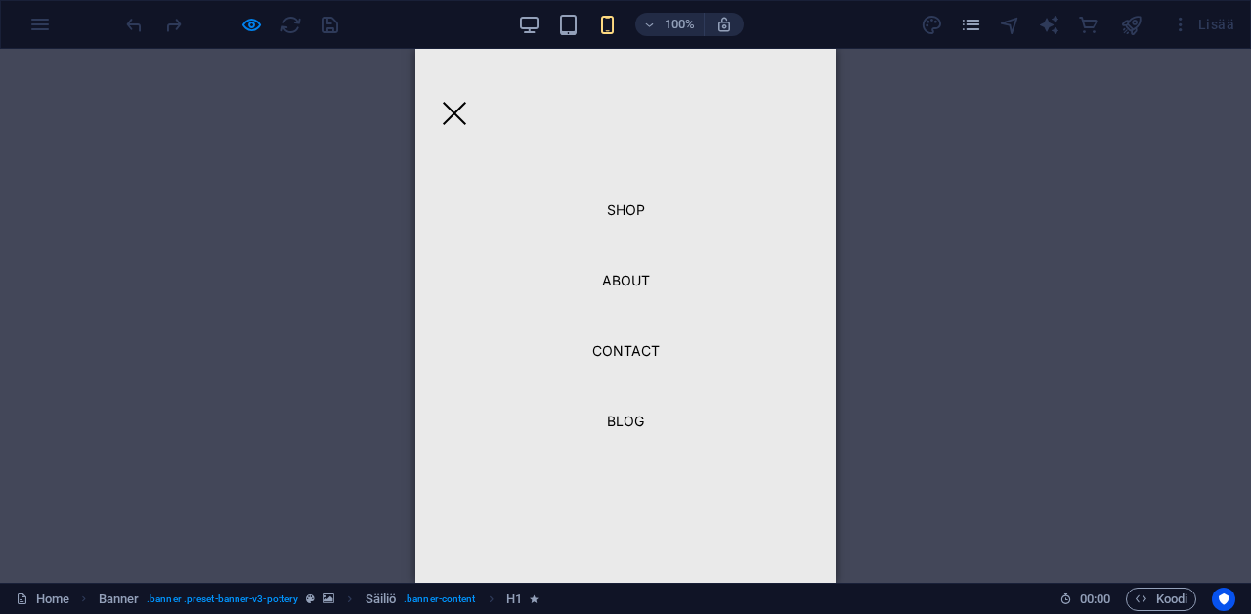
click at [470, 103] on div "Menu" at bounding box center [454, 113] width 31 height 21
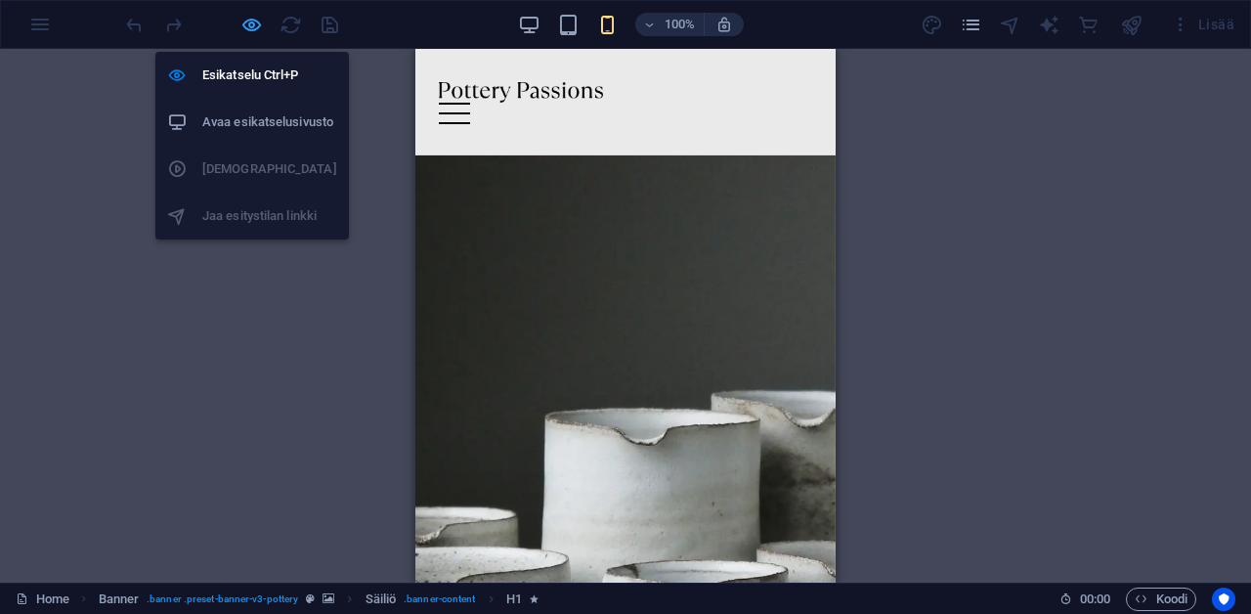
click at [243, 26] on icon "button" at bounding box center [251, 25] width 22 height 22
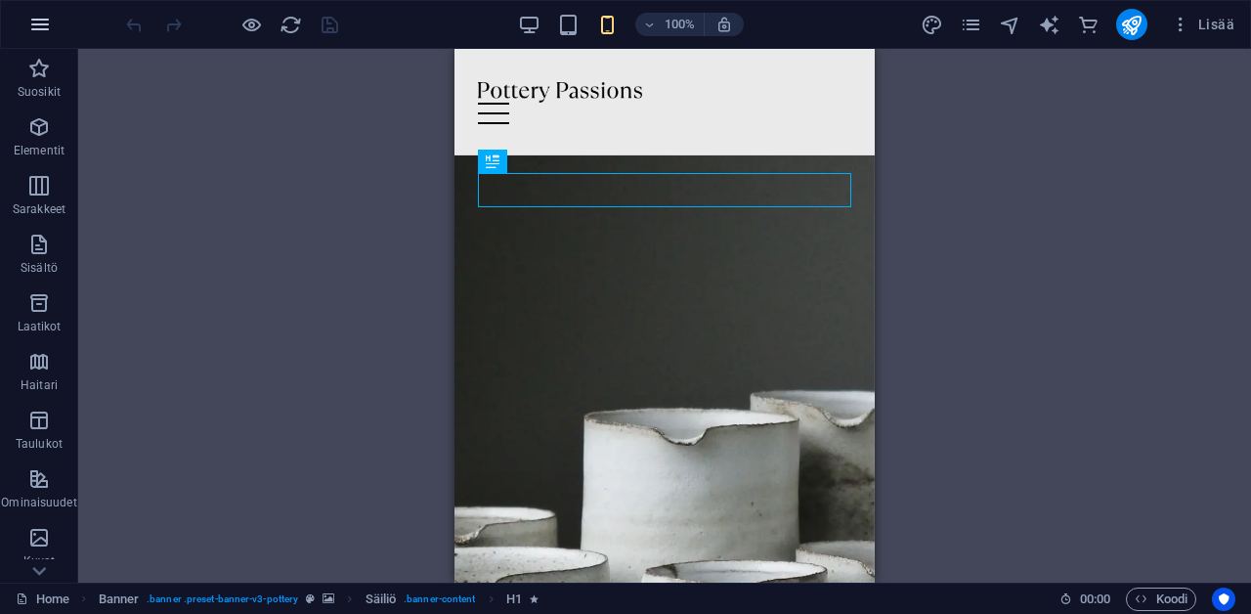
click at [42, 28] on icon "button" at bounding box center [39, 24] width 23 height 23
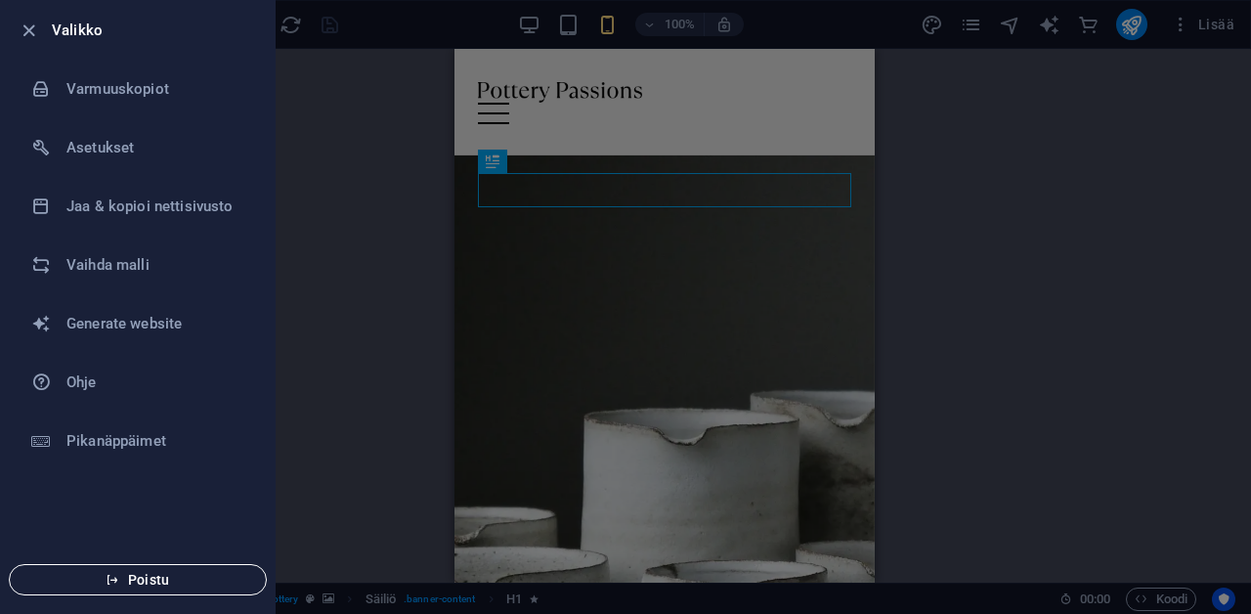
click at [164, 569] on button "Poistu" at bounding box center [138, 579] width 258 height 31
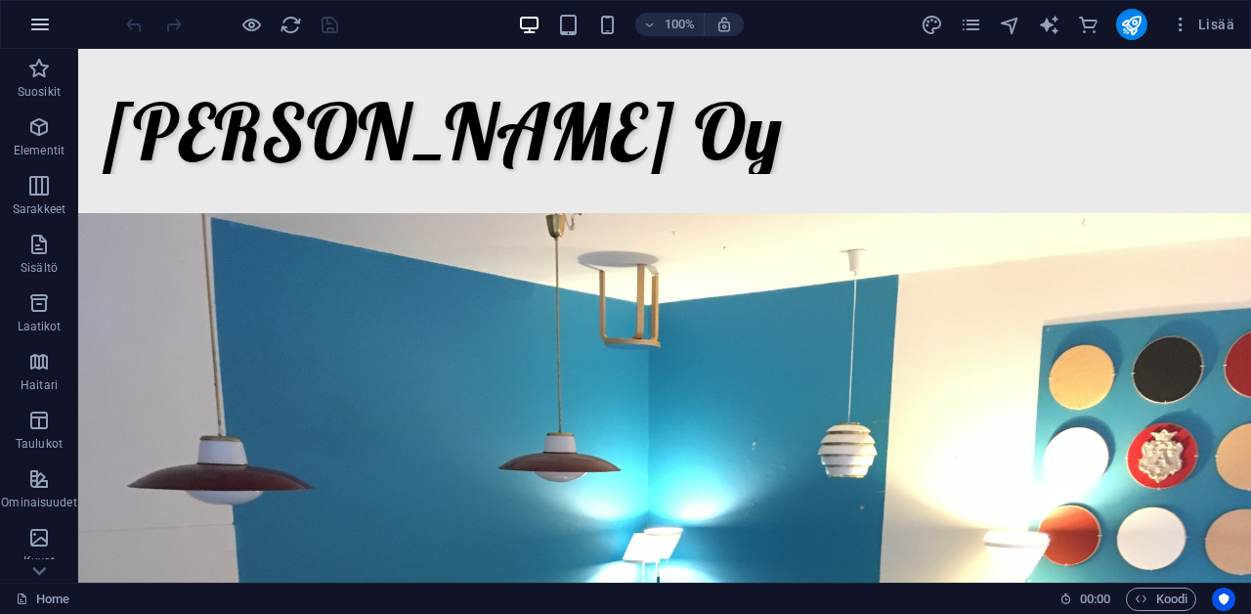
click at [44, 32] on icon "button" at bounding box center [39, 24] width 23 height 23
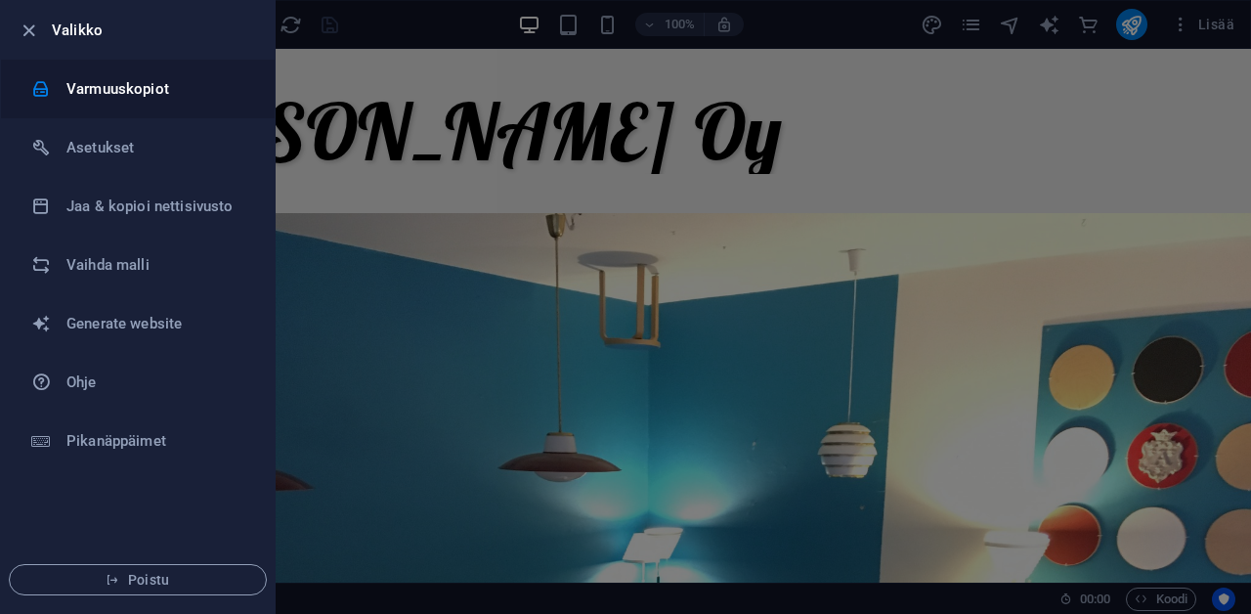
click at [78, 91] on h6 "Varmuuskopiot" at bounding box center [156, 88] width 181 height 23
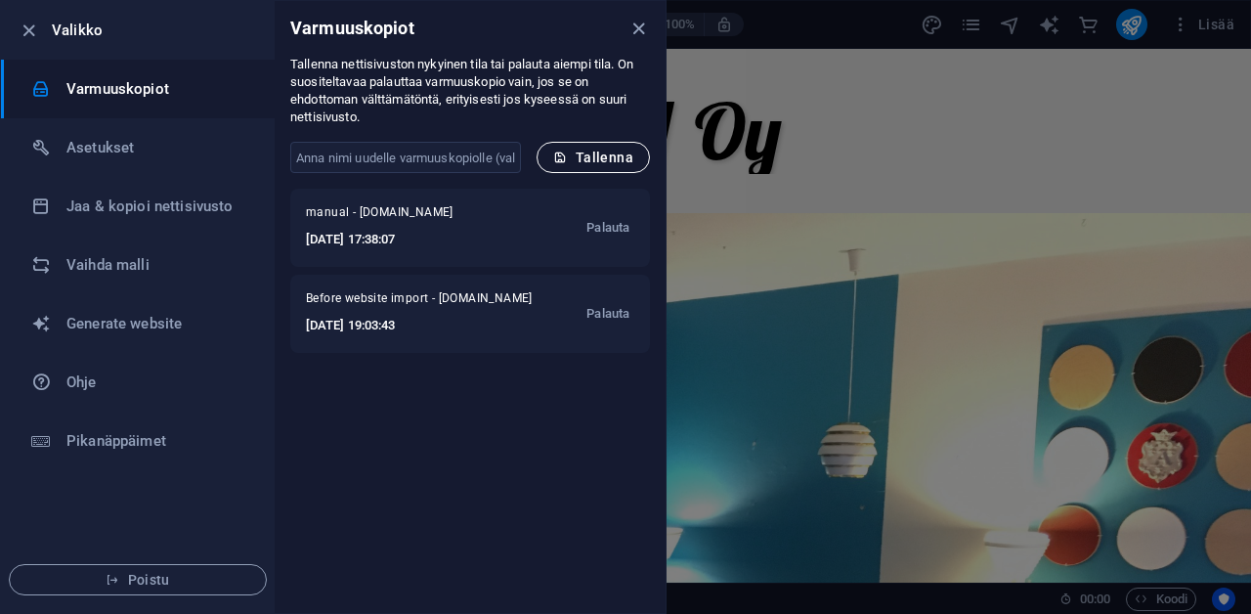
click at [574, 156] on span "Tallenna" at bounding box center [593, 157] width 80 height 16
click at [479, 164] on input "text" at bounding box center [405, 157] width 231 height 31
type input "jeo"
click at [621, 151] on span "Tallenna" at bounding box center [593, 157] width 80 height 16
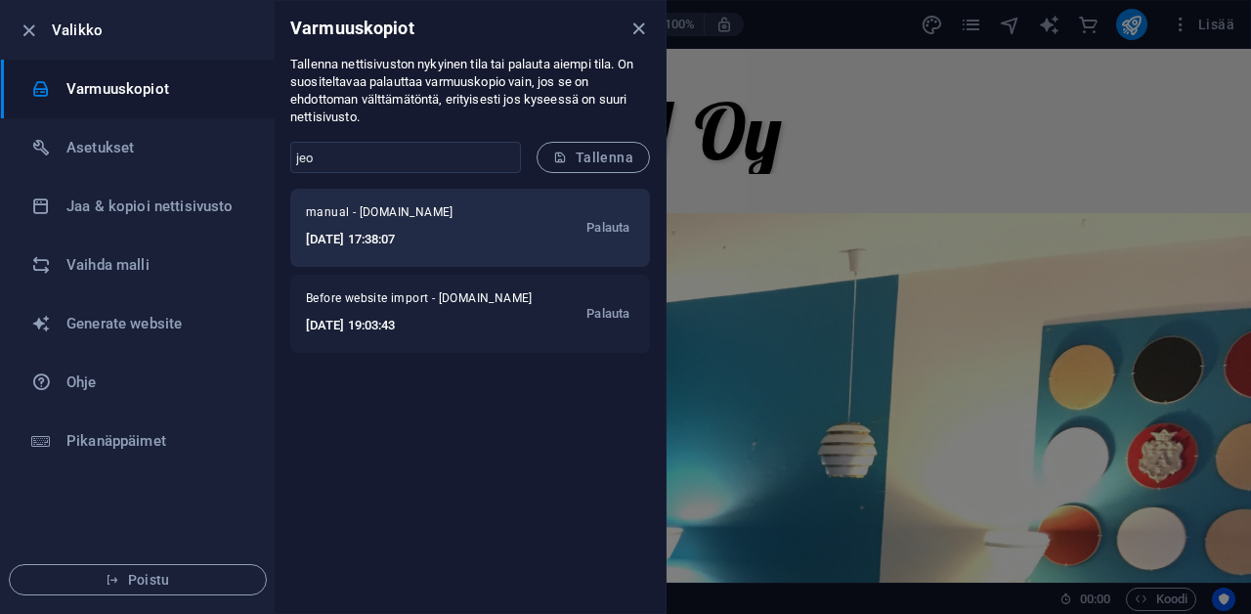
click at [496, 239] on h6 "2025-09-01 17:38:07" at bounding box center [402, 239] width 192 height 23
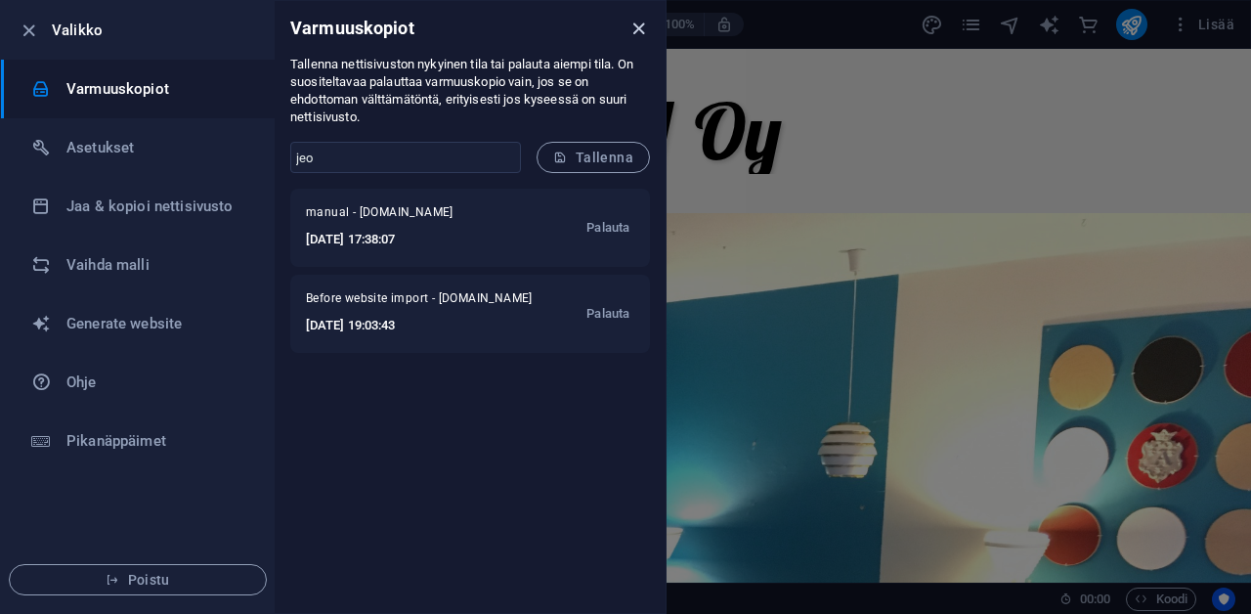
click at [635, 23] on icon "close" at bounding box center [638, 29] width 22 height 22
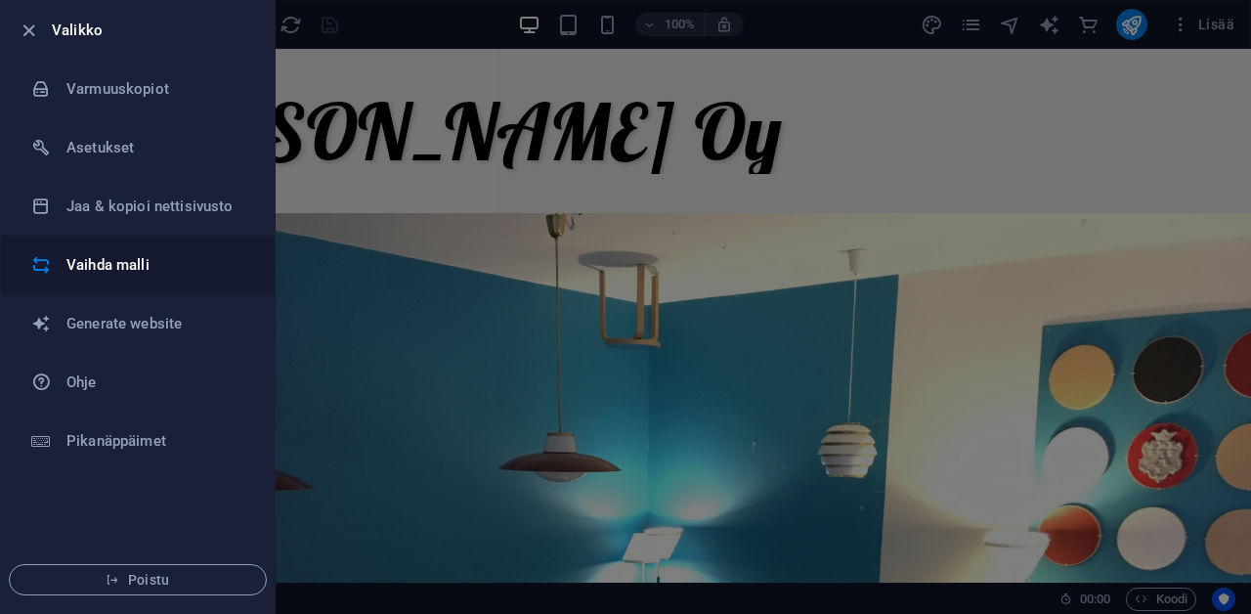
click at [97, 256] on h6 "Vaihda malli" at bounding box center [156, 264] width 181 height 23
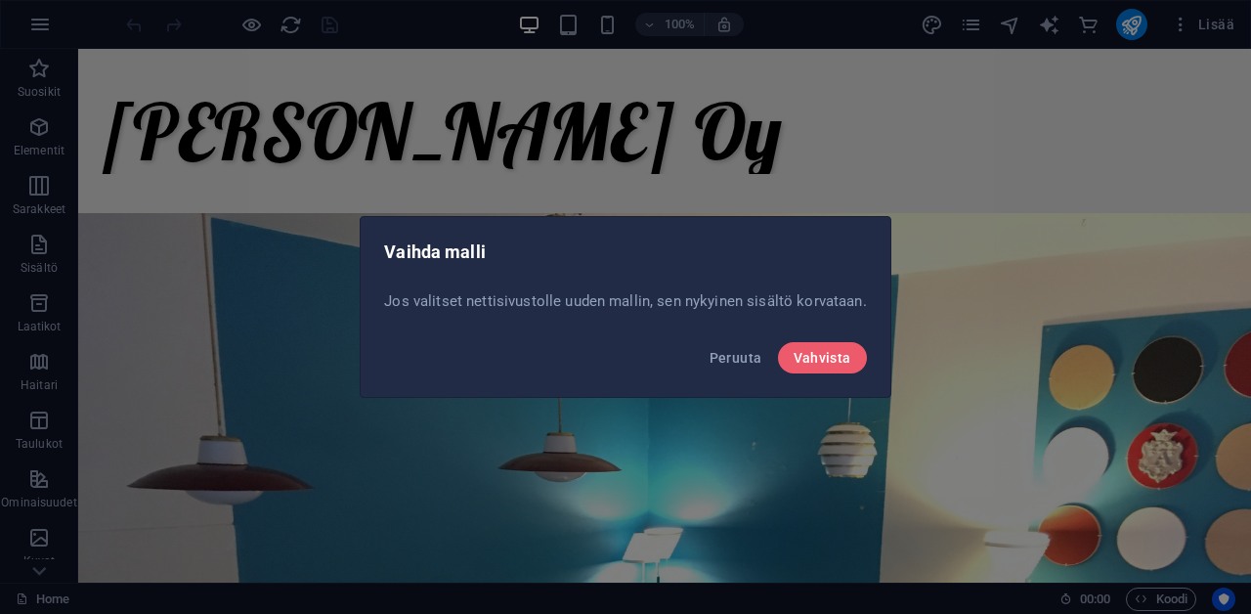
click at [808, 373] on div "Peruuta Vahvista" at bounding box center [625, 363] width 529 height 66
click at [810, 363] on span "Vahvista" at bounding box center [822, 358] width 58 height 16
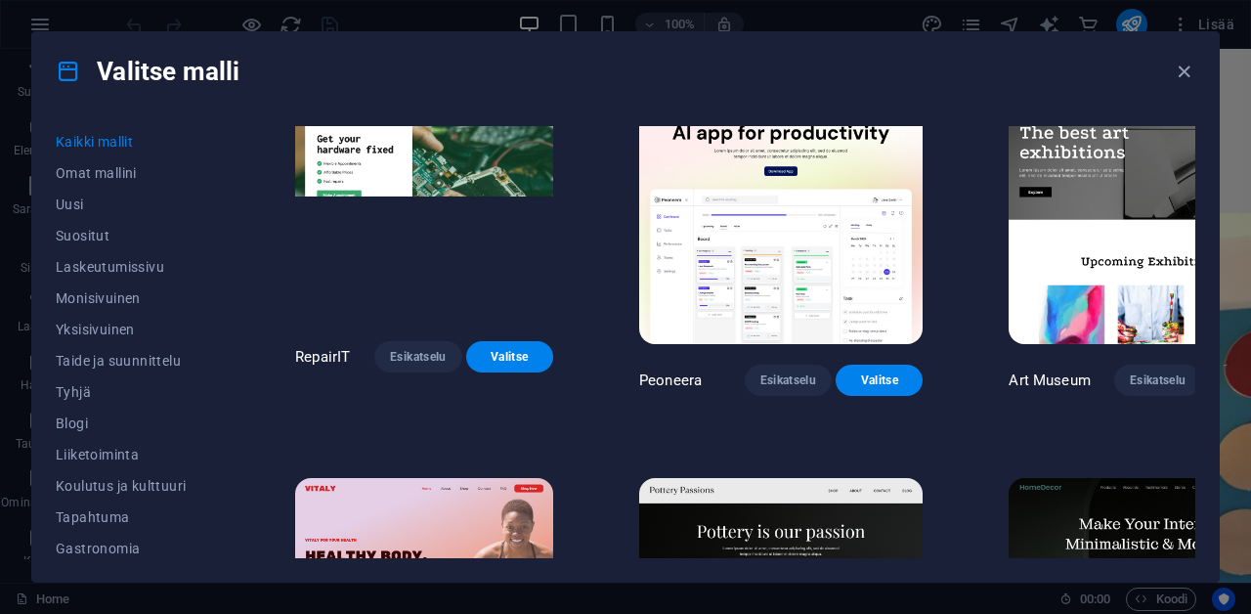
scroll to position [514, 0]
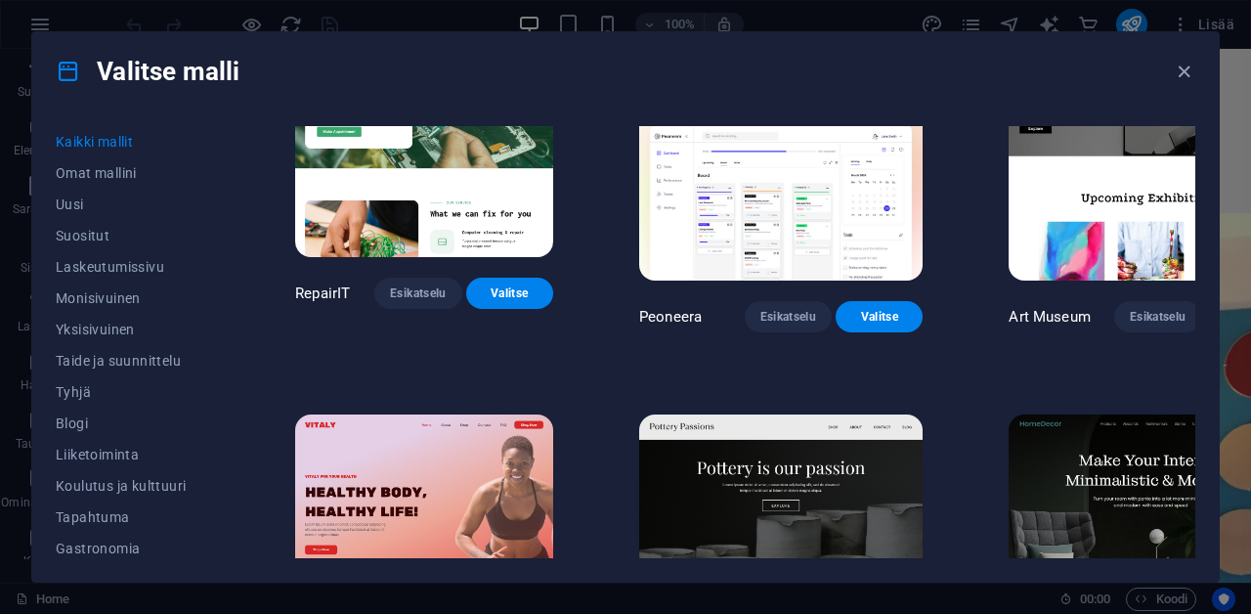
click at [808, 414] on img at bounding box center [780, 545] width 283 height 262
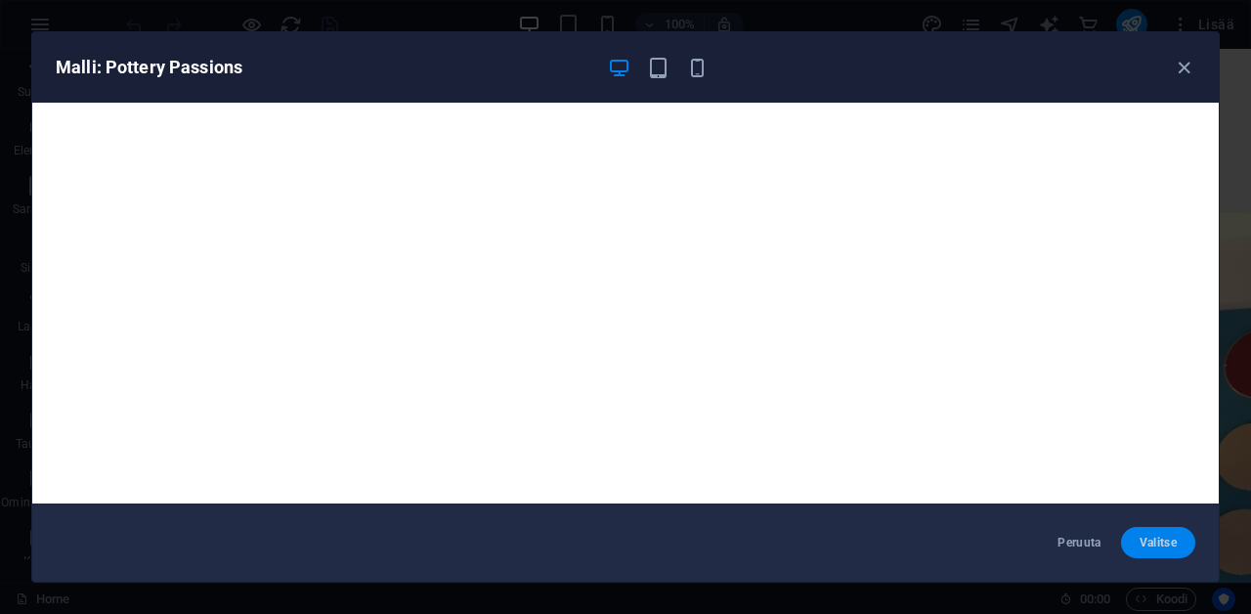
click at [1177, 541] on span "Valitse" at bounding box center [1157, 542] width 43 height 16
